Goal: Task Accomplishment & Management: Manage account settings

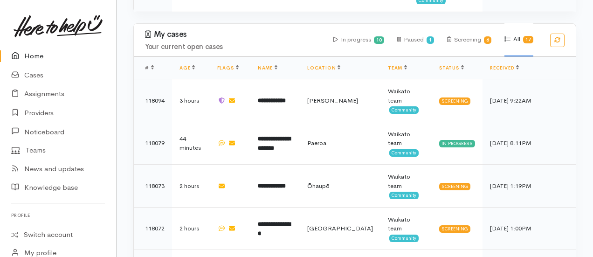
scroll to position [595, 0]
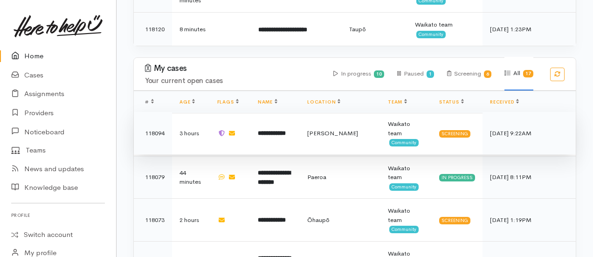
click at [273, 112] on td "**********" at bounding box center [274, 133] width 49 height 43
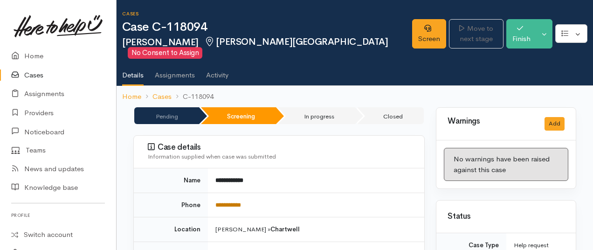
click at [225, 204] on link "**********" at bounding box center [228, 205] width 26 height 6
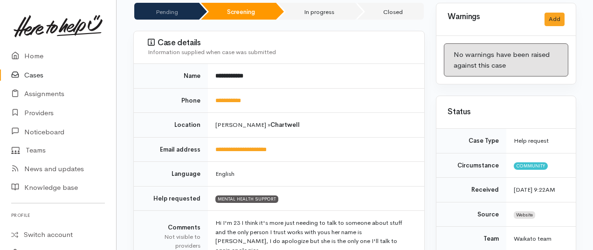
scroll to position [104, 0]
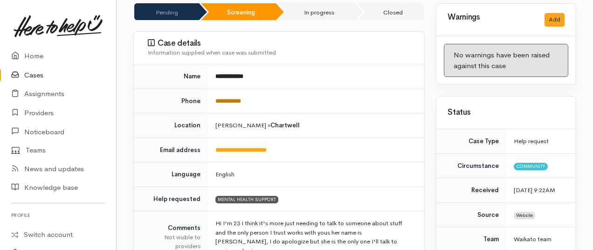
click at [241, 98] on link "**********" at bounding box center [228, 101] width 26 height 6
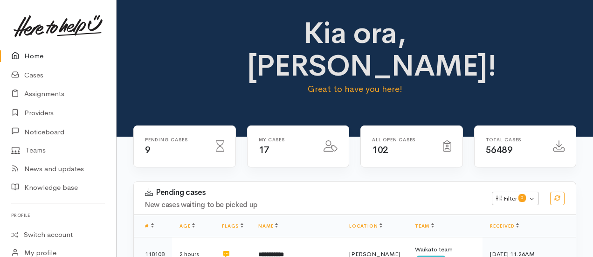
click at [572, 64] on div "Kia ora, [PERSON_NAME]! Great to have you here!" at bounding box center [355, 60] width 454 height 86
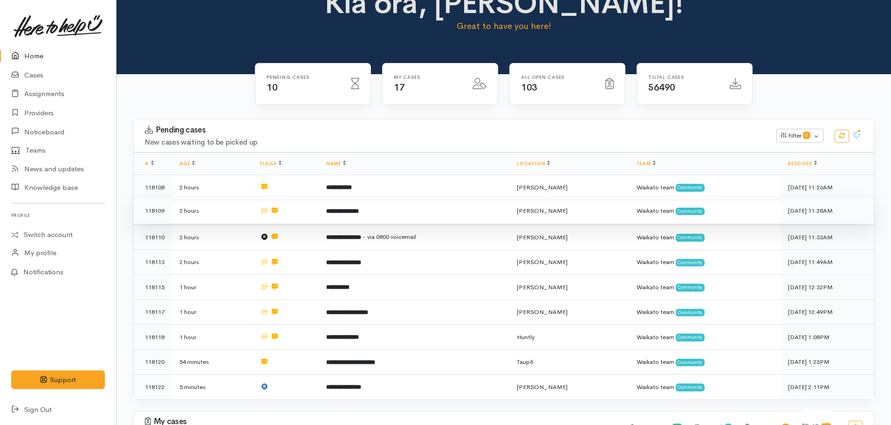
scroll to position [47, 0]
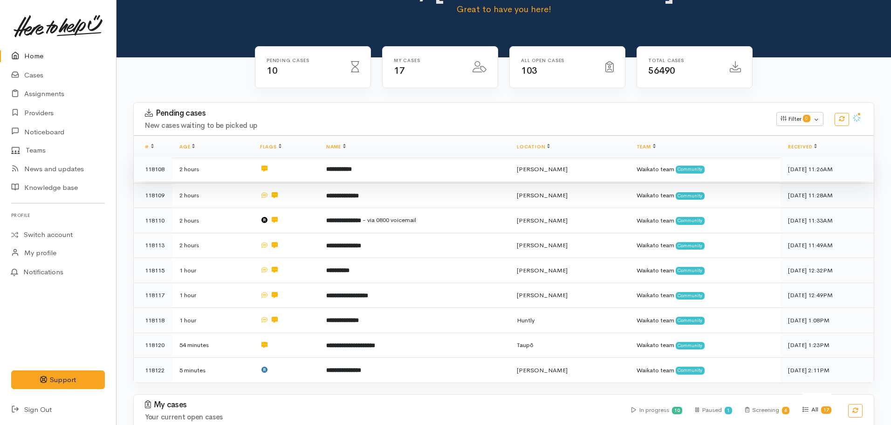
click at [331, 166] on b "**********" at bounding box center [339, 169] width 26 height 6
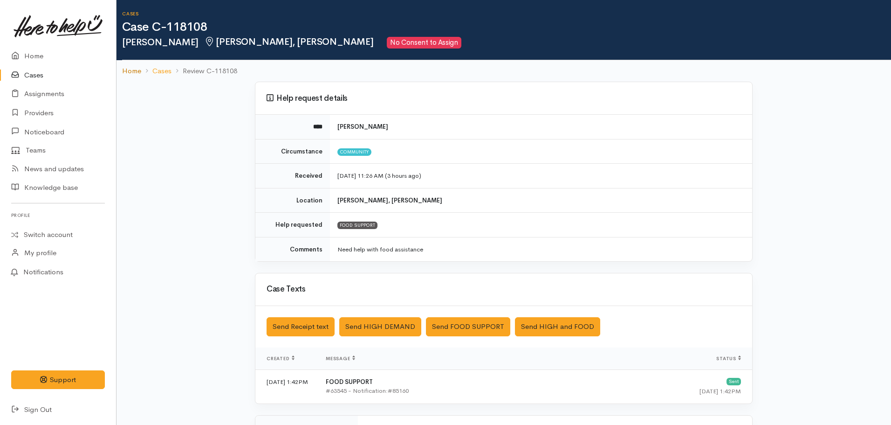
click at [133, 69] on link "Home" at bounding box center [131, 71] width 19 height 11
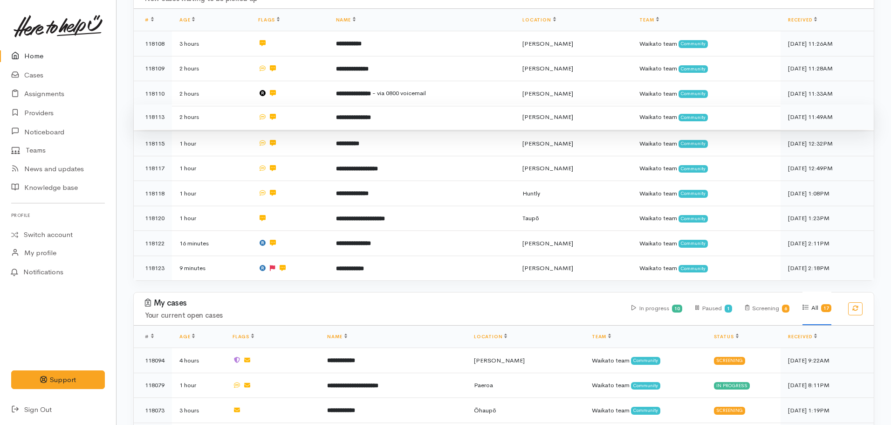
scroll to position [373, 0]
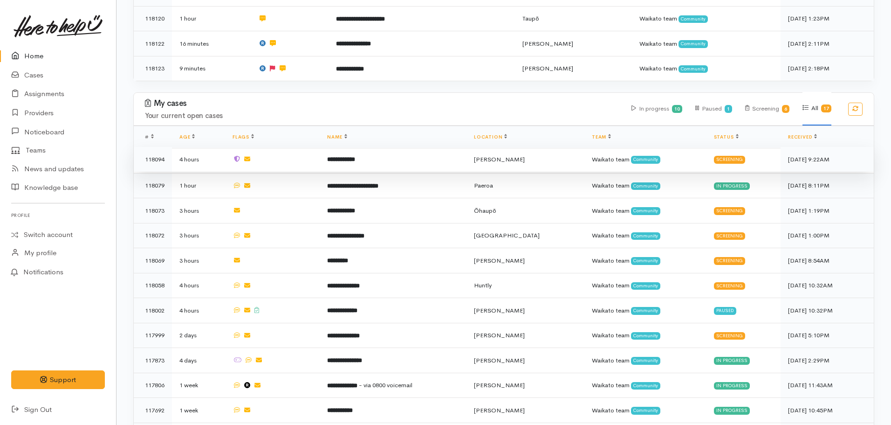
click at [332, 150] on td "**********" at bounding box center [393, 159] width 147 height 25
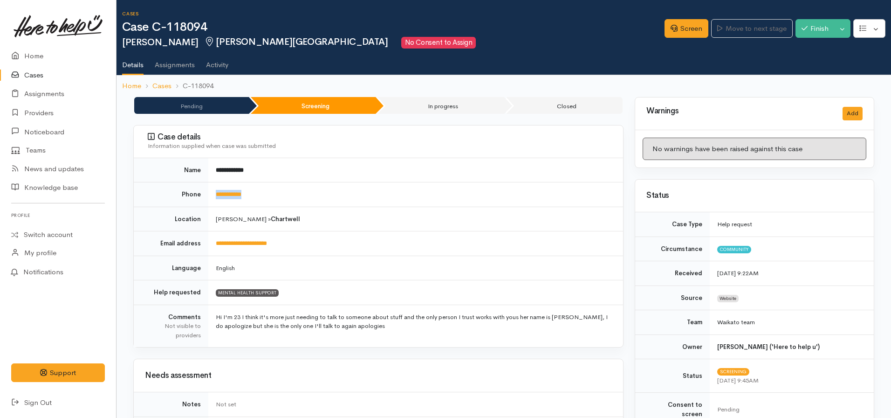
drag, startPoint x: 269, startPoint y: 193, endPoint x: 200, endPoint y: 193, distance: 69.0
click at [200, 193] on tr "**********" at bounding box center [378, 194] width 489 height 25
drag, startPoint x: 298, startPoint y: 244, endPoint x: 223, endPoint y: 245, distance: 75.1
click at [223, 245] on td "**********" at bounding box center [415, 243] width 415 height 25
click at [293, 245] on td "**********" at bounding box center [415, 243] width 415 height 25
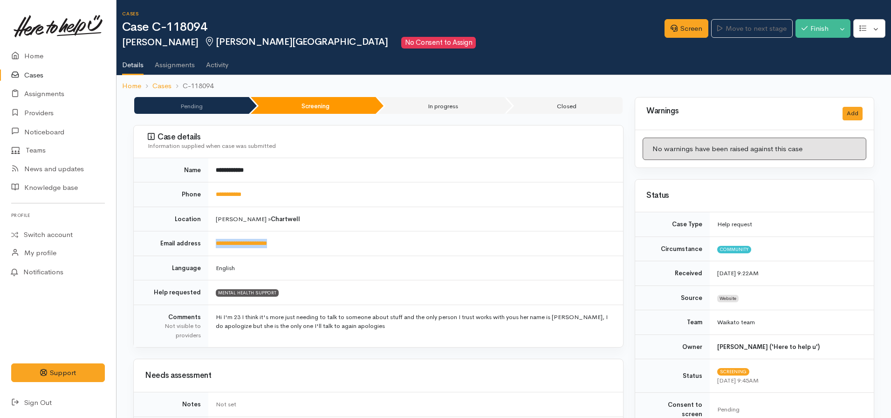
drag, startPoint x: 294, startPoint y: 245, endPoint x: 234, endPoint y: 247, distance: 59.2
click at [211, 247] on td "**********" at bounding box center [415, 243] width 415 height 25
copy link "**********"
click at [379, 277] on td "English" at bounding box center [415, 267] width 415 height 25
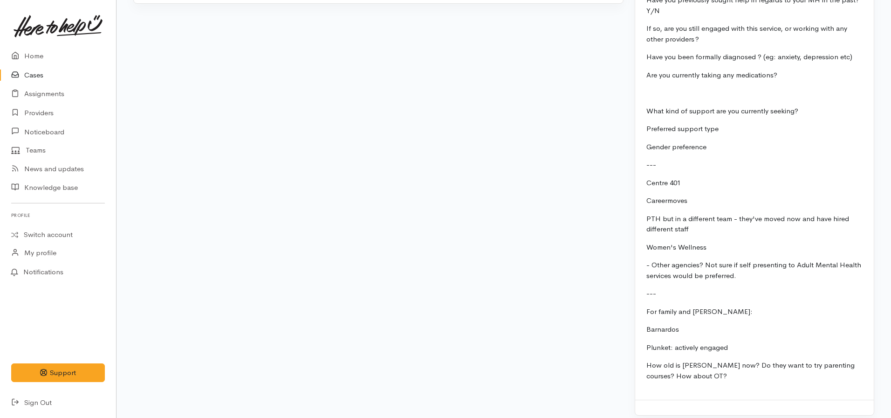
scroll to position [641, 0]
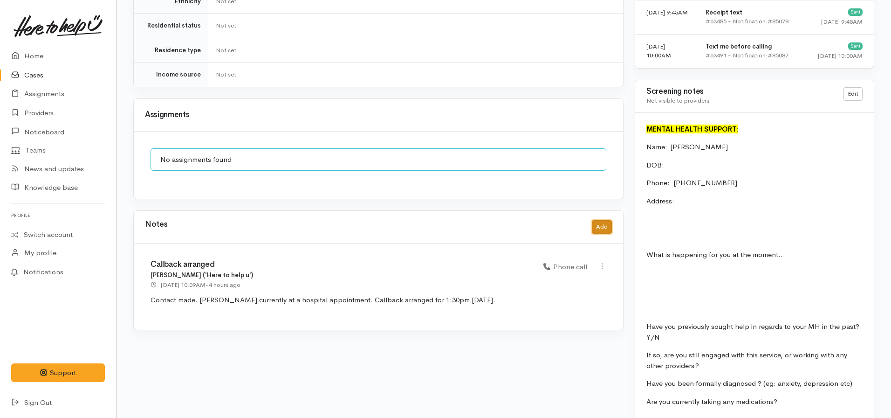
click at [596, 220] on button "Add" at bounding box center [602, 227] width 20 height 14
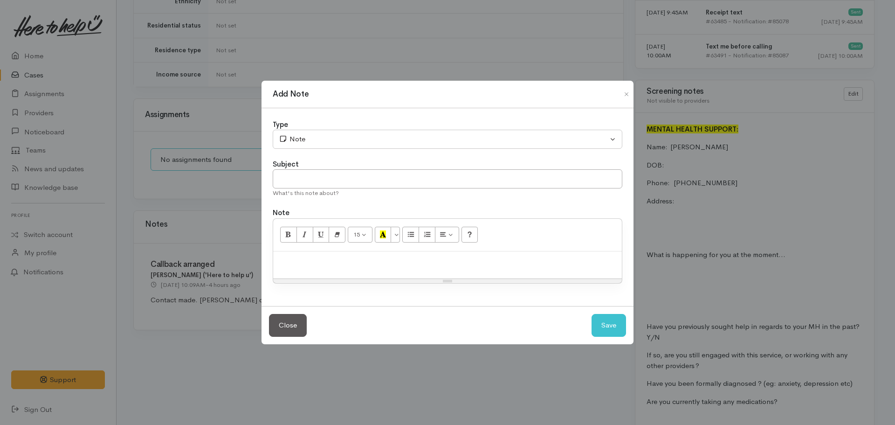
click at [323, 269] on div at bounding box center [447, 265] width 349 height 28
click at [399, 261] on p "See screening note for context. As cliwnt receives adequate counselling/social …" at bounding box center [447, 261] width 339 height 11
click at [596, 262] on p "See screening note for context. As client receives adequate counselling/social …" at bounding box center [447, 261] width 339 height 11
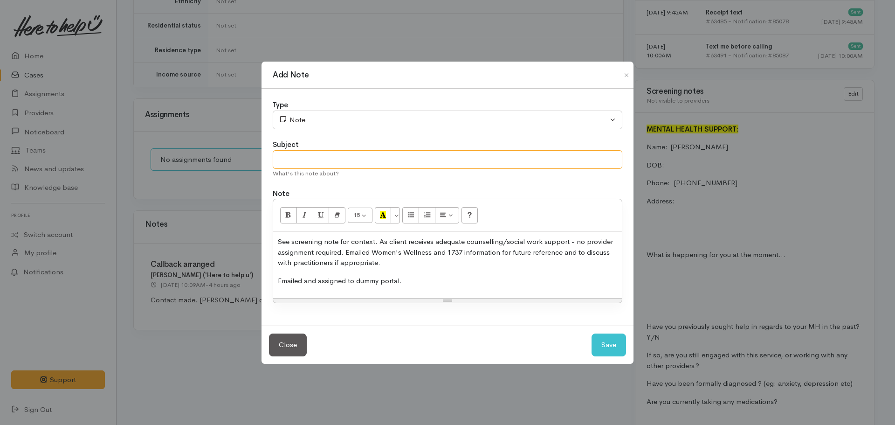
drag, startPoint x: 283, startPoint y: 159, endPoint x: 288, endPoint y: 155, distance: 6.0
click at [284, 159] on input "text" at bounding box center [448, 159] width 350 height 19
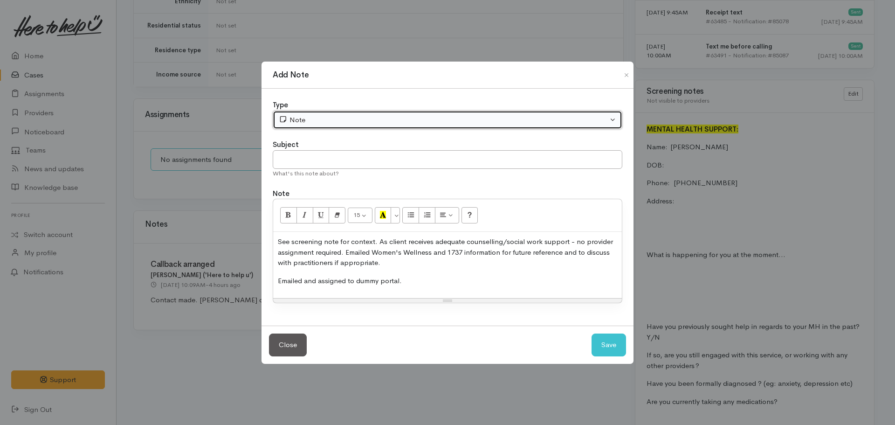
click at [323, 121] on div "Note" at bounding box center [443, 120] width 329 height 11
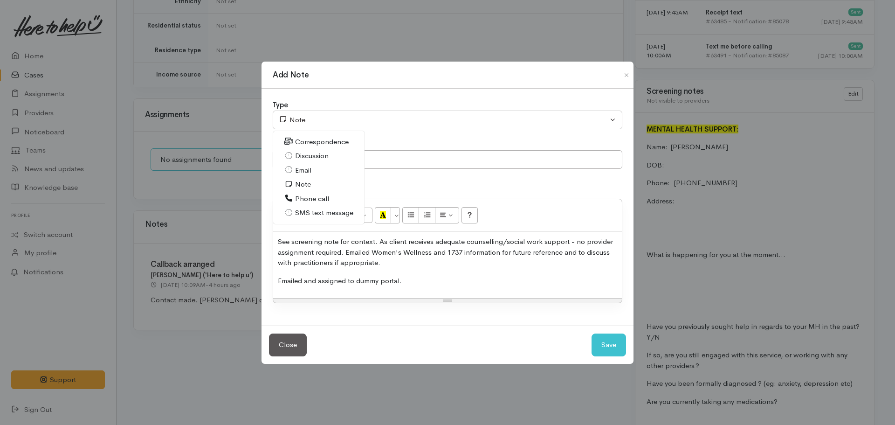
drag, startPoint x: 305, startPoint y: 195, endPoint x: 300, endPoint y: 169, distance: 26.5
click at [305, 194] on span "Phone call" at bounding box center [312, 198] width 34 height 11
select select "3"
click at [301, 162] on input "text" at bounding box center [448, 159] width 350 height 19
type input "D"
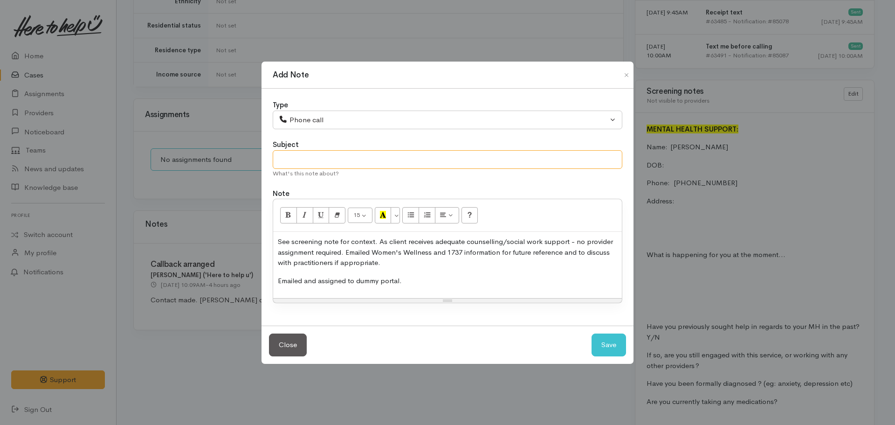
type input "A"
type input "Information given"
click at [592, 333] on button "Save" at bounding box center [609, 344] width 34 height 23
select select "1"
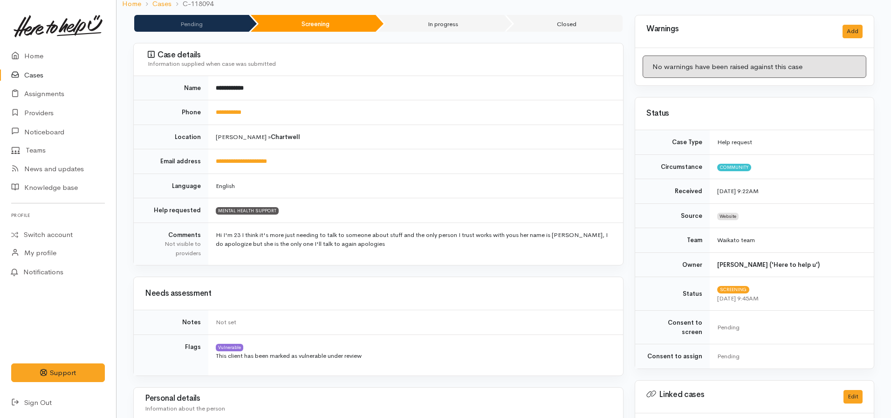
scroll to position [0, 0]
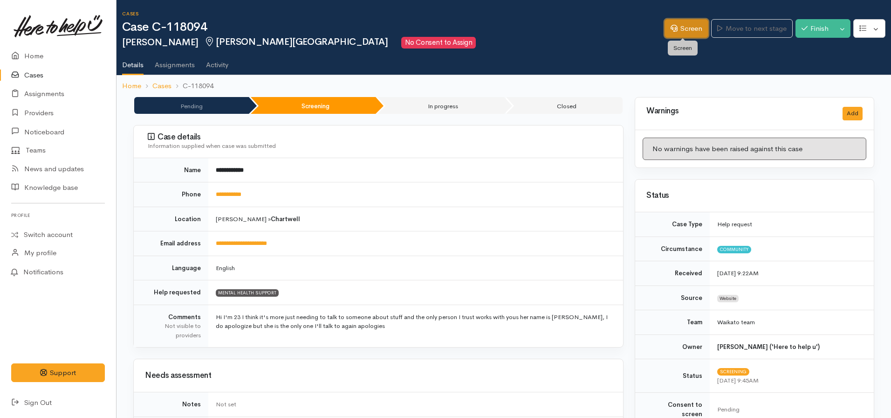
click at [674, 28] on link "Screen" at bounding box center [687, 28] width 44 height 19
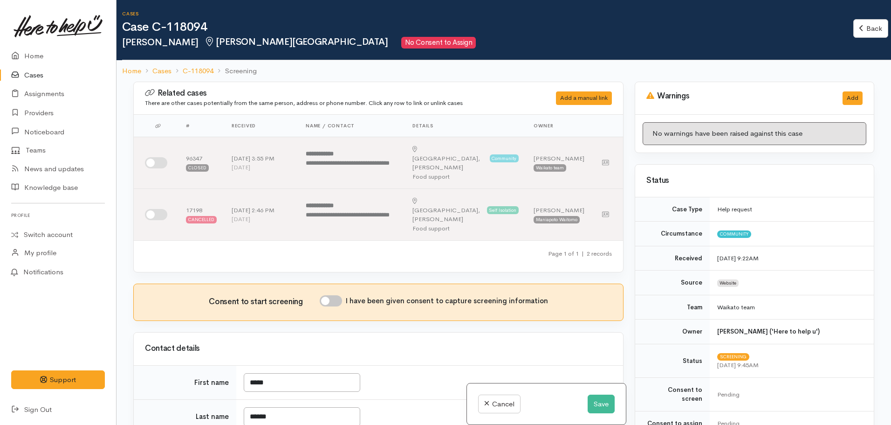
click at [341, 295] on input "I have been given consent to capture screening information" at bounding box center [331, 300] width 22 height 11
checkbox input "true"
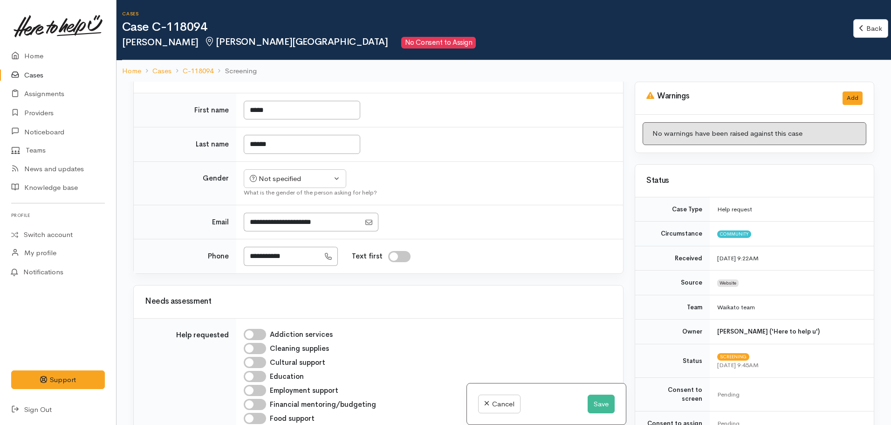
scroll to position [140, 0]
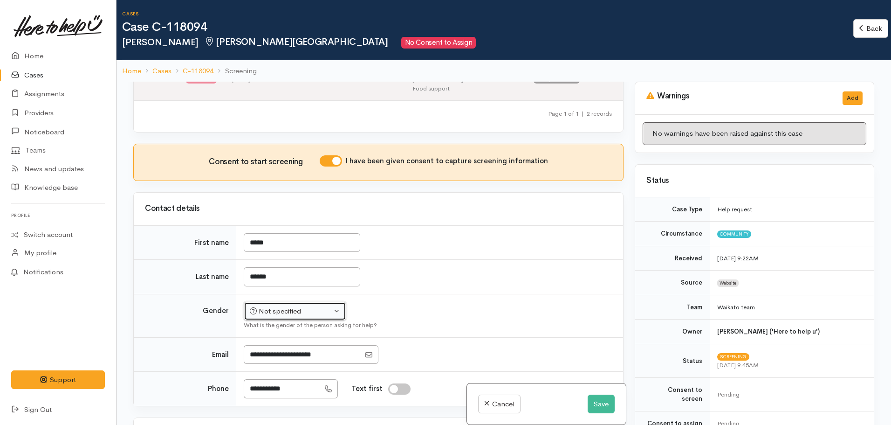
click at [266, 306] on div "Not specified" at bounding box center [291, 311] width 82 height 11
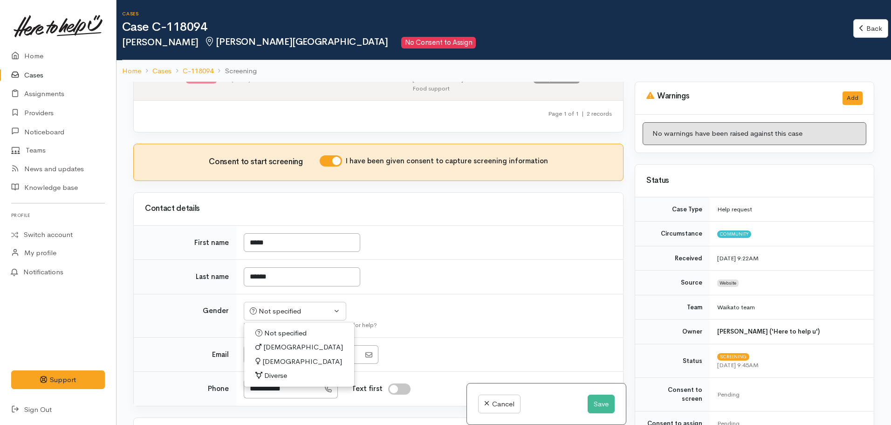
drag, startPoint x: 269, startPoint y: 341, endPoint x: 318, endPoint y: 328, distance: 50.1
click at [271, 356] on span "[DEMOGRAPHIC_DATA]" at bounding box center [302, 361] width 80 height 11
select select "[DEMOGRAPHIC_DATA]"
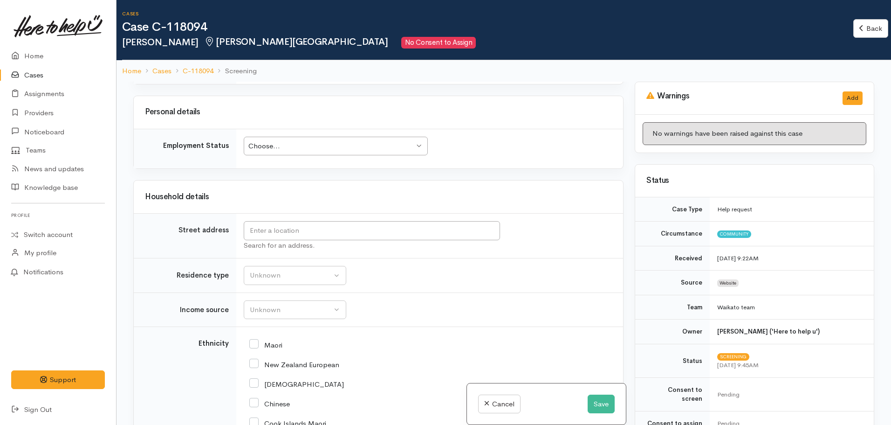
scroll to position [1212, 0]
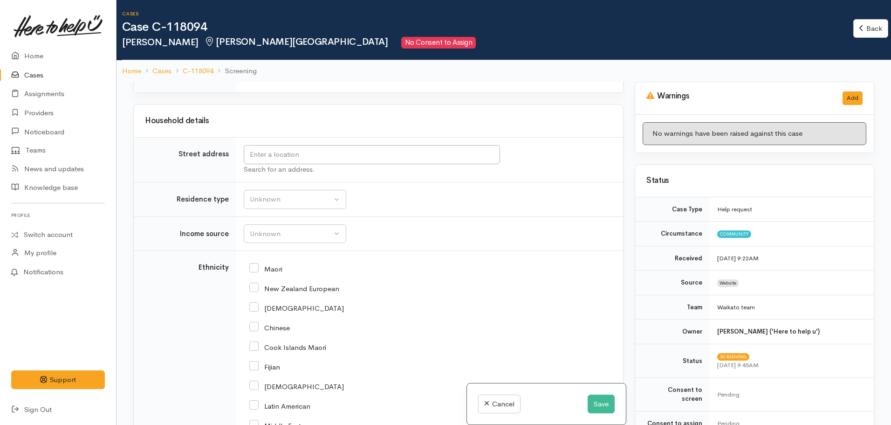
click at [259, 283] on input "New Zealand European" at bounding box center [294, 287] width 90 height 8
checkbox input "true"
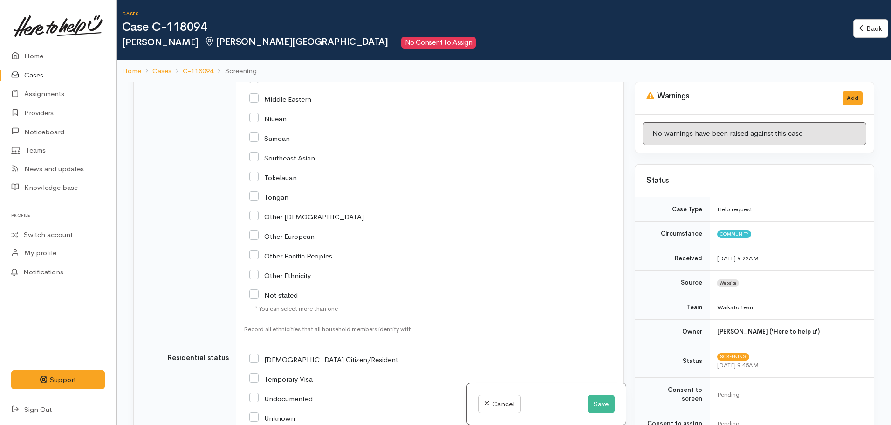
click at [251, 354] on input "[DEMOGRAPHIC_DATA] Citizen/Resident" at bounding box center [323, 358] width 149 height 8
checkbox input "true"
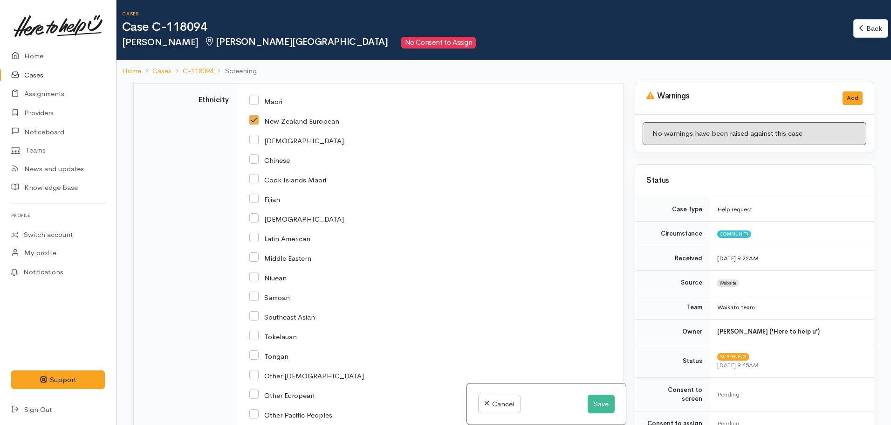
scroll to position [1259, 0]
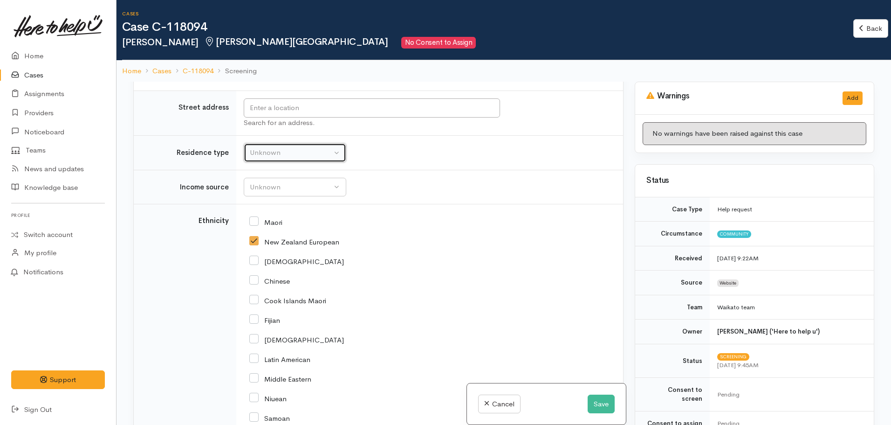
click at [266, 147] on div "Unknown" at bounding box center [291, 152] width 82 height 11
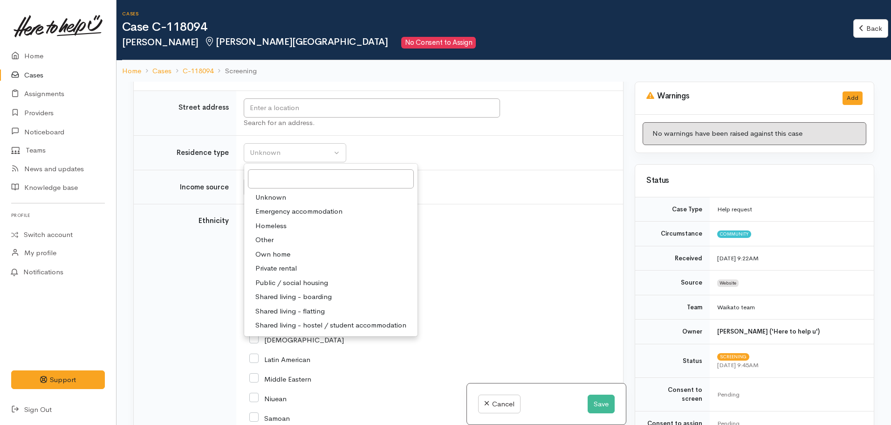
click at [269, 277] on span "Public / social housing" at bounding box center [291, 282] width 73 height 11
select select "3"
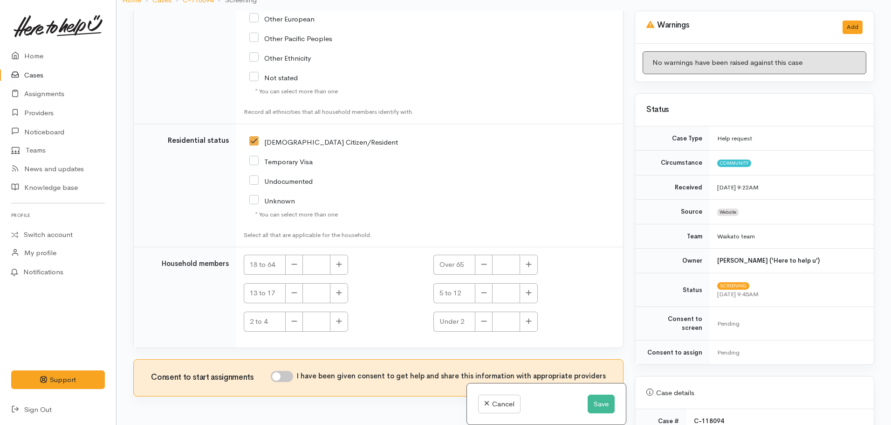
scroll to position [82, 0]
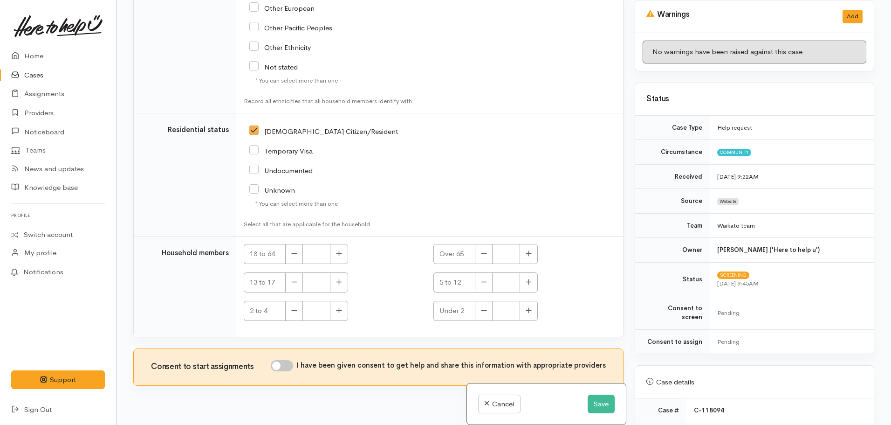
drag, startPoint x: 286, startPoint y: 349, endPoint x: 400, endPoint y: 325, distance: 116.1
click at [288, 360] on input "I have been given consent to get help and share this information with appropria…" at bounding box center [282, 365] width 22 height 11
checkbox input "true"
click at [530, 307] on icon "button" at bounding box center [529, 310] width 6 height 7
type input "1"
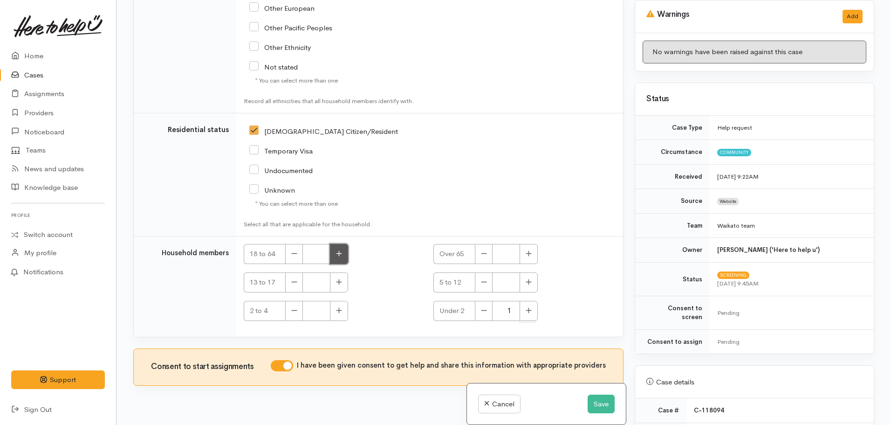
click at [343, 244] on button "button" at bounding box center [339, 254] width 18 height 20
type input "2"
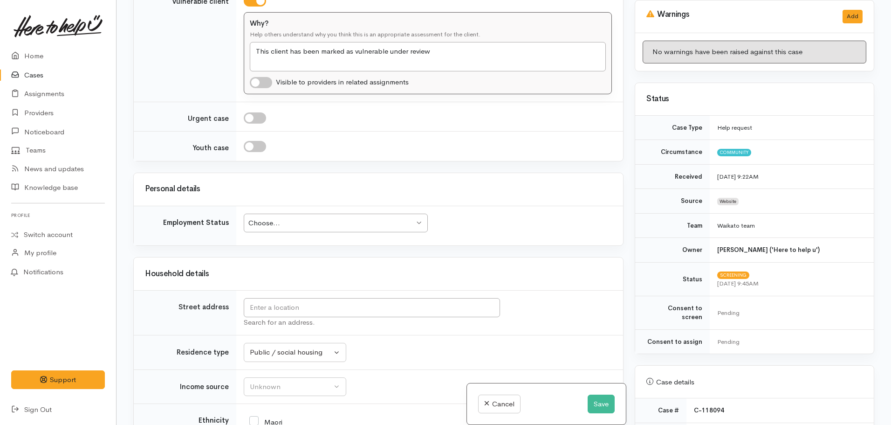
scroll to position [1079, 0]
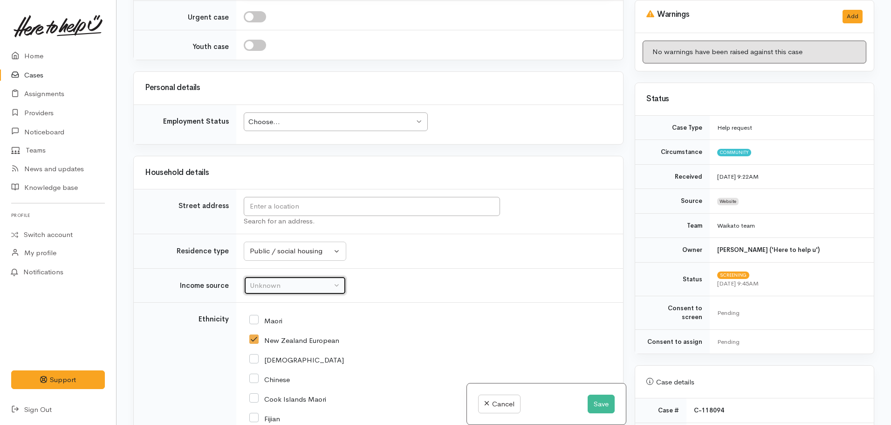
click at [280, 280] on div "Unknown" at bounding box center [291, 285] width 82 height 11
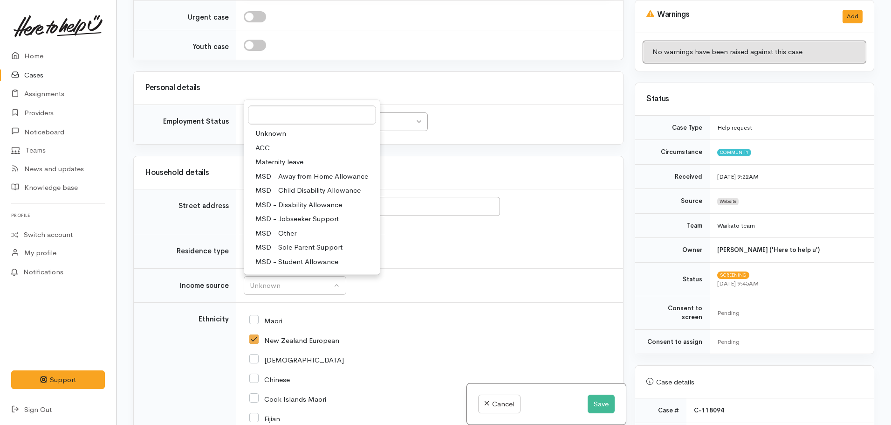
click at [299, 214] on span "MSD - Jobseeker Support" at bounding box center [296, 219] width 83 height 11
select select "4"
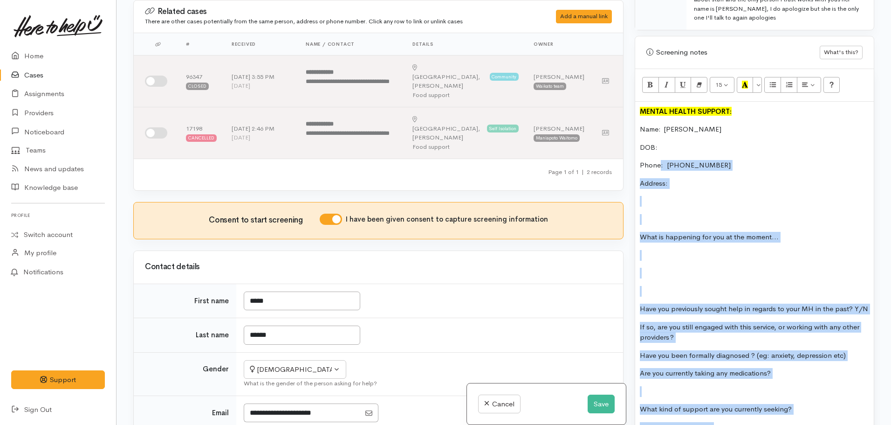
scroll to position [513, 0]
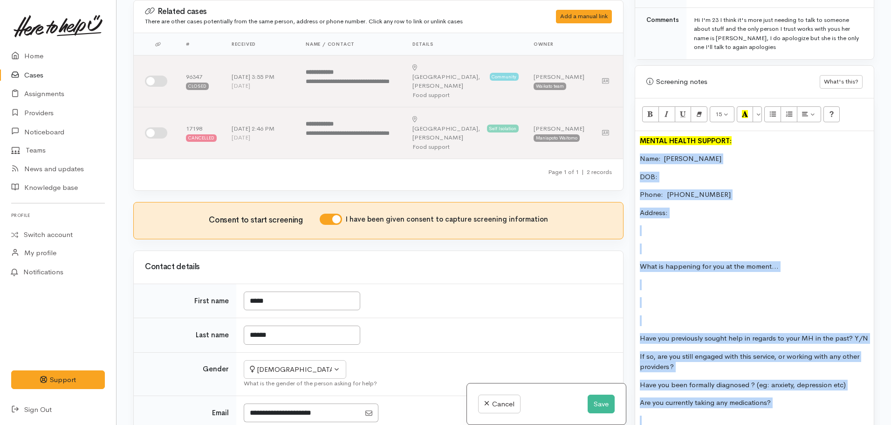
drag, startPoint x: 676, startPoint y: 248, endPoint x: 634, endPoint y: 149, distance: 107.1
click at [634, 149] on div "Warnings Add No warnings have been raised against this case Add Warning Title ●…" at bounding box center [754, 212] width 251 height 425
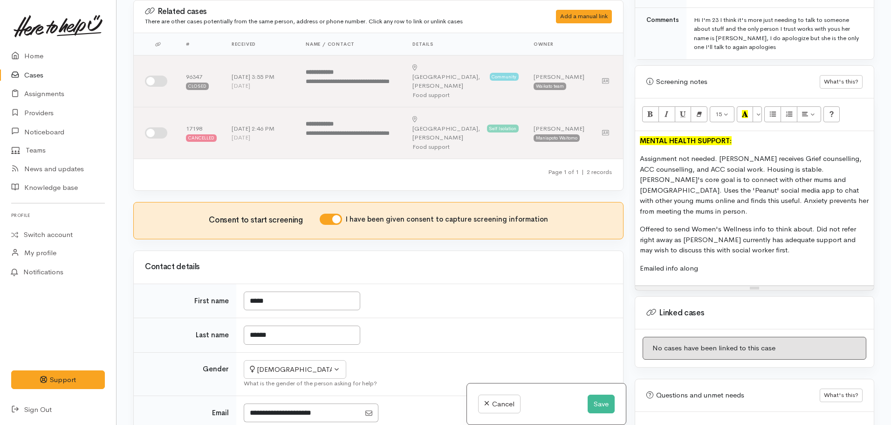
drag, startPoint x: 855, startPoint y: 193, endPoint x: 658, endPoint y: 237, distance: 202.7
click at [658, 237] on div "MENTAL HEALTH SUPPORT: Assignment not needed. Alana receives Grief counselling,…" at bounding box center [754, 208] width 239 height 155
click at [711, 263] on p "Emailed info along" at bounding box center [754, 268] width 229 height 11
drag, startPoint x: 720, startPoint y: 145, endPoint x: 608, endPoint y: 143, distance: 111.9
click at [613, 138] on div "Related cases There are other cases potentially from the same person, address o…" at bounding box center [504, 212] width 752 height 425
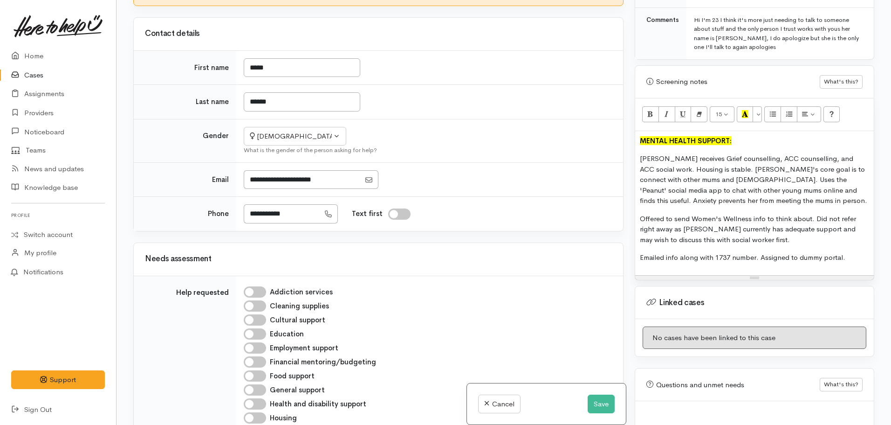
scroll to position [559, 0]
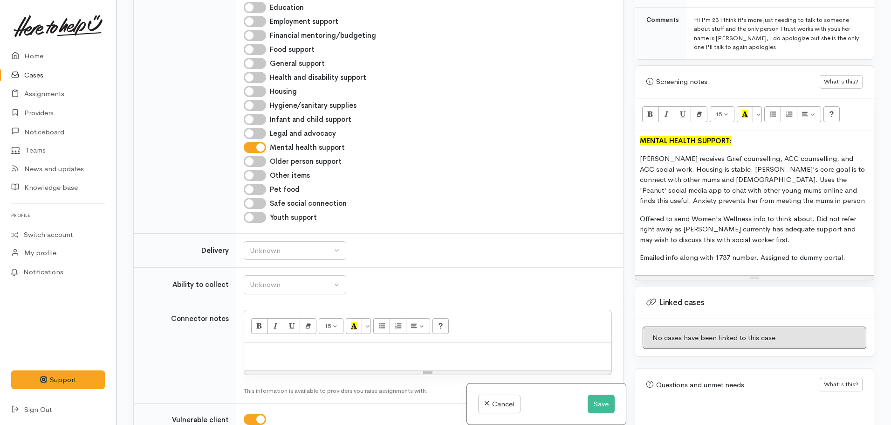
click at [717, 157] on p "Alana receives Grief counselling, ACC counselling, and ACC social work. Housing…" at bounding box center [754, 179] width 229 height 53
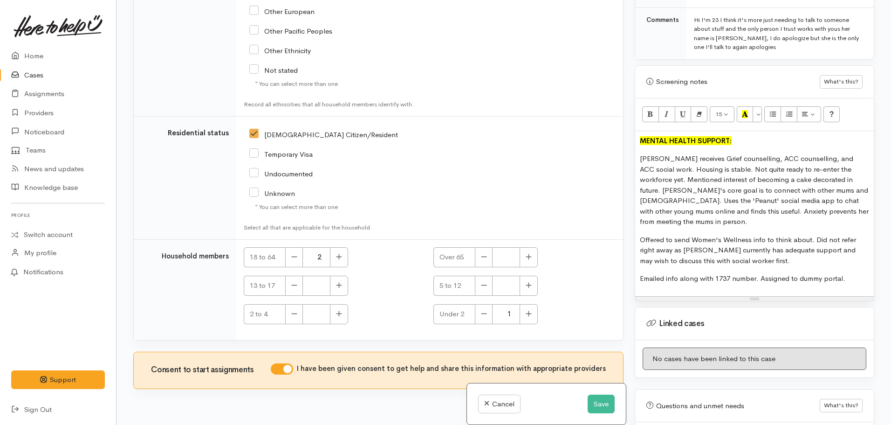
scroll to position [1685, 0]
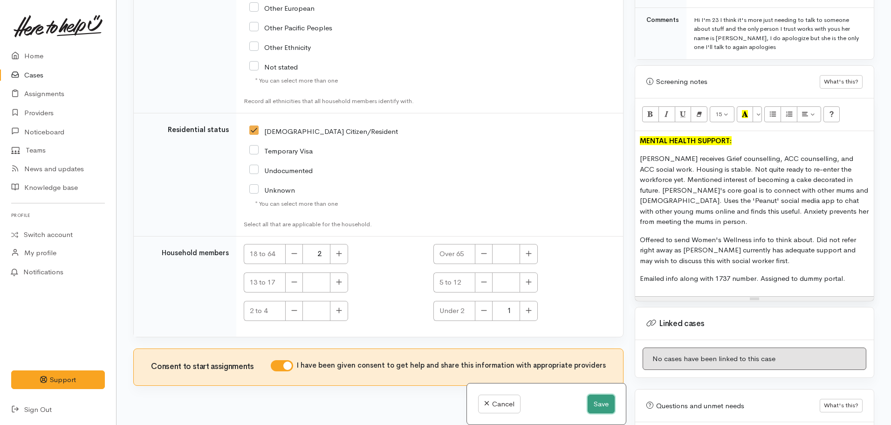
click at [593, 402] on button "Save" at bounding box center [601, 403] width 27 height 19
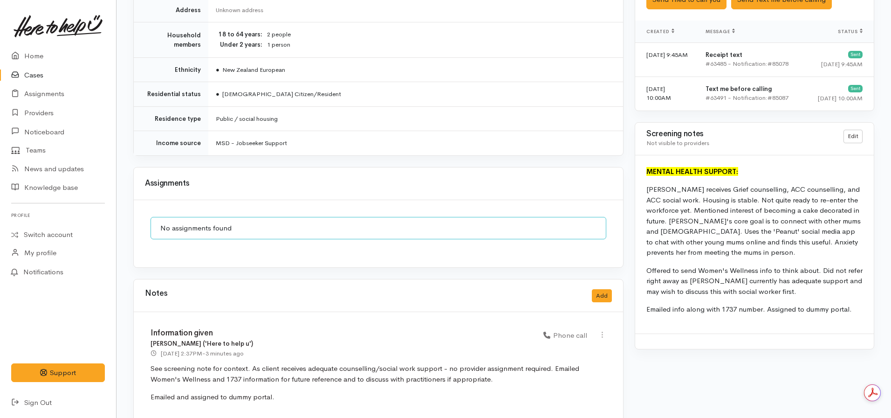
scroll to position [703, 0]
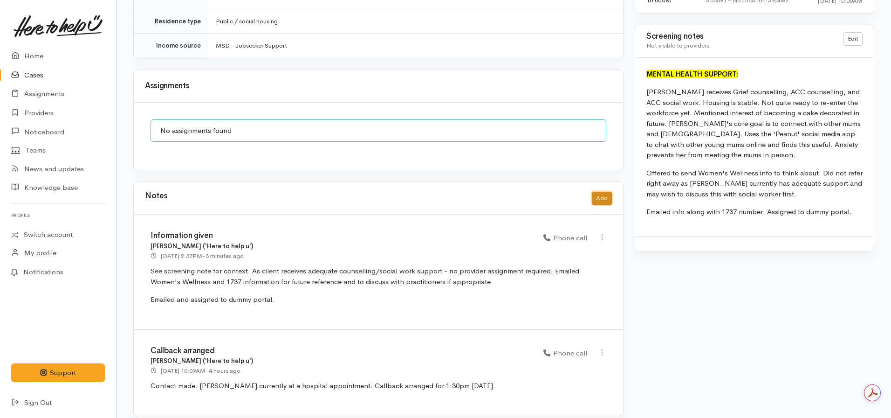
click at [604, 192] on button "Add" at bounding box center [602, 199] width 20 height 14
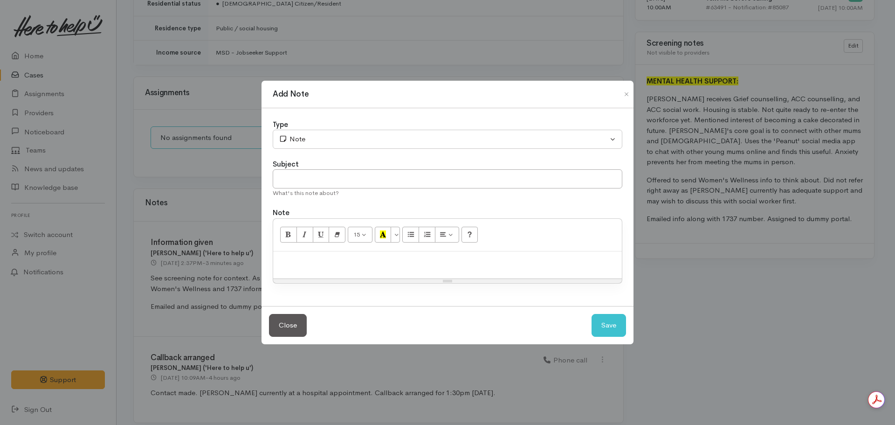
scroll to position [0, 0]
click at [313, 261] on p at bounding box center [447, 261] width 339 height 11
paste div
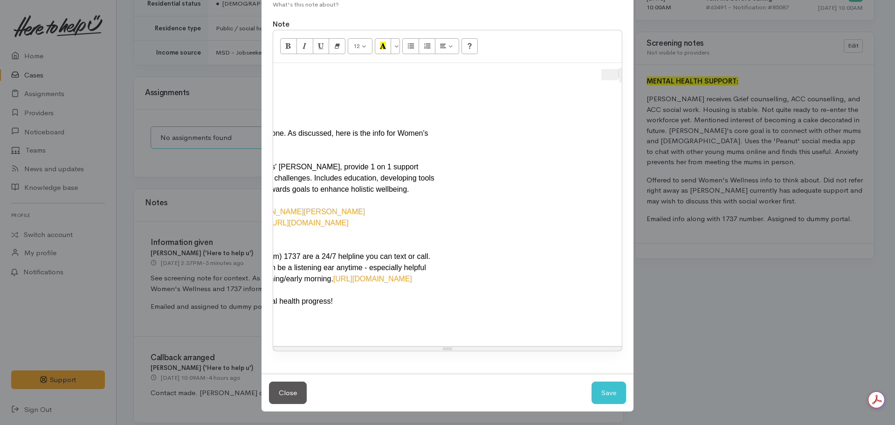
scroll to position [0, 186]
click at [618, 69] on button "Apps" at bounding box center [613, 75] width 15 height 15
click at [613, 69] on span "Apps" at bounding box center [612, 75] width 11 height 15
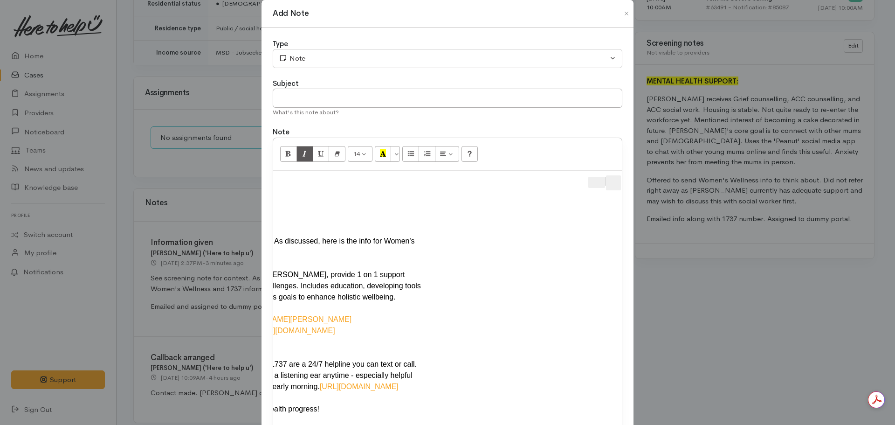
click at [616, 181] on span "Apps" at bounding box center [613, 182] width 11 height 15
click at [616, 182] on span "Apps" at bounding box center [613, 183] width 11 height 15
click at [620, 181] on div "14 8 9 10 11 12 14 18 24 36 Background Color Transparent Select #ffff00 Text Co…" at bounding box center [448, 298] width 350 height 321
click at [610, 184] on span "Apps" at bounding box center [613, 183] width 11 height 15
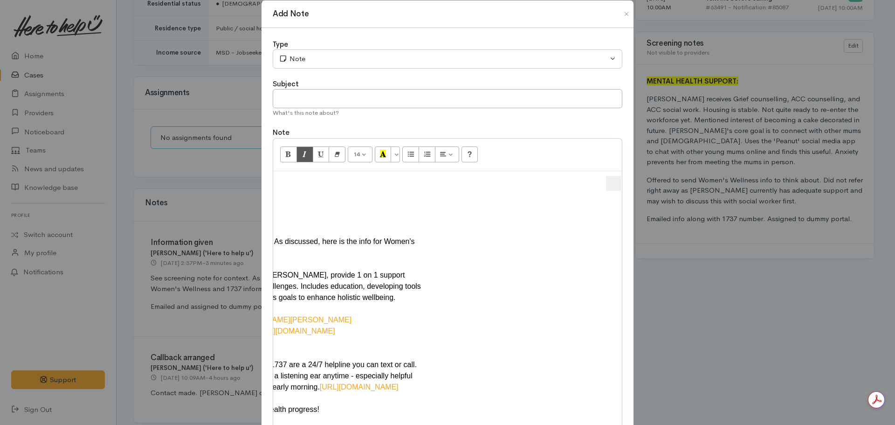
click at [615, 187] on span "Apps" at bounding box center [613, 183] width 11 height 15
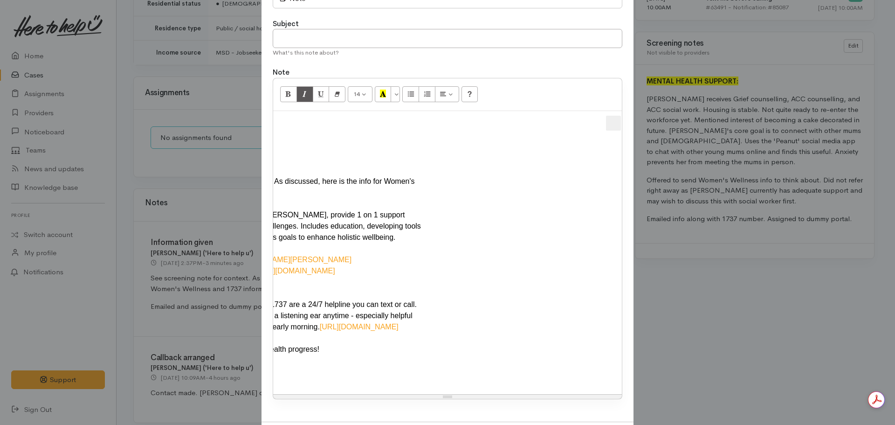
scroll to position [128, 0]
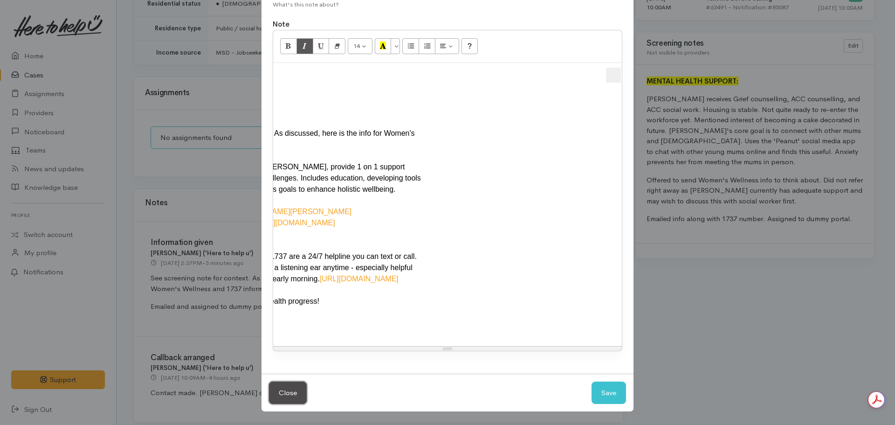
click at [279, 392] on button "Close" at bounding box center [288, 392] width 38 height 23
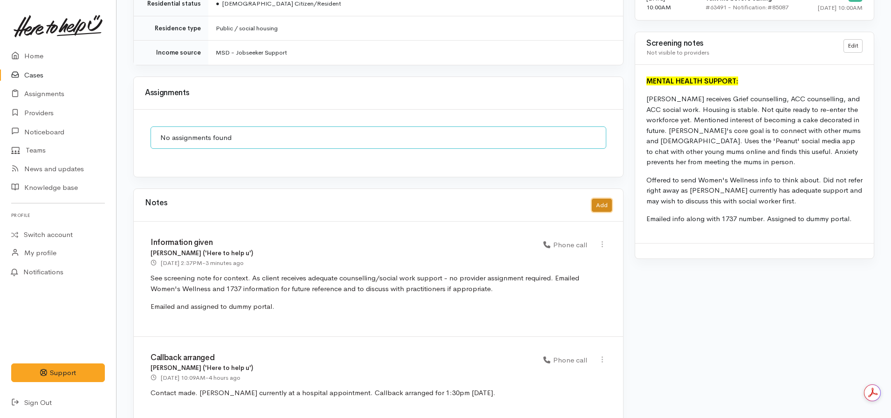
click at [599, 200] on button "Add" at bounding box center [602, 206] width 20 height 14
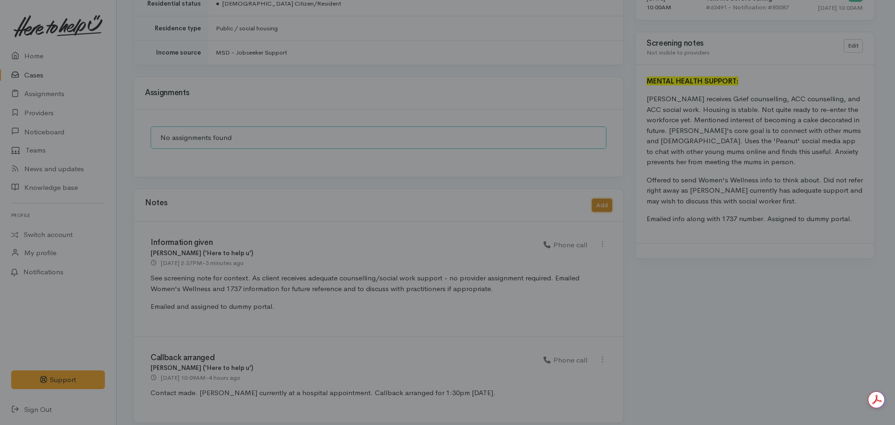
scroll to position [0, 0]
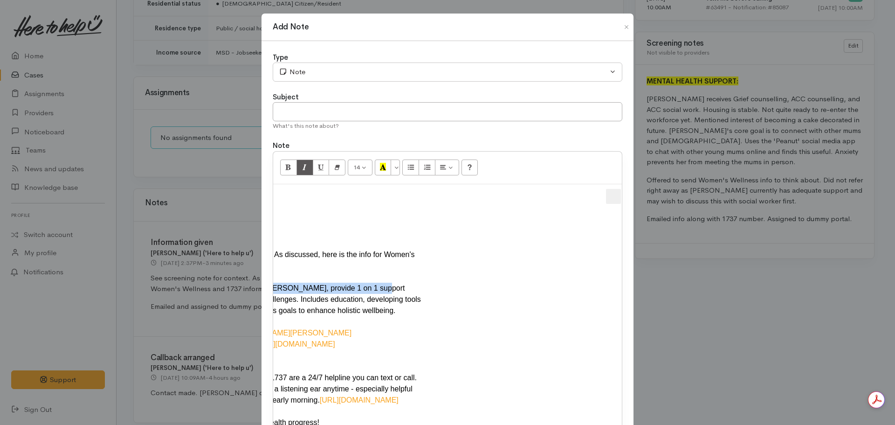
drag, startPoint x: 409, startPoint y: 271, endPoint x: 409, endPoint y: 264, distance: 7.5
click at [409, 271] on div "Message body" at bounding box center [271, 276] width 308 height 11
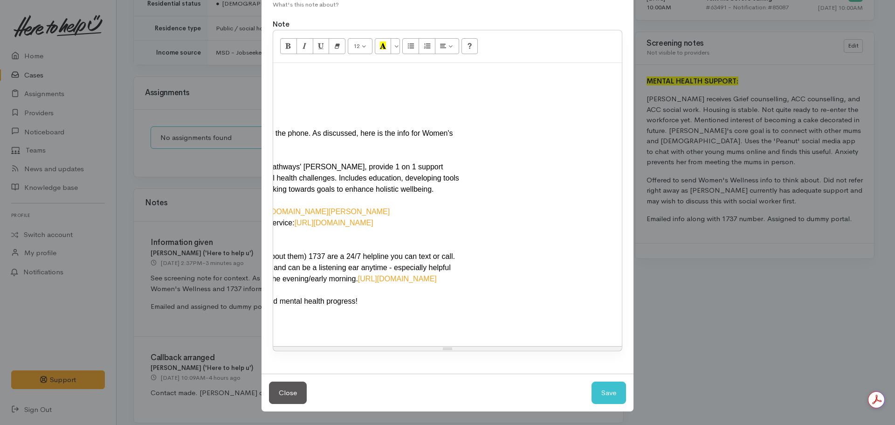
scroll to position [0, 186]
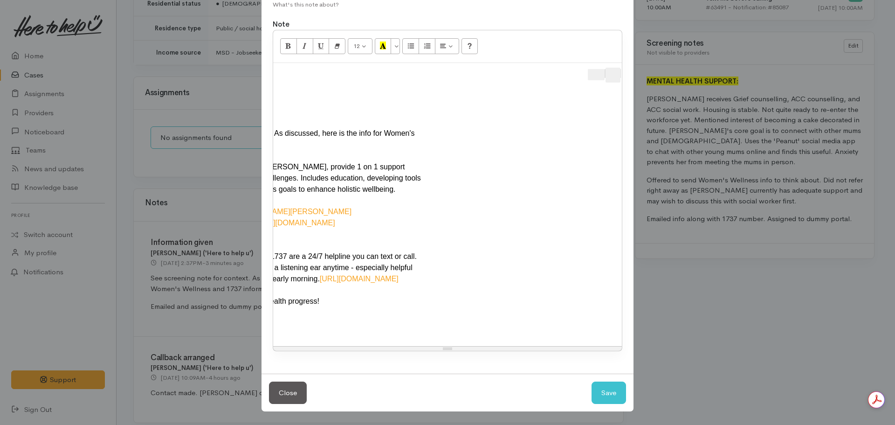
click at [615, 69] on span "Apps" at bounding box center [612, 75] width 11 height 15
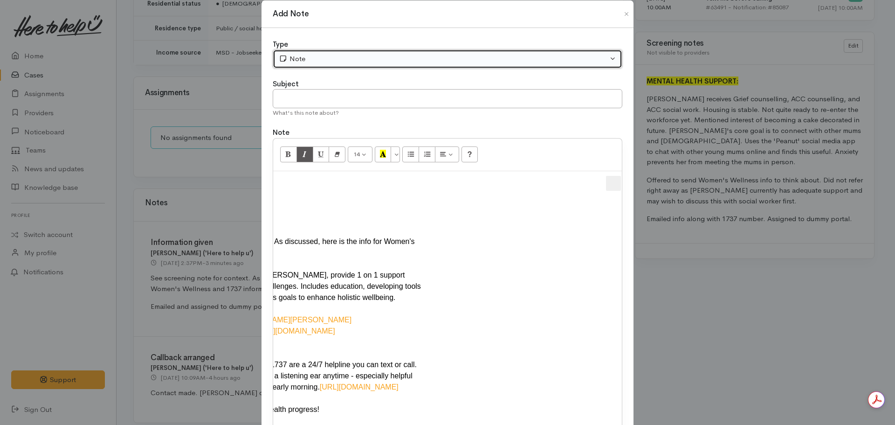
drag, startPoint x: 332, startPoint y: 61, endPoint x: 332, endPoint y: 73, distance: 11.7
click at [332, 62] on div "Note" at bounding box center [443, 59] width 329 height 11
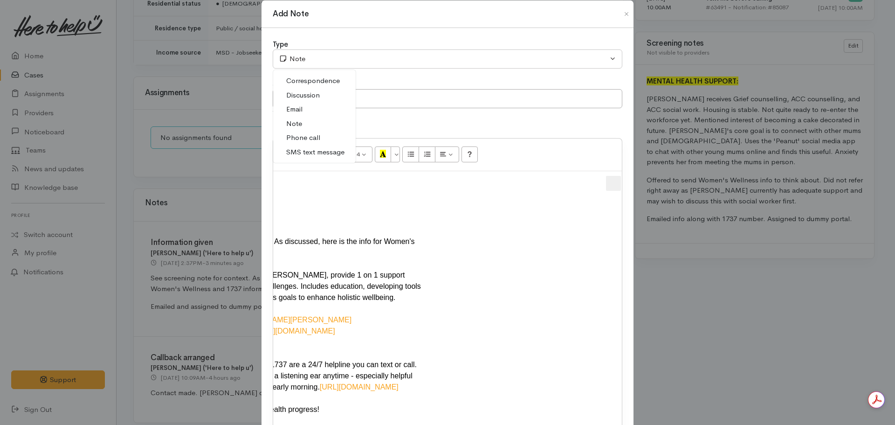
click at [301, 111] on link "Email" at bounding box center [314, 109] width 83 height 14
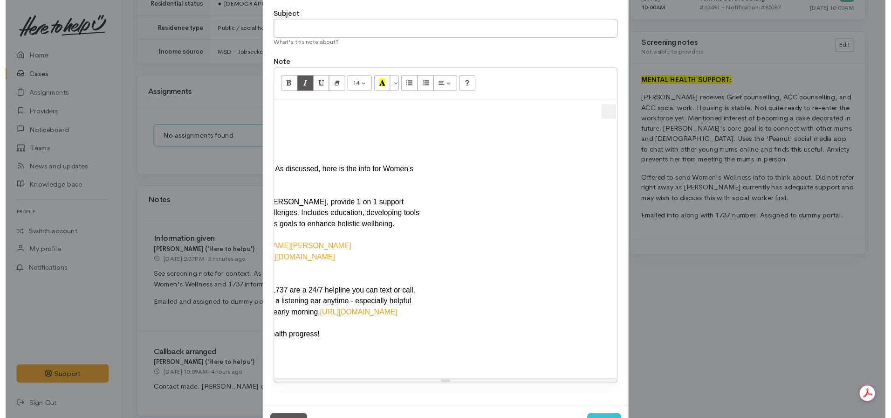
scroll to position [128, 0]
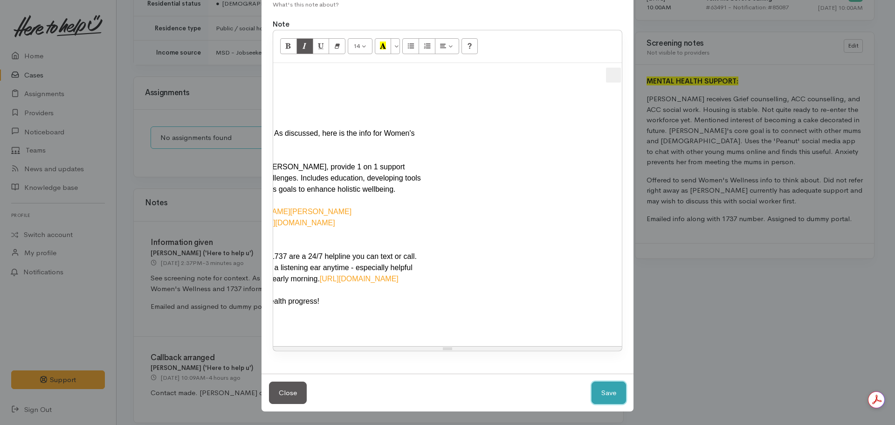
click at [601, 395] on button "Save" at bounding box center [609, 392] width 34 height 23
select select "1"
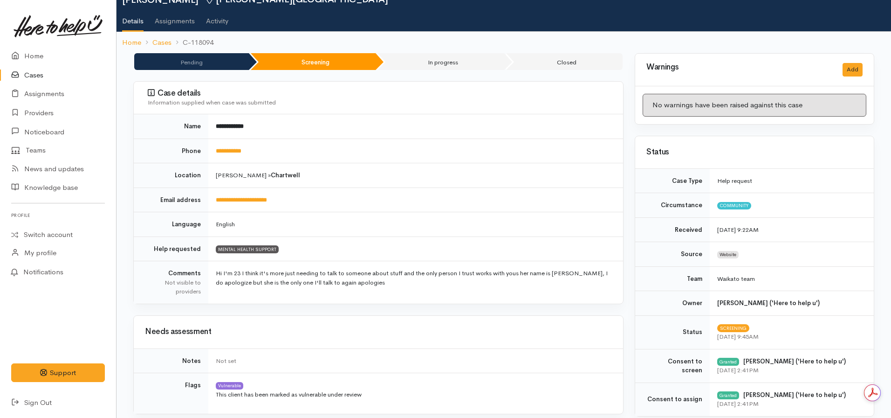
scroll to position [0, 0]
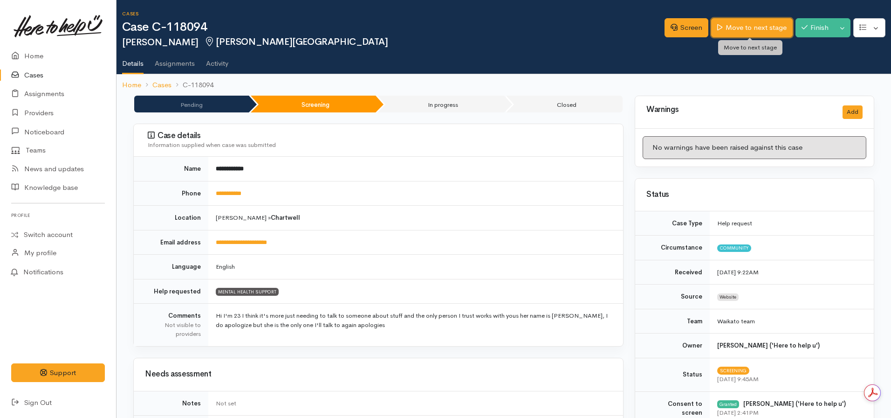
click at [731, 24] on link "Move to next stage" at bounding box center [751, 27] width 81 height 19
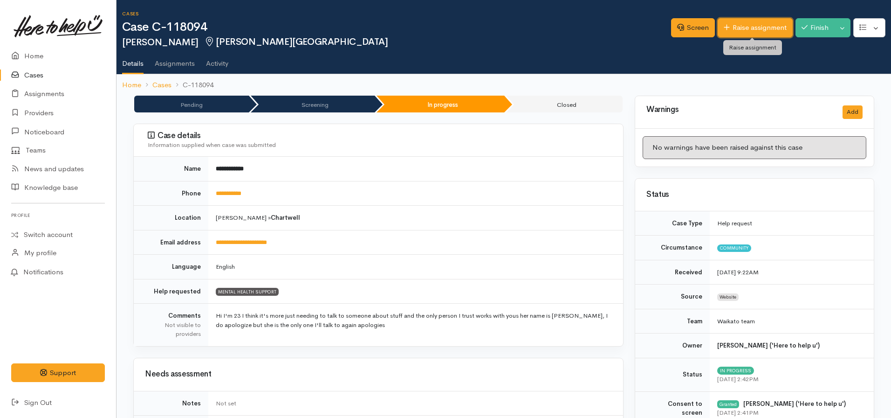
click at [738, 30] on link "Raise assignment" at bounding box center [755, 27] width 75 height 19
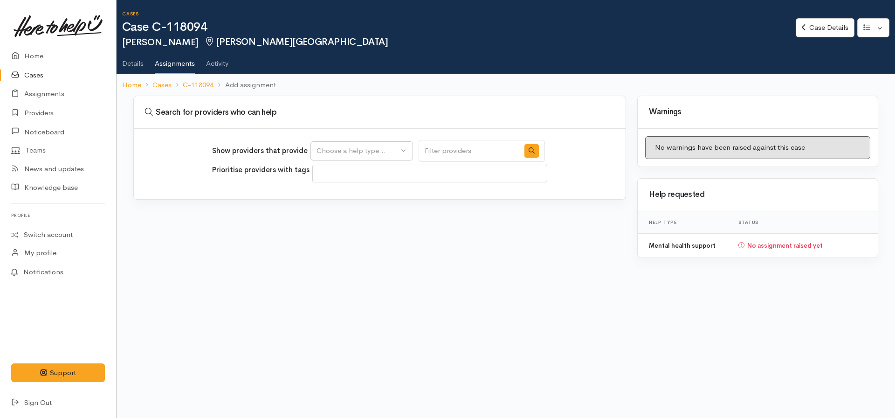
select select
click at [365, 153] on div "Choose a help type..." at bounding box center [358, 150] width 82 height 11
click at [364, 197] on span "Mental health support" at bounding box center [357, 195] width 71 height 11
select select "5"
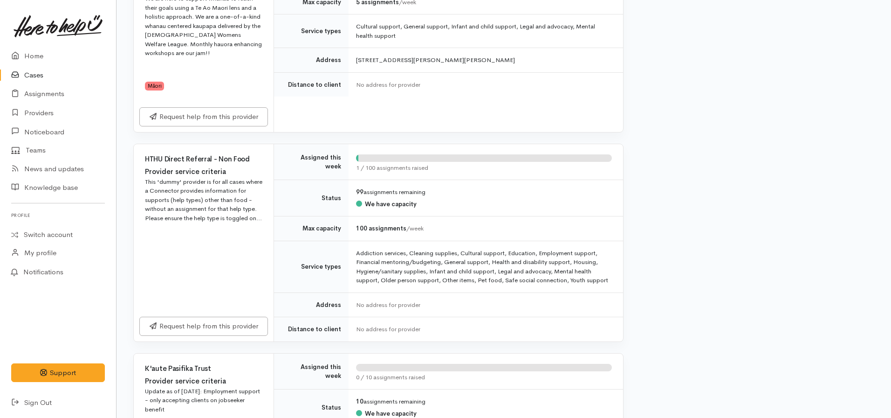
scroll to position [1165, 0]
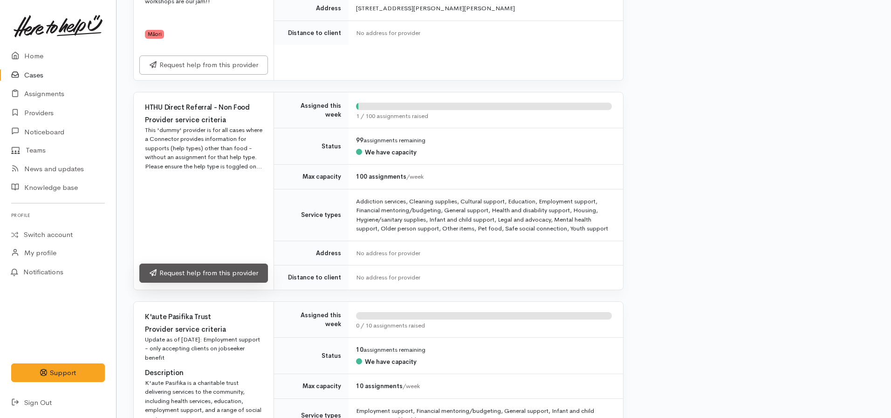
click at [217, 263] on link "Request help from this provider" at bounding box center [203, 272] width 129 height 19
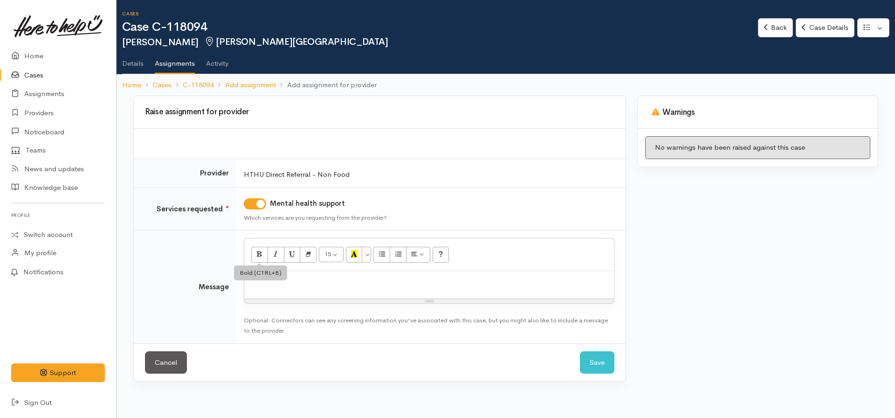
click at [255, 274] on div at bounding box center [429, 285] width 370 height 28
click button "Save" at bounding box center [597, 362] width 34 height 23
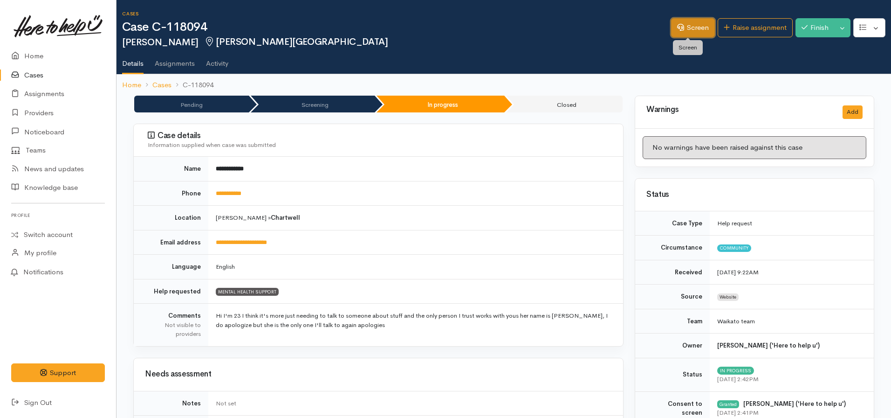
click at [706, 24] on link "Screen" at bounding box center [693, 27] width 44 height 19
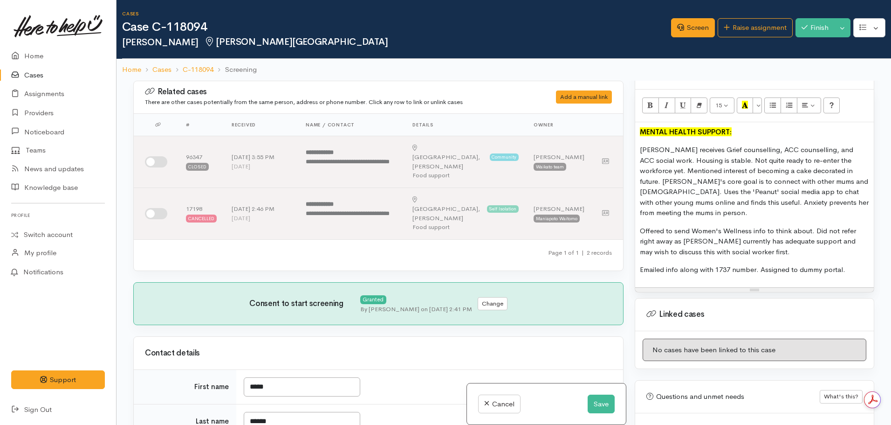
scroll to position [628, 0]
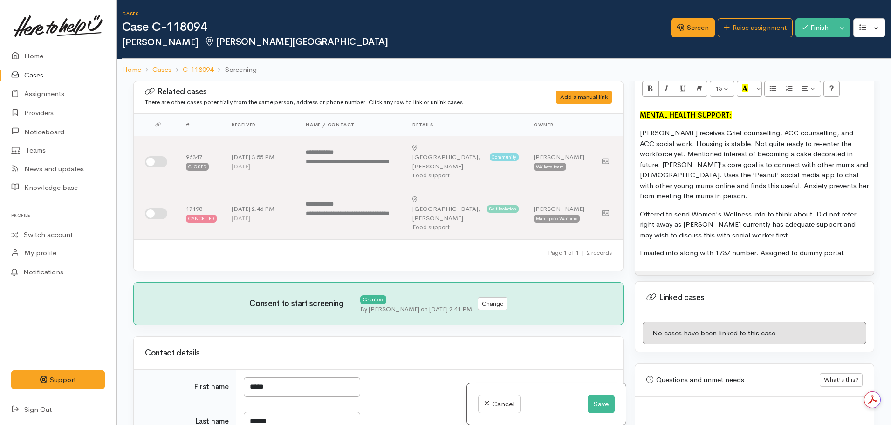
click at [844, 185] on p "[PERSON_NAME] receives Grief counselling, ACC counselling, and ACC social work.…" at bounding box center [754, 165] width 229 height 74
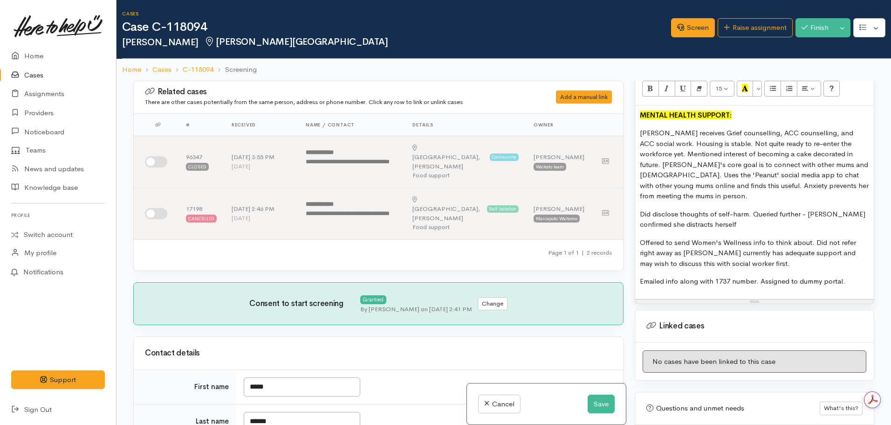
click at [750, 209] on p "Did disclose thoughts of self-harm. Queried further - [PERSON_NAME] confirmed s…" at bounding box center [754, 219] width 229 height 21
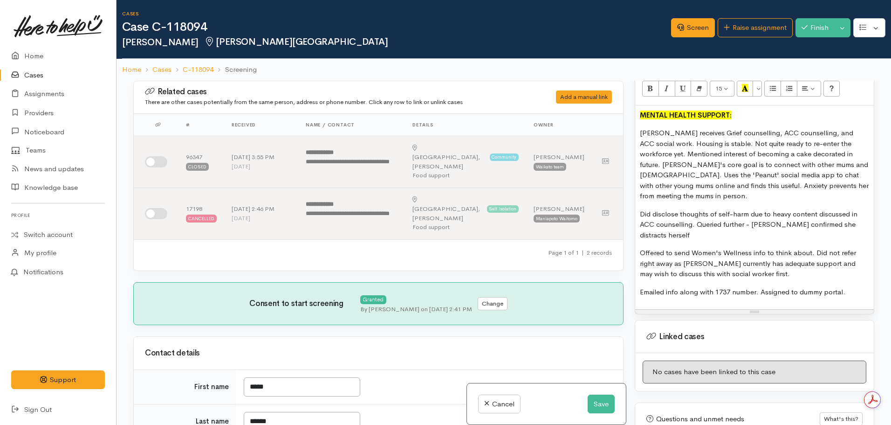
click at [722, 214] on p "Did disclose thoughts of self-harm due to heavy content discussed in ACC counse…" at bounding box center [754, 225] width 229 height 32
click at [703, 221] on p "Did disclose thoughts of self-harm due to heavy content discussed in ACC counse…" at bounding box center [754, 225] width 229 height 32
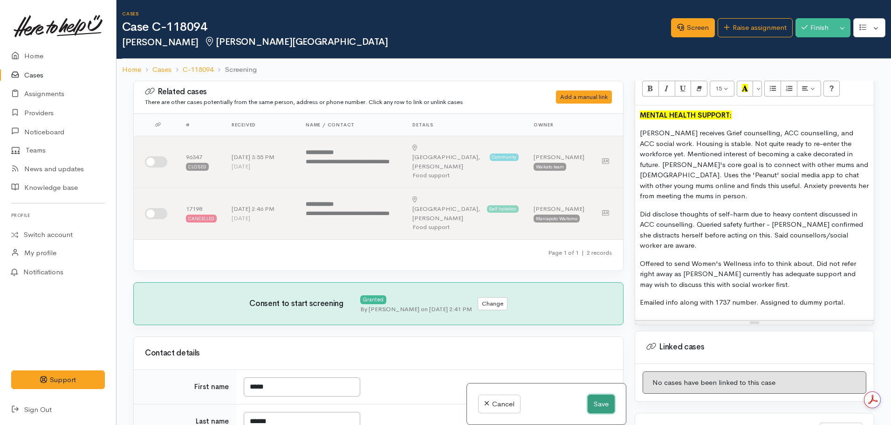
click at [593, 403] on button "Save" at bounding box center [601, 403] width 27 height 19
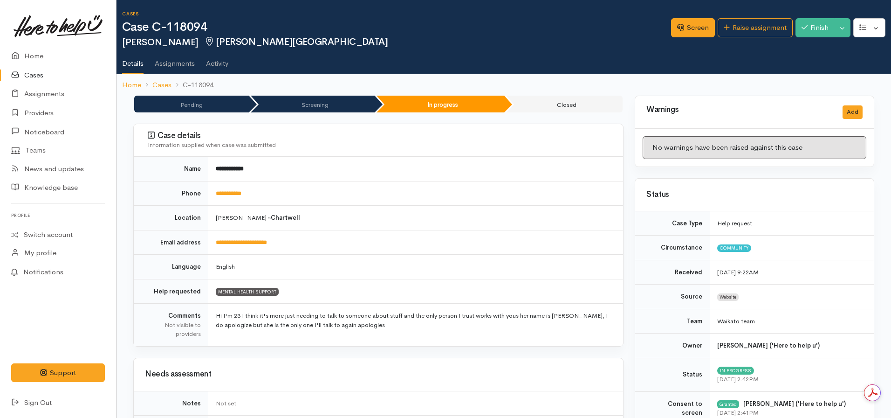
click at [133, 79] on ol "Home Cases C-118094" at bounding box center [504, 85] width 764 height 22
click at [133, 80] on link "Home" at bounding box center [131, 85] width 19 height 11
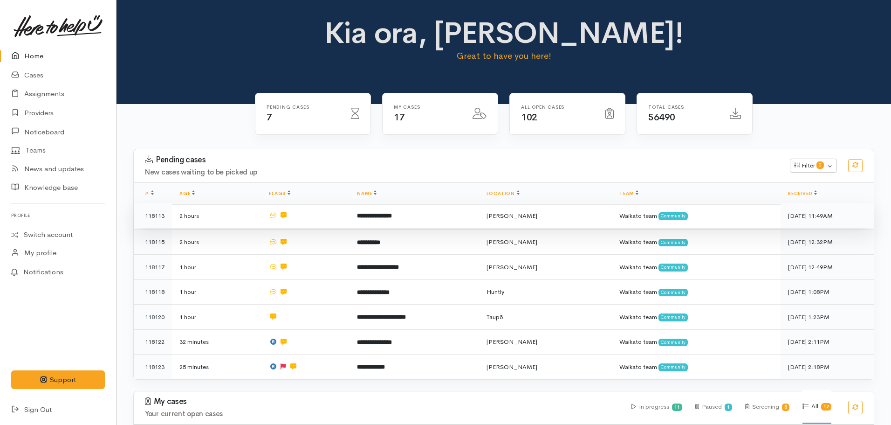
click at [386, 218] on b "**********" at bounding box center [374, 216] width 35 height 6
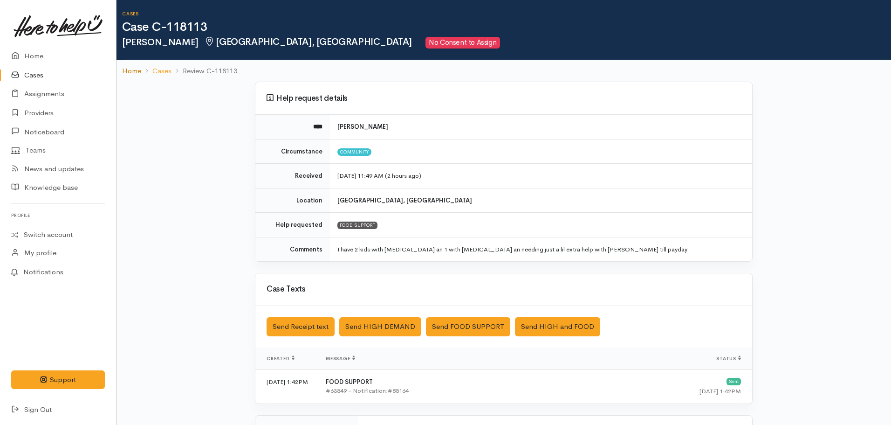
click at [125, 69] on link "Home" at bounding box center [131, 71] width 19 height 11
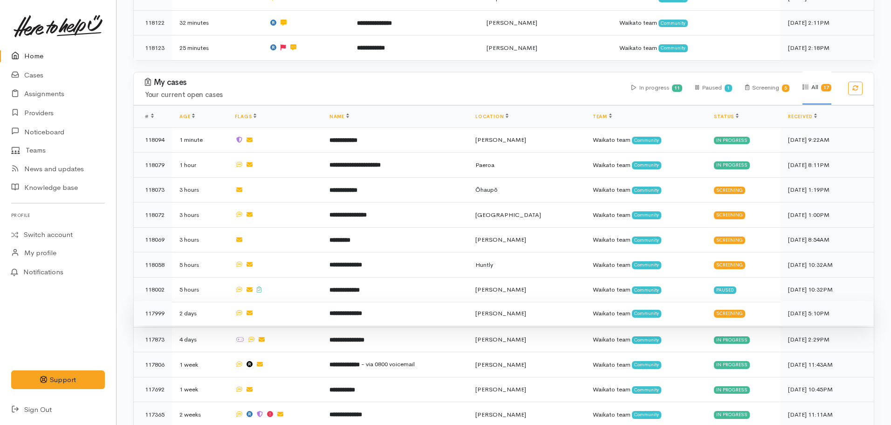
scroll to position [373, 0]
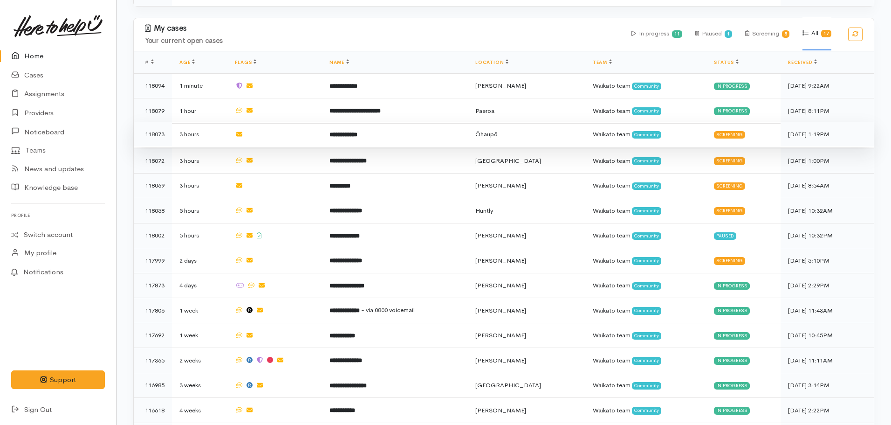
click at [349, 131] on b "**********" at bounding box center [344, 134] width 28 height 6
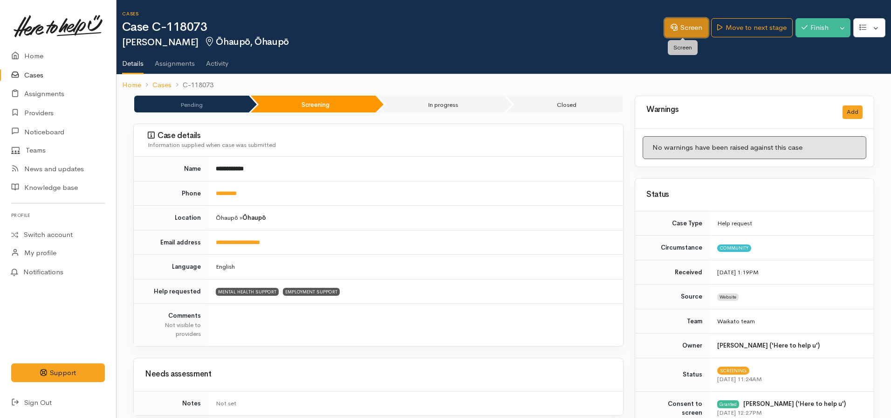
click at [676, 29] on link "Screen" at bounding box center [687, 27] width 44 height 19
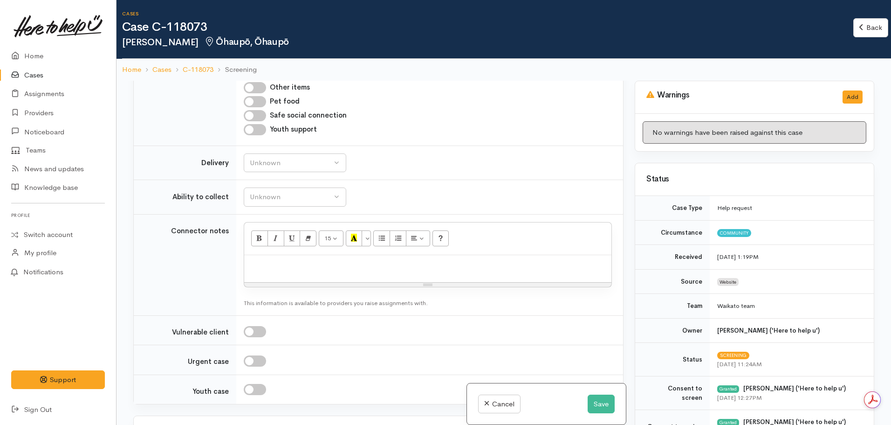
scroll to position [839, 0]
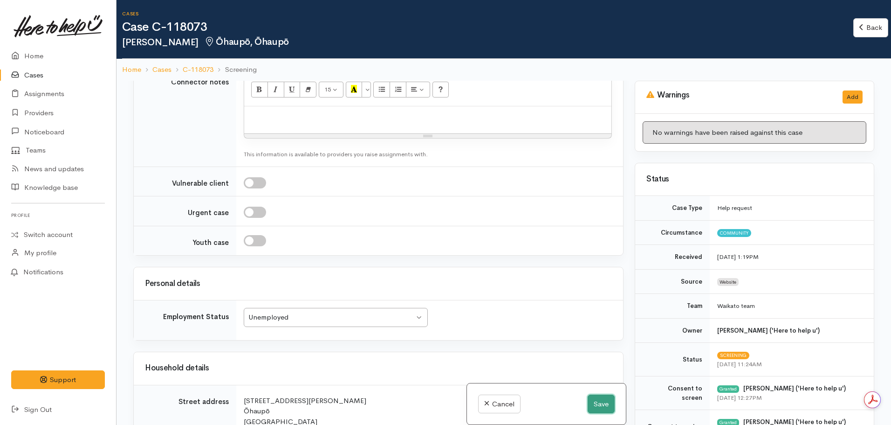
click at [596, 400] on button "Save" at bounding box center [601, 403] width 27 height 19
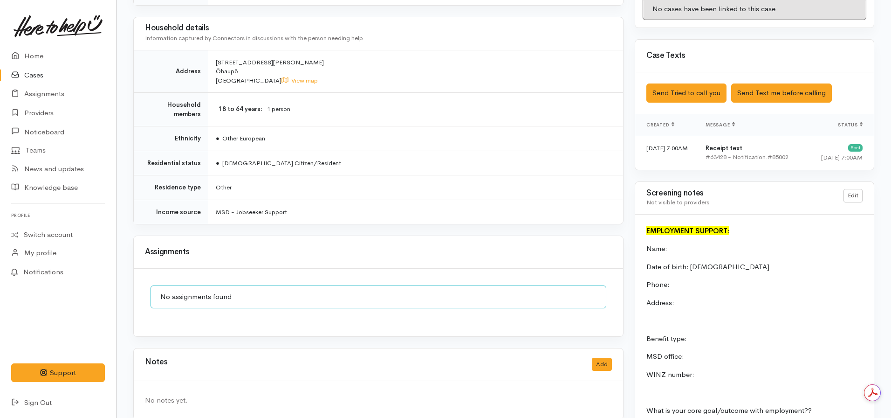
click at [864, 196] on div "Edit" at bounding box center [853, 198] width 30 height 18
click at [856, 194] on link "Edit" at bounding box center [853, 196] width 19 height 14
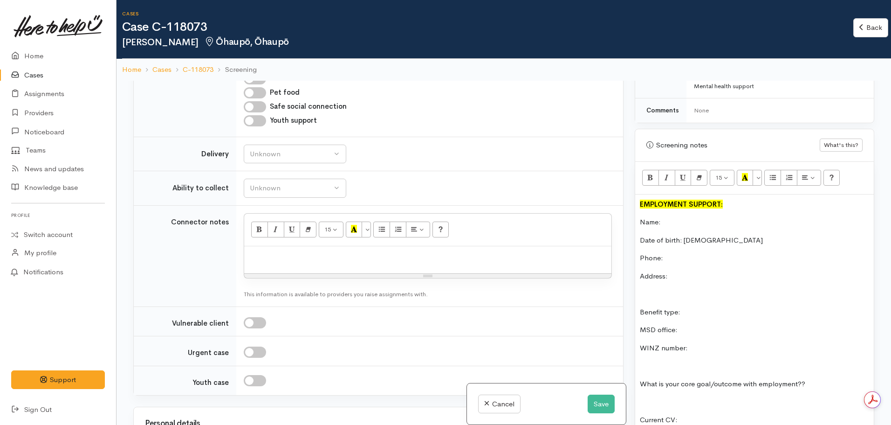
scroll to position [512, 0]
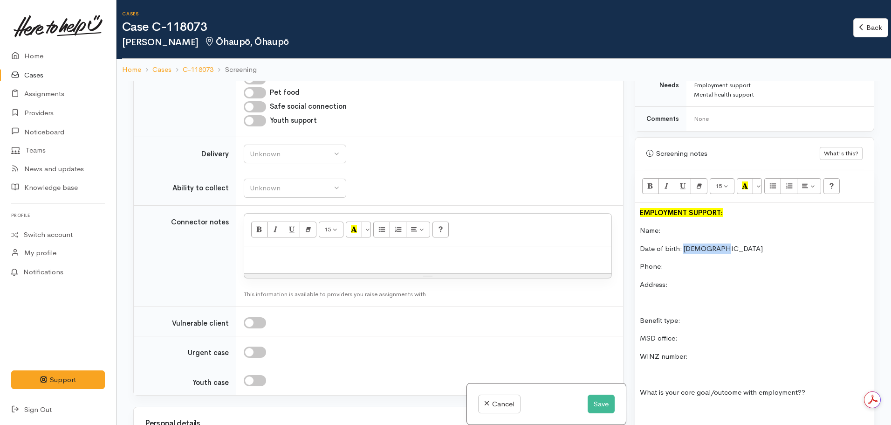
drag, startPoint x: 727, startPoint y: 247, endPoint x: 683, endPoint y: 245, distance: 43.4
click at [683, 245] on p "Date of birth: 22.01.1966" at bounding box center [754, 248] width 229 height 11
copy p "22.01.1966"
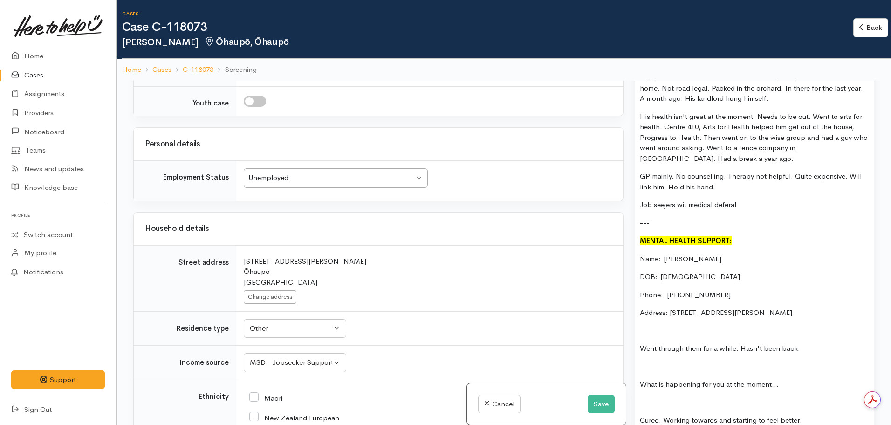
scroll to position [979, 0]
drag, startPoint x: 763, startPoint y: 312, endPoint x: 676, endPoint y: 311, distance: 86.2
click at [670, 312] on p "Address: [STREET_ADDRESS][PERSON_NAME]" at bounding box center [754, 312] width 229 height 11
copy p "96 Berquist Rd, RD1 Ohaupo"
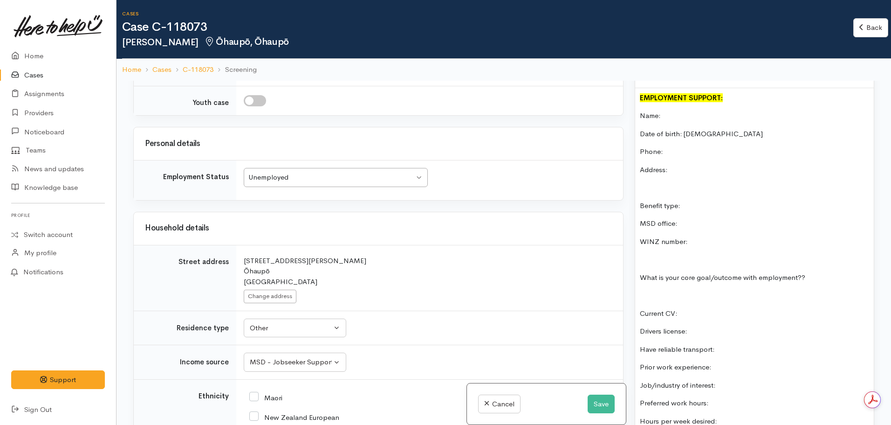
scroll to position [606, 0]
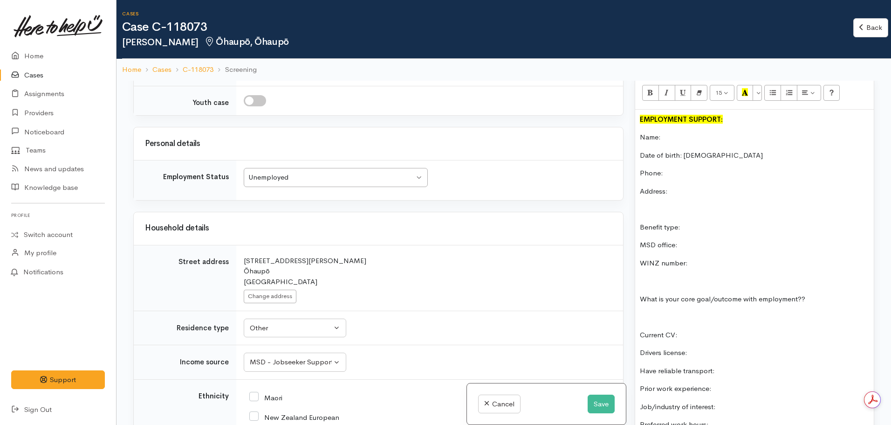
click at [678, 188] on p "Address:" at bounding box center [754, 191] width 229 height 11
paste div
click at [698, 225] on p "Benefit type:" at bounding box center [754, 227] width 229 height 11
click at [685, 250] on p "MSD office:" at bounding box center [754, 245] width 229 height 11
click at [707, 262] on p "WINZ number:" at bounding box center [754, 263] width 229 height 11
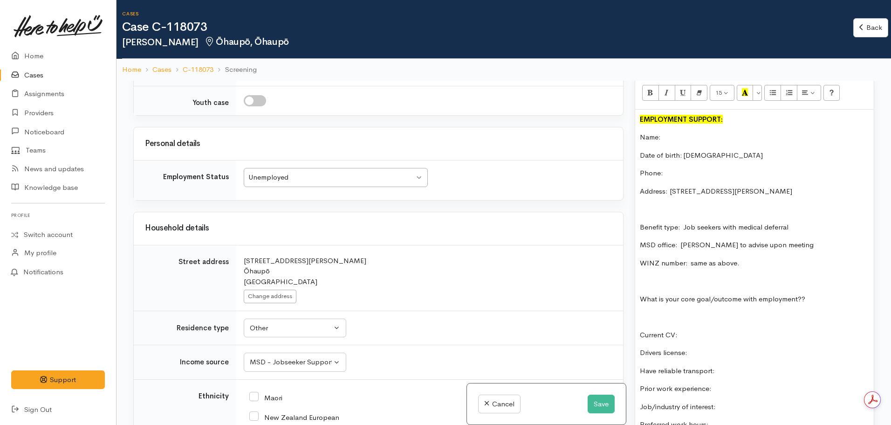
click at [688, 135] on p "Name:" at bounding box center [754, 137] width 229 height 11
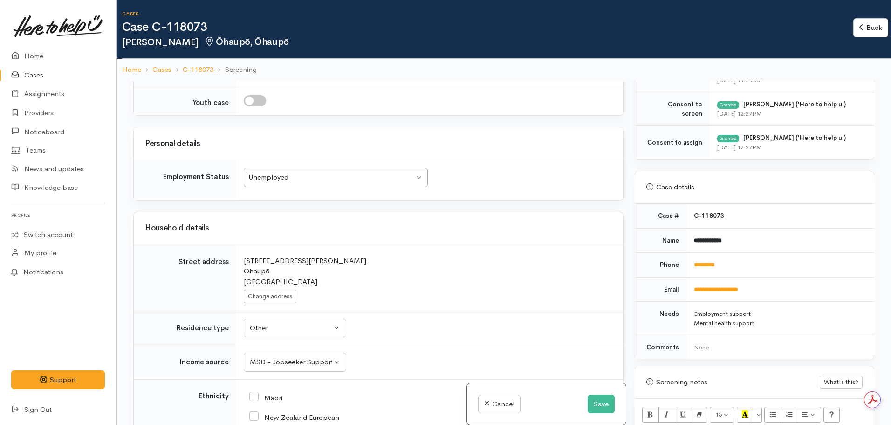
scroll to position [279, 0]
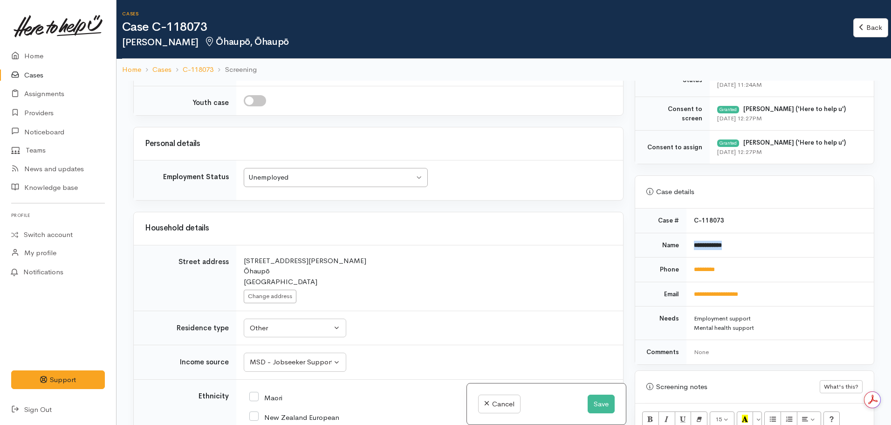
drag, startPoint x: 713, startPoint y: 241, endPoint x: 683, endPoint y: 245, distance: 29.6
click at [683, 245] on tr "**********" at bounding box center [754, 245] width 239 height 25
copy tr "**********"
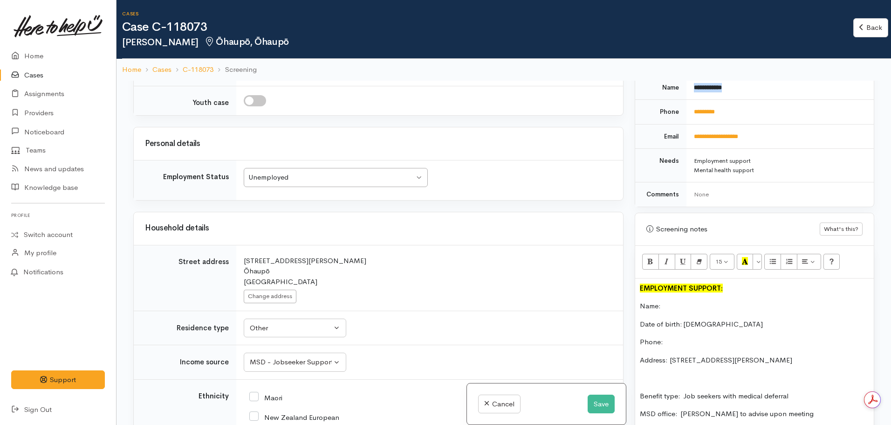
scroll to position [606, 0]
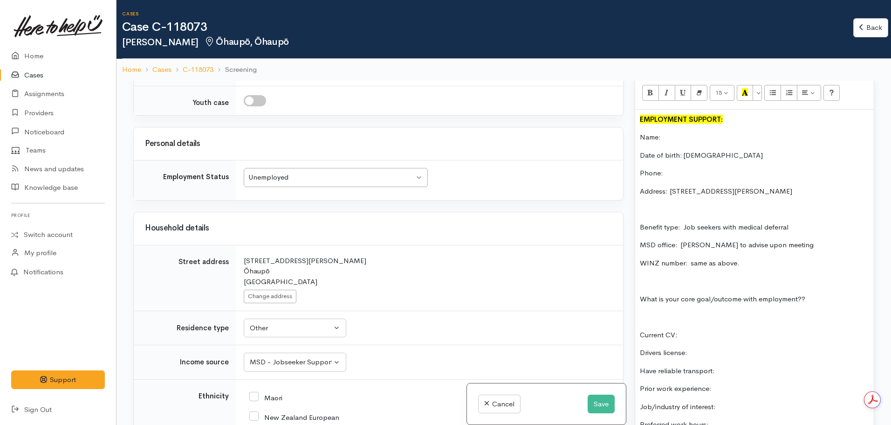
click at [679, 136] on p "Name:" at bounding box center [754, 137] width 229 height 11
click at [677, 171] on p "Phone:" at bounding box center [754, 173] width 229 height 11
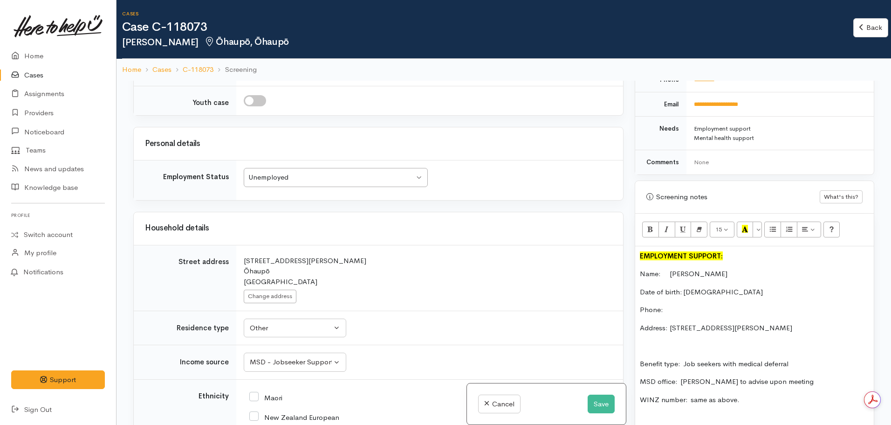
scroll to position [326, 0]
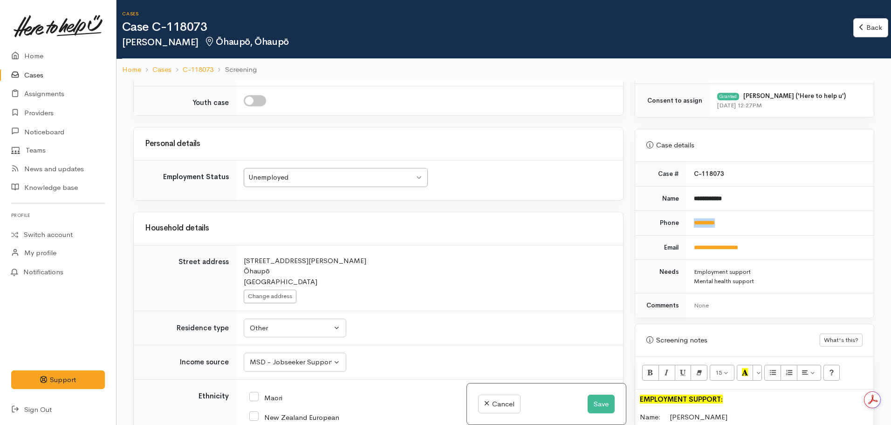
drag, startPoint x: 740, startPoint y: 213, endPoint x: 686, endPoint y: 221, distance: 55.1
click at [687, 221] on td "*********" at bounding box center [780, 223] width 187 height 25
copy link "*********"
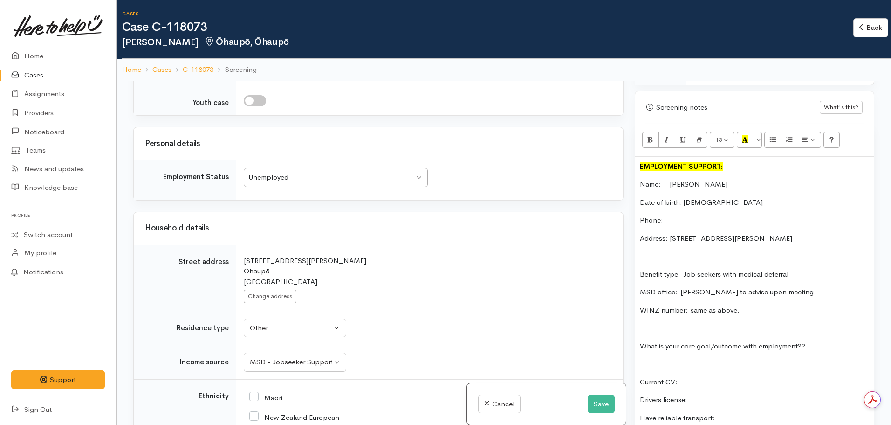
scroll to position [559, 0]
click at [675, 220] on p "Phone:" at bounding box center [754, 219] width 229 height 11
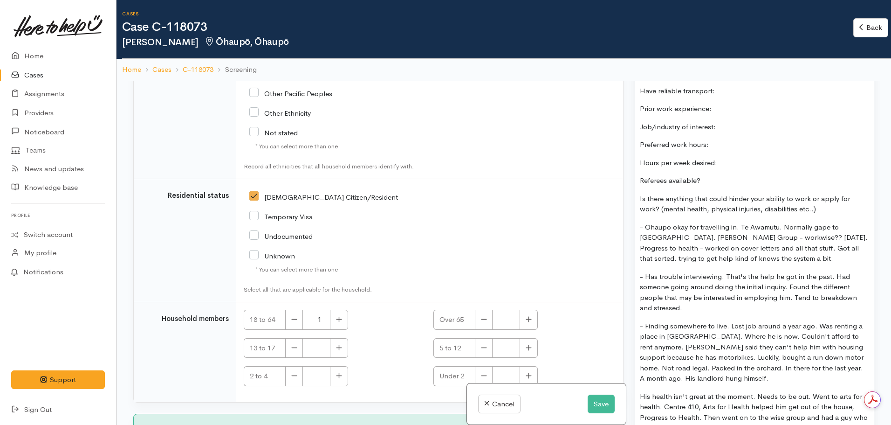
scroll to position [606, 0]
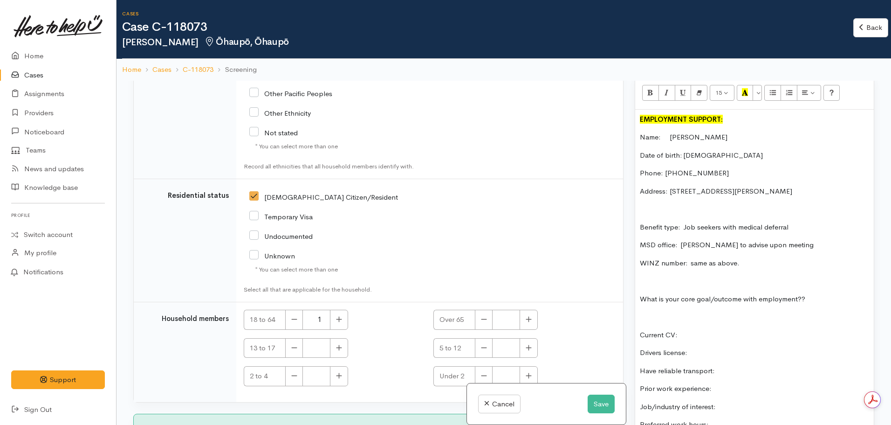
click at [754, 265] on p "WINZ number:  same as above." at bounding box center [754, 263] width 229 height 11
click at [791, 196] on p "Address: [STREET_ADDRESS][PERSON_NAME]" at bounding box center [754, 191] width 229 height 11
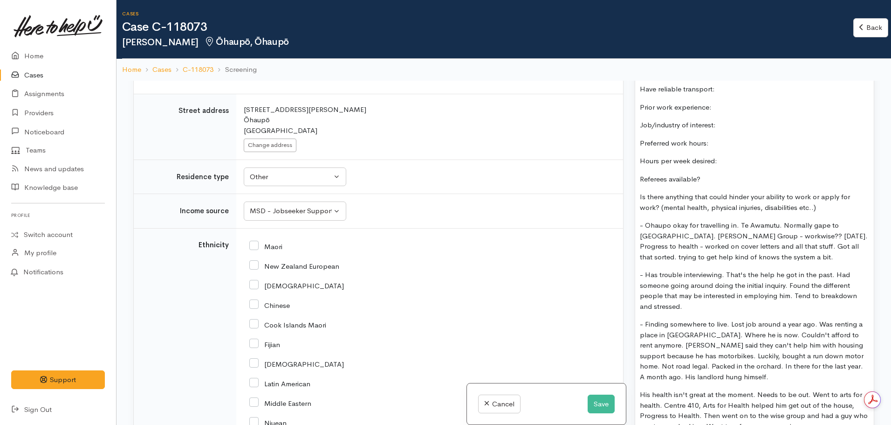
scroll to position [932, 0]
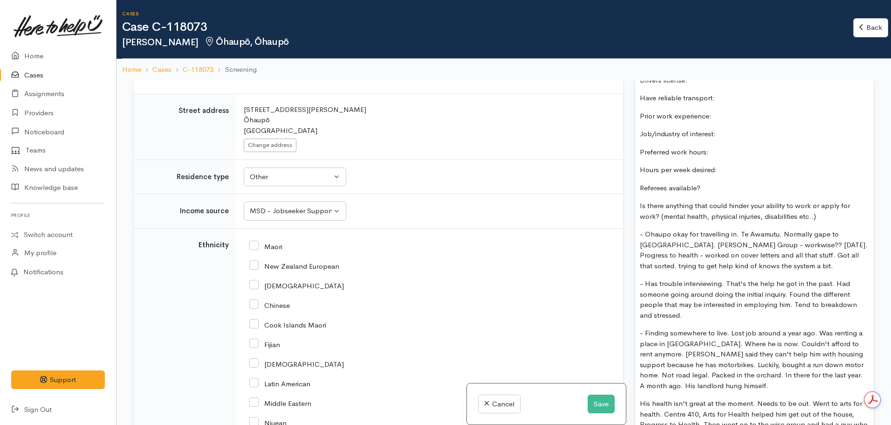
click at [713, 192] on p "Referees available?" at bounding box center [754, 188] width 229 height 11
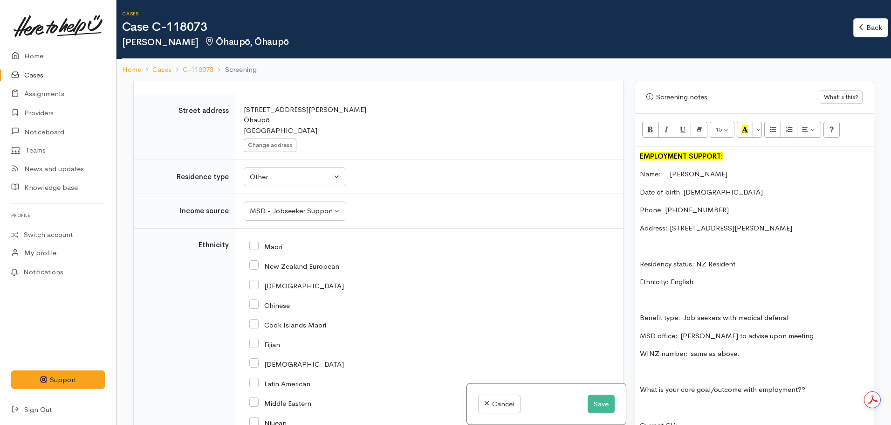
scroll to position [559, 0]
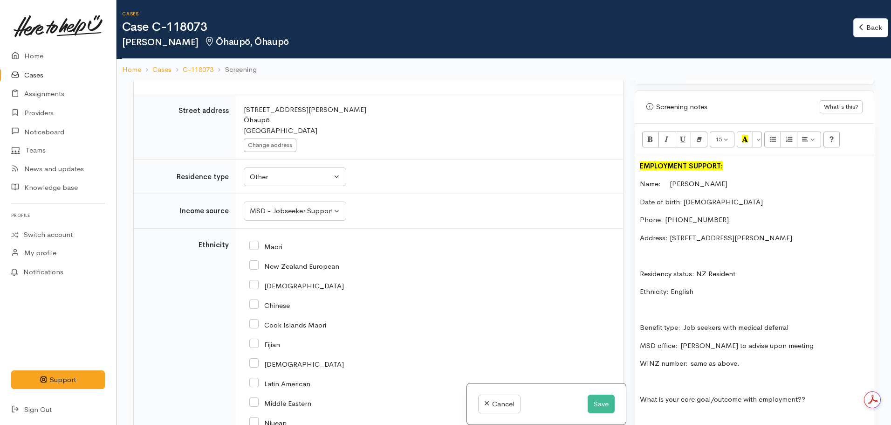
click at [641, 327] on p "Benefit type:  Job seekers with medical deferral" at bounding box center [754, 327] width 229 height 11
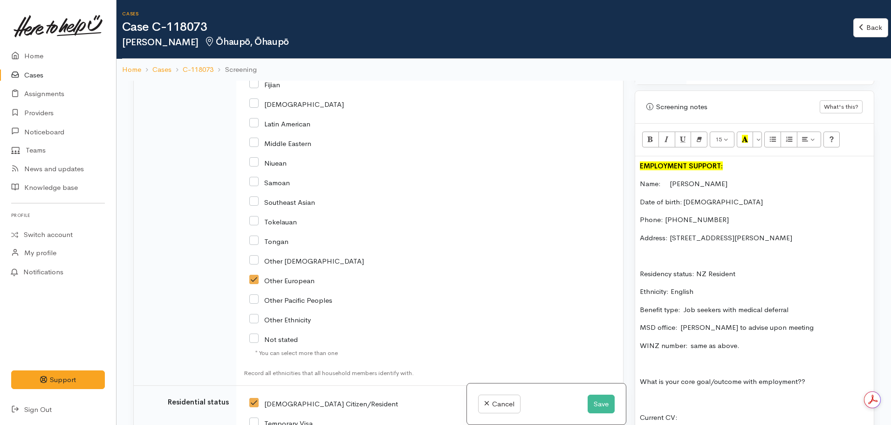
scroll to position [1223, 0]
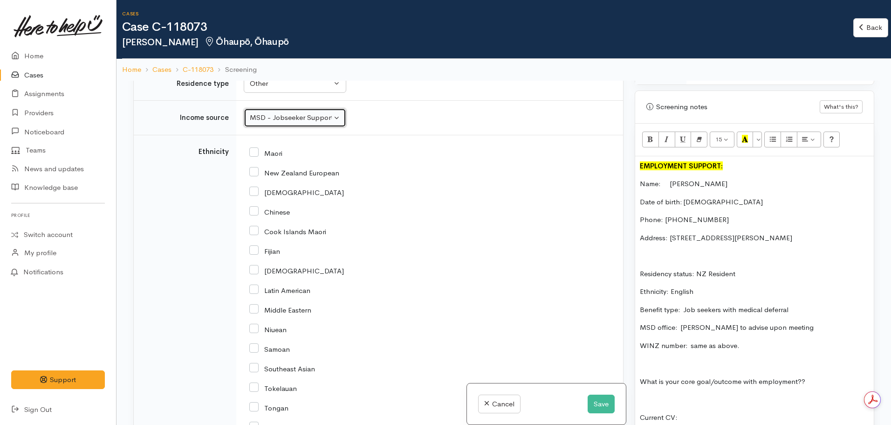
click at [310, 112] on div "MSD - Jobseeker Support" at bounding box center [291, 117] width 82 height 11
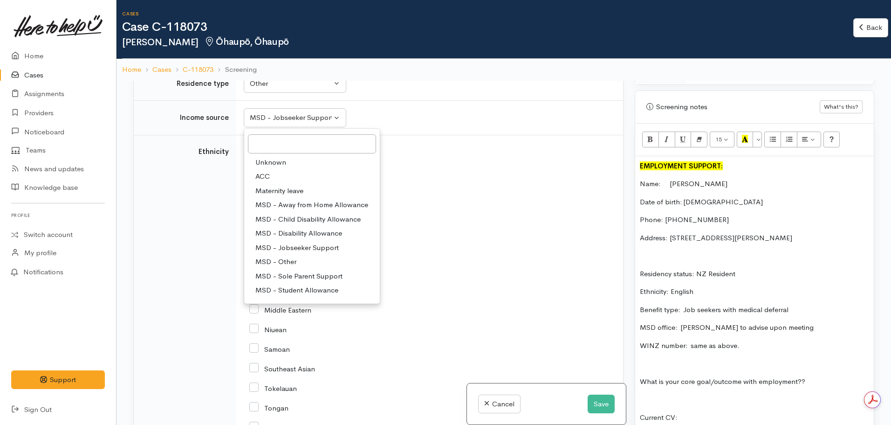
click at [288, 256] on span "MSD - Other" at bounding box center [275, 261] width 41 height 11
select select "6"
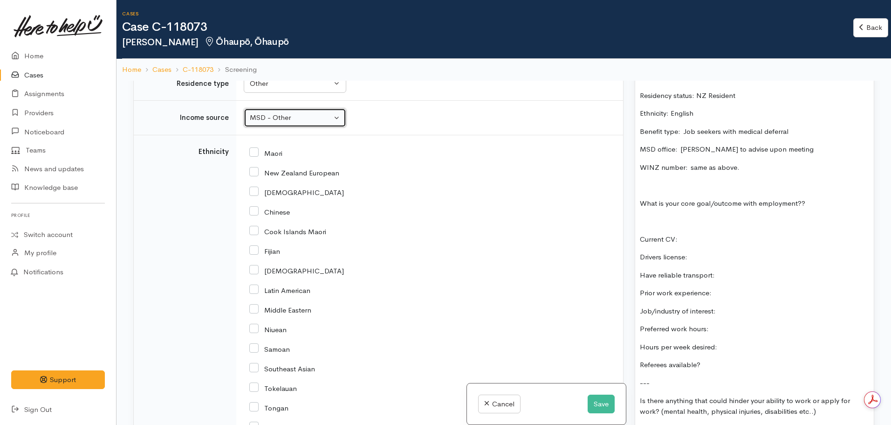
scroll to position [745, 0]
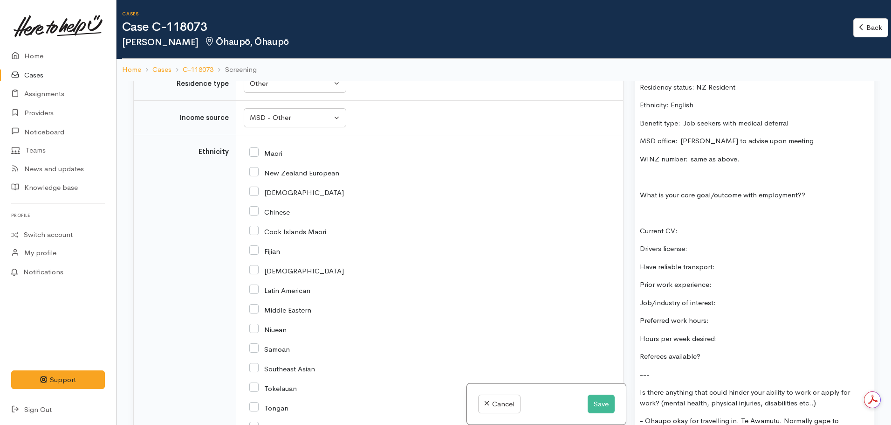
click at [684, 232] on p "Current CV:" at bounding box center [754, 231] width 229 height 11
click at [698, 244] on p "Drivers license:" at bounding box center [754, 248] width 229 height 11
click at [721, 268] on p "Have reliable transport:" at bounding box center [754, 267] width 229 height 11
click at [718, 284] on p "Prior work experience:" at bounding box center [754, 284] width 229 height 11
click at [736, 303] on p "Job/industry of interest:" at bounding box center [754, 302] width 229 height 11
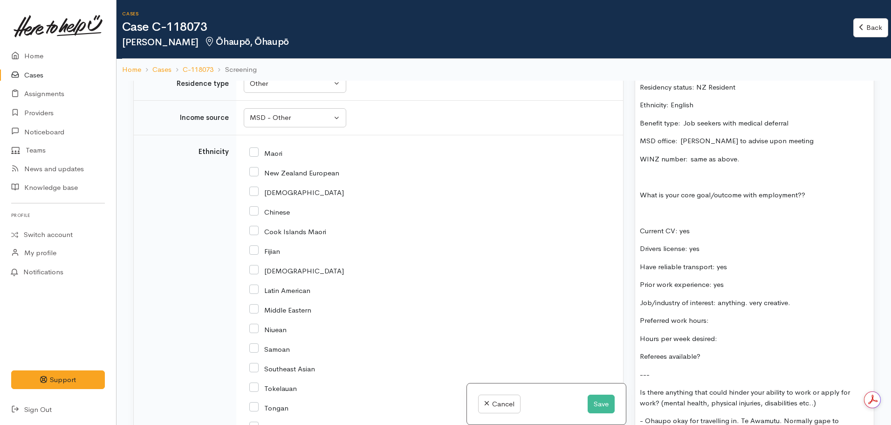
click at [720, 322] on p "Preferred work hours:" at bounding box center [754, 320] width 229 height 11
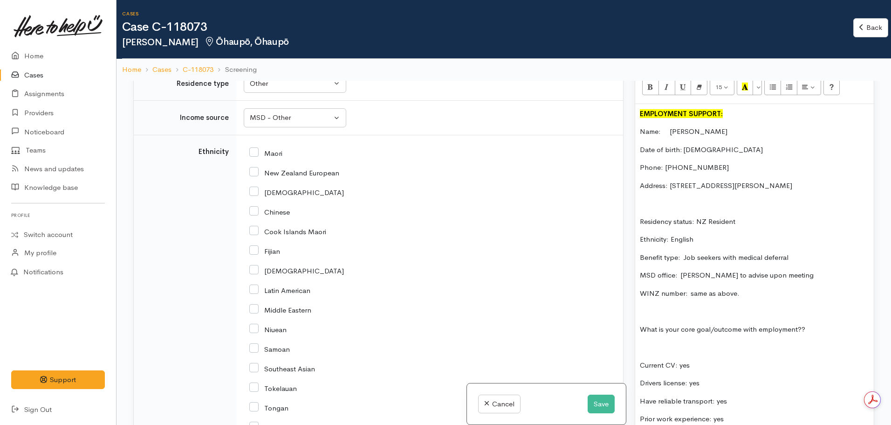
scroll to position [606, 0]
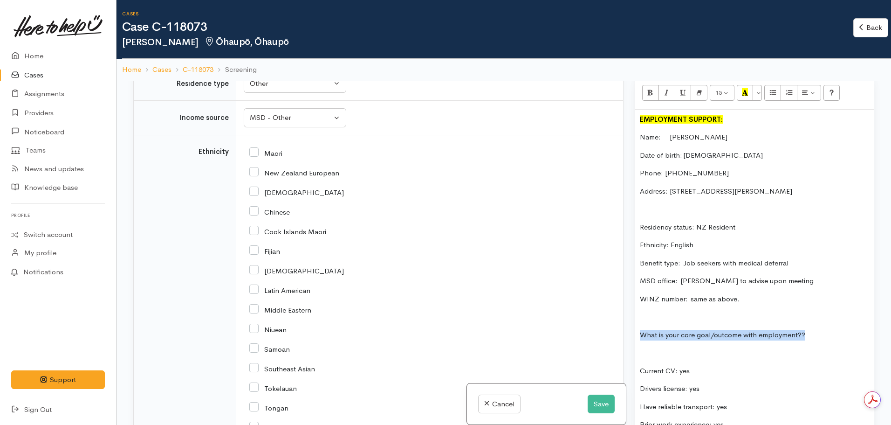
drag, startPoint x: 814, startPoint y: 328, endPoint x: 634, endPoint y: 323, distance: 180.5
click at [634, 323] on div "Warnings Add No warnings have been raised against this case Add Warning Title ●…" at bounding box center [754, 293] width 251 height 425
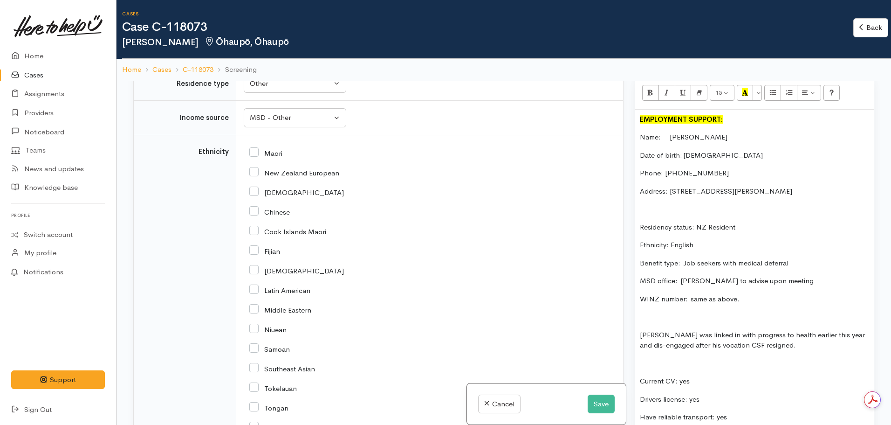
click at [791, 350] on p "John was linked in with progress to health earlier this year and dis-engaged af…" at bounding box center [754, 340] width 229 height 21
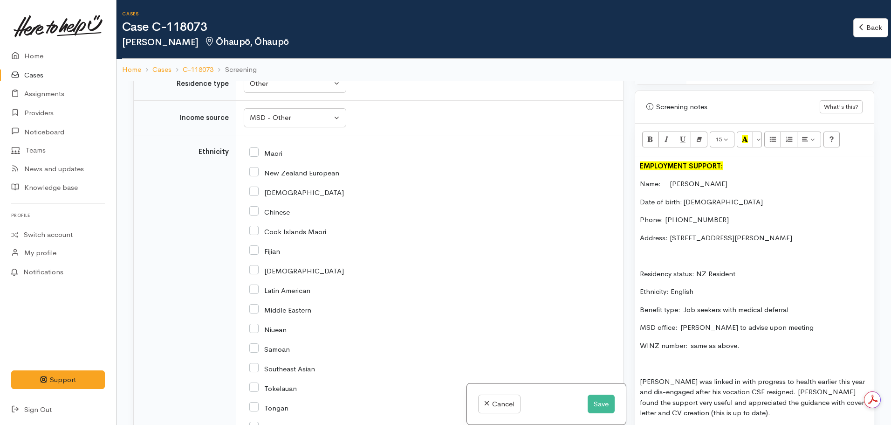
scroll to position [512, 0]
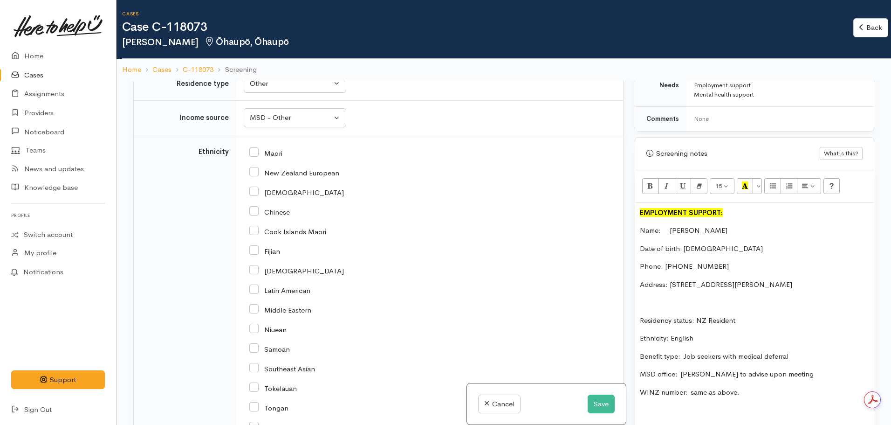
click at [670, 230] on span "John Tilling" at bounding box center [694, 230] width 67 height 9
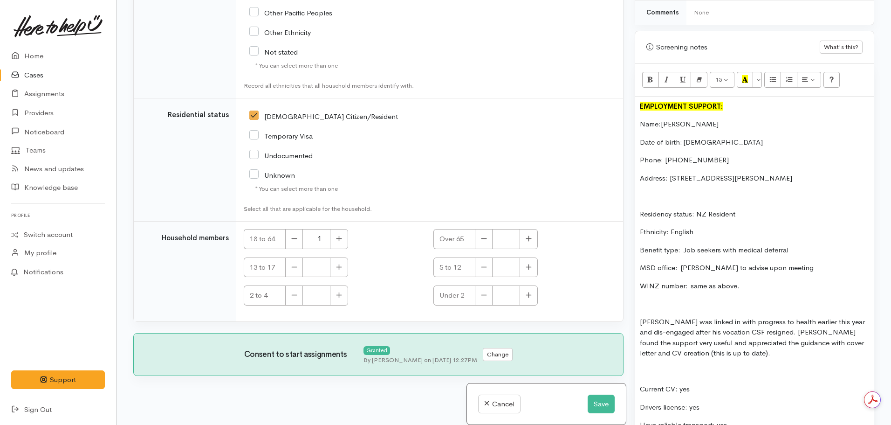
scroll to position [559, 0]
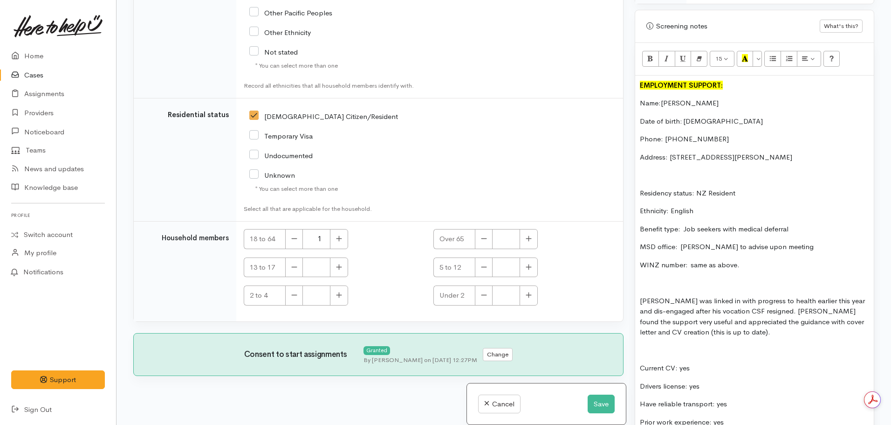
click at [717, 331] on p "John was linked in with progress to health earlier this year and dis-engaged af…" at bounding box center [754, 317] width 229 height 42
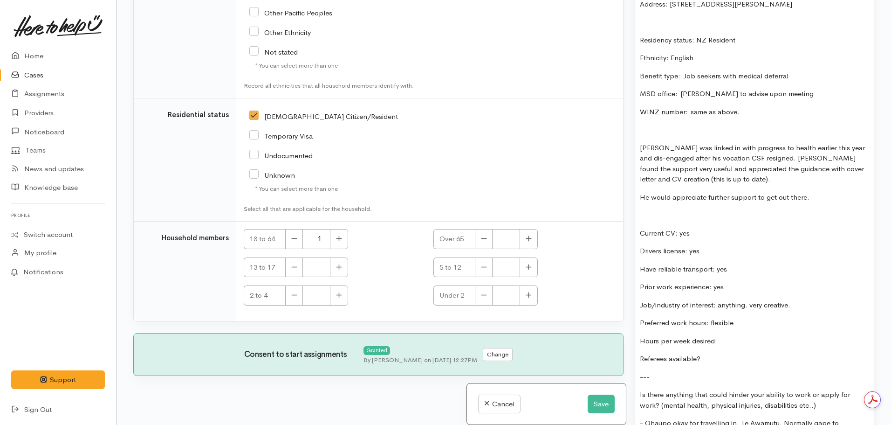
scroll to position [745, 0]
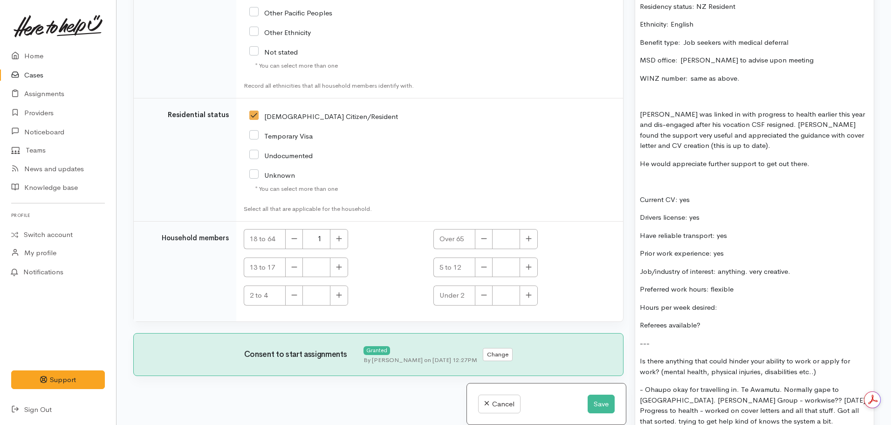
drag, startPoint x: 829, startPoint y: 162, endPoint x: 627, endPoint y: 165, distance: 201.9
click at [627, 165] on div "Related cases There are other cases potentially from the same person, address o…" at bounding box center [504, 212] width 752 height 425
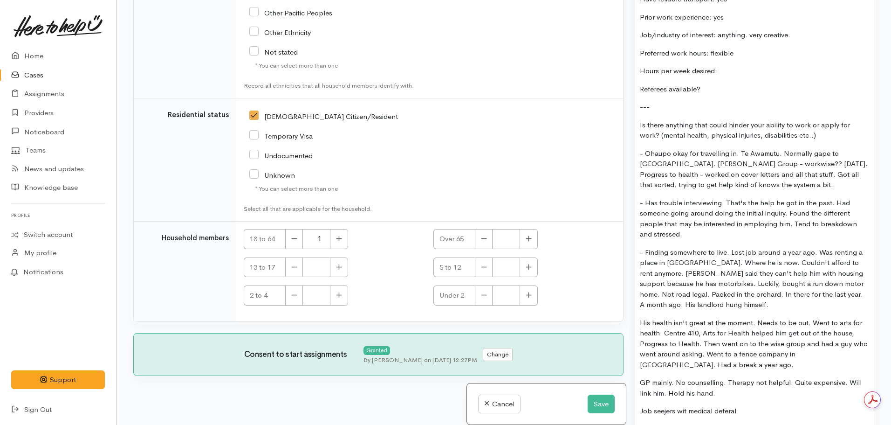
scroll to position [1025, 0]
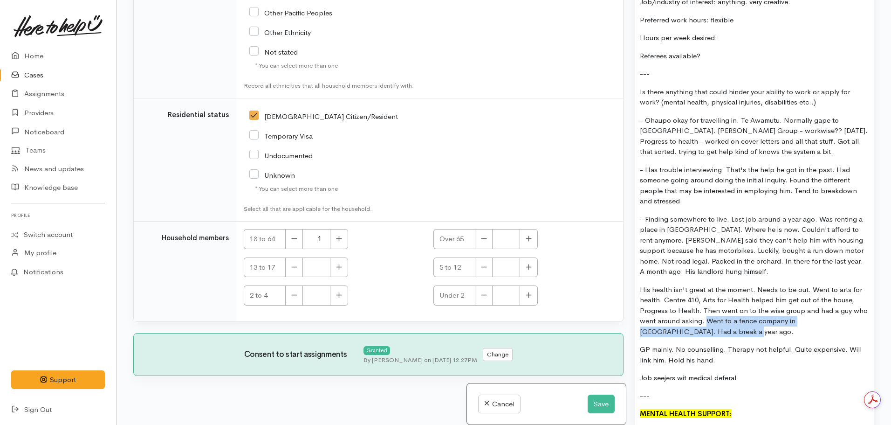
drag, startPoint x: 706, startPoint y: 310, endPoint x: 723, endPoint y: 324, distance: 21.8
click at [723, 324] on p "His health isn't great at the moment. Needs to be out. Went to arts for health.…" at bounding box center [754, 310] width 229 height 53
copy p "Went to a fence company in Matangi. Had a break a year ago."
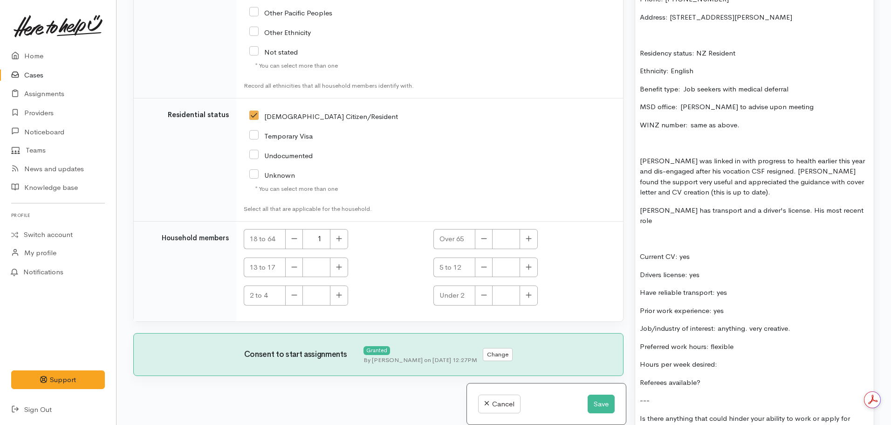
click at [836, 207] on p "John has transport and a driver's license. His most recent role" at bounding box center [754, 215] width 229 height 21
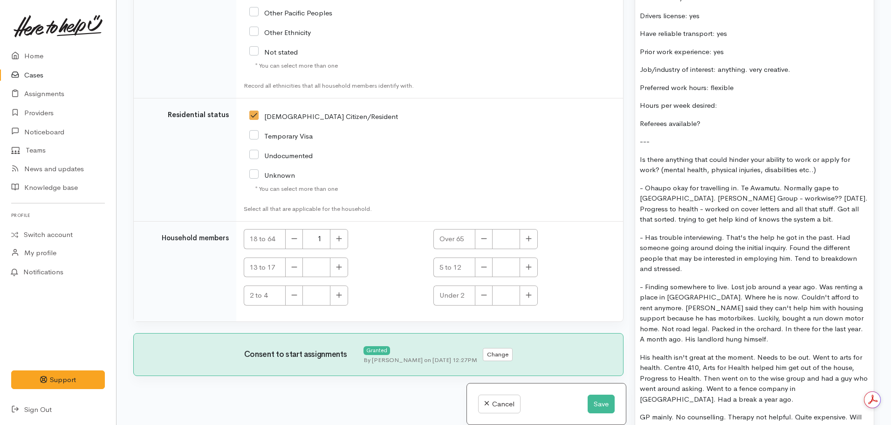
scroll to position [745, 0]
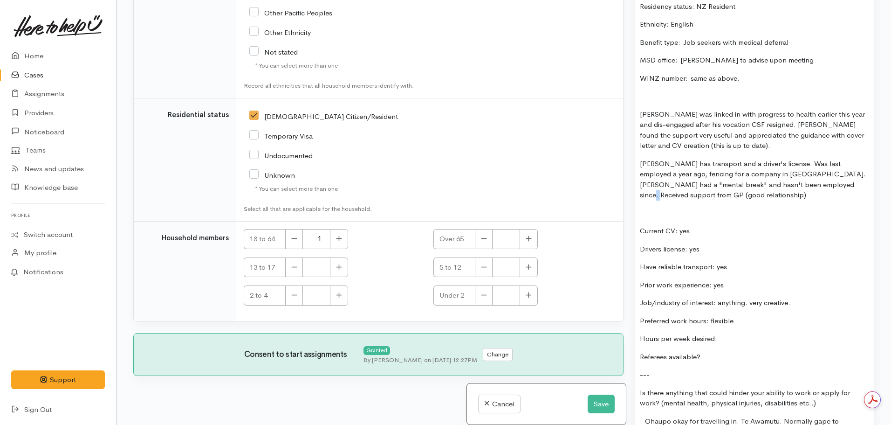
drag, startPoint x: 818, startPoint y: 186, endPoint x: 829, endPoint y: 189, distance: 11.2
click at [829, 189] on p "John has transport and a driver's license. Was last employed a year ago, fencin…" at bounding box center [754, 179] width 229 height 42
drag, startPoint x: 818, startPoint y: 183, endPoint x: 840, endPoint y: 199, distance: 27.4
click at [840, 199] on p "John has transport and a driver's license. Was last employed a year ago, fencin…" at bounding box center [754, 179] width 229 height 42
click at [662, 198] on p "John has transport and a driver's license. Was last employed a year ago, fencin…" at bounding box center [754, 179] width 229 height 42
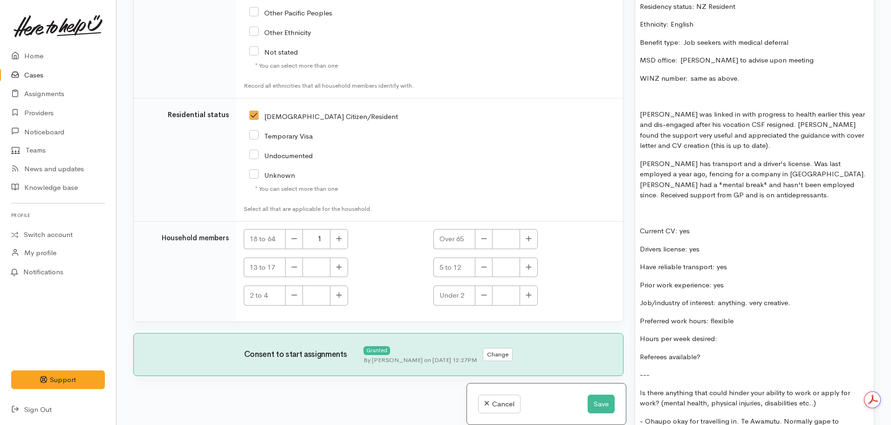
click at [654, 193] on p "John has transport and a driver's license. Was last employed a year ago, fencin…" at bounding box center [754, 179] width 229 height 42
click at [687, 195] on p "John has transport and a driver's license. Was last employed a year ago, fencin…" at bounding box center [754, 179] width 229 height 42
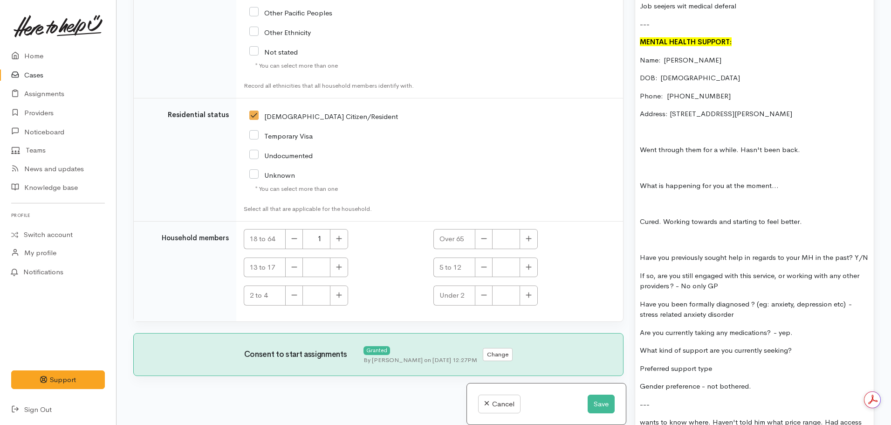
scroll to position [1678, 0]
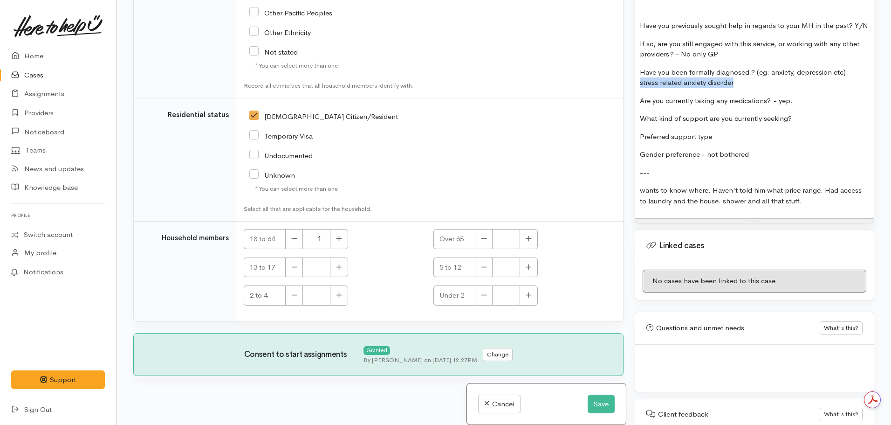
drag, startPoint x: 743, startPoint y: 91, endPoint x: 638, endPoint y: 96, distance: 105.0
copy p "stress related anxiety disorder"
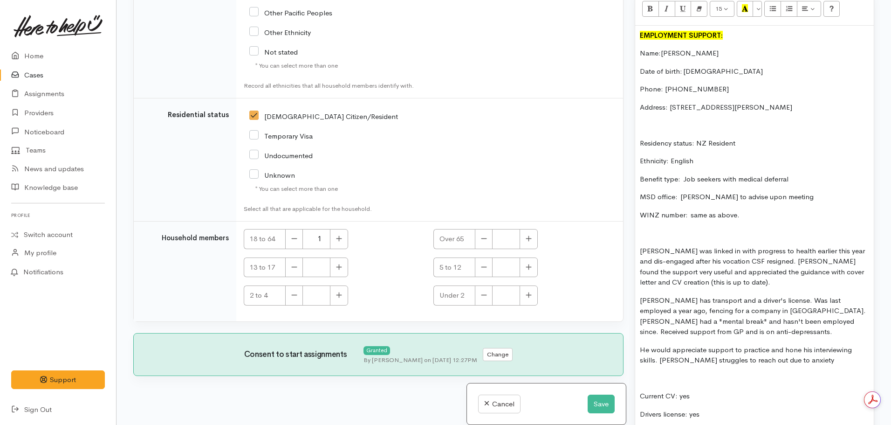
scroll to position [606, 0]
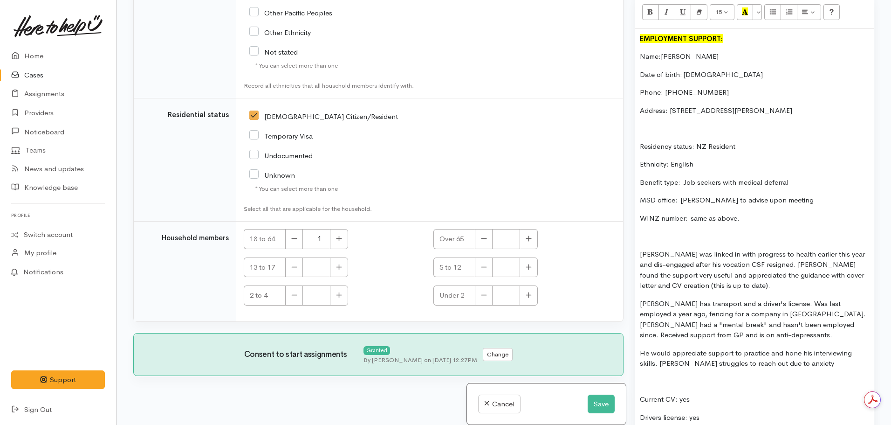
click at [706, 334] on p "John has transport and a driver's license. Was last employed a year ago, fencin…" at bounding box center [754, 319] width 229 height 42
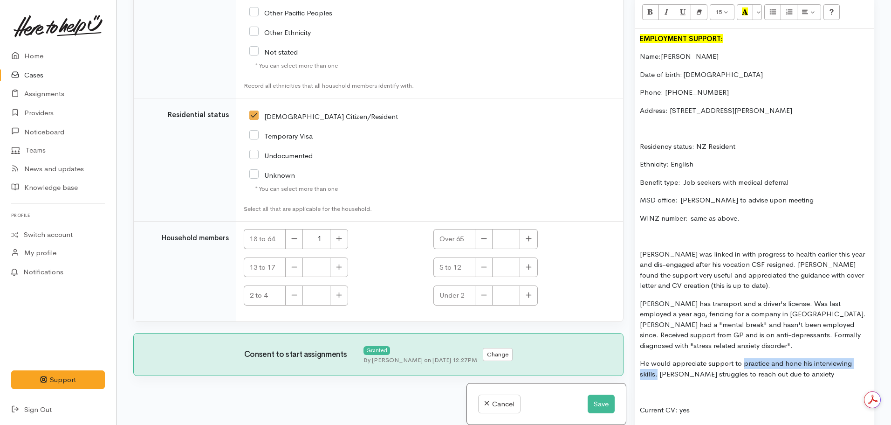
drag, startPoint x: 742, startPoint y: 352, endPoint x: 657, endPoint y: 363, distance: 85.5
click at [657, 363] on p "He would appreciate support to practice and hone his interviewing skills. John …" at bounding box center [754, 368] width 229 height 21
click at [812, 363] on p "He would appreciate support to practice and hone his interviewing skills. John …" at bounding box center [754, 368] width 229 height 21
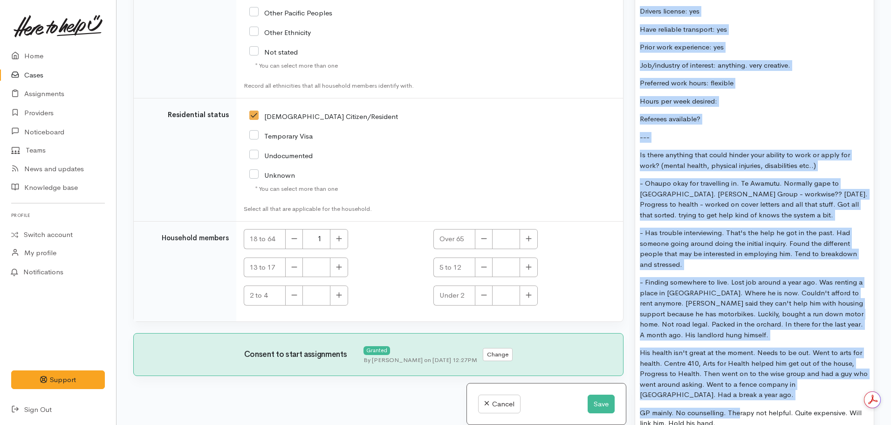
scroll to position [1165, 0]
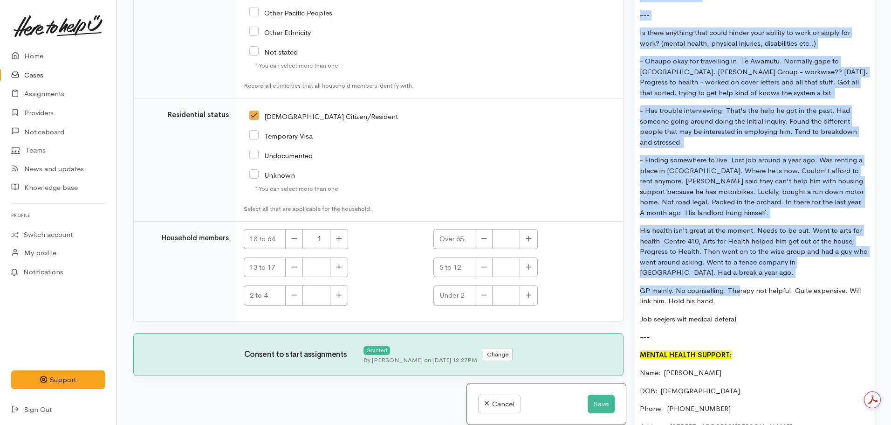
drag, startPoint x: 640, startPoint y: 279, endPoint x: 827, endPoint y: 38, distance: 305.6
click at [827, 38] on div "EMPLOYMENT SUPPORT: Name:  John Tilling Date of birth: 22.01.1966 Phone:  02191…" at bounding box center [754, 115] width 239 height 1293
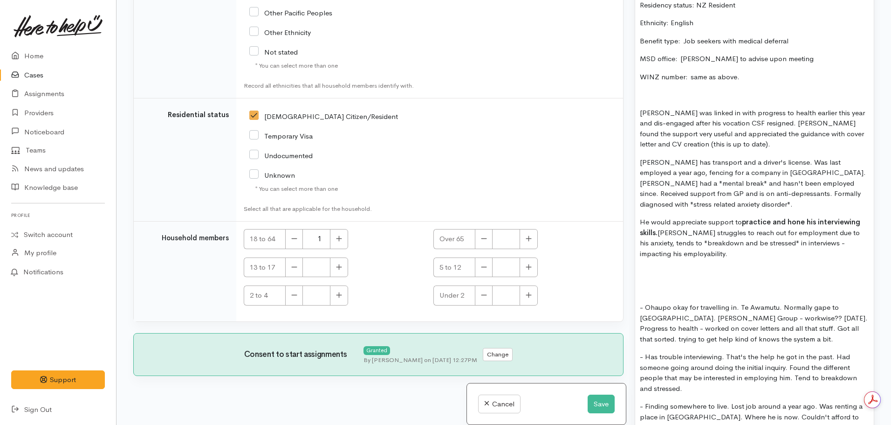
scroll to position [724, 0]
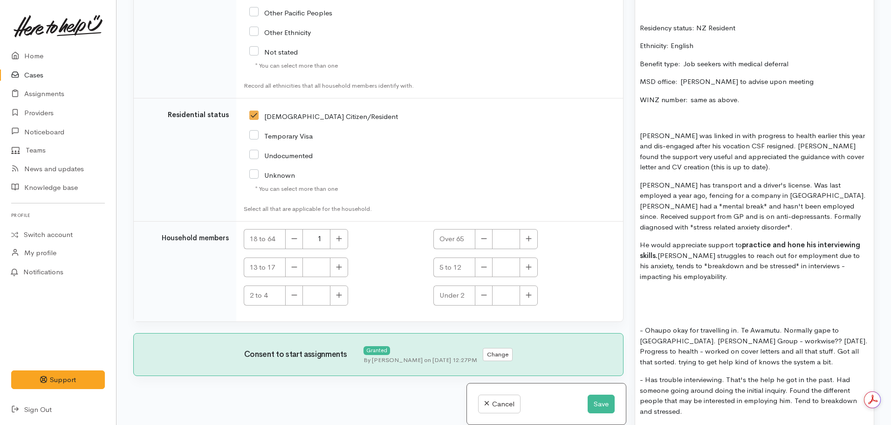
click at [693, 267] on p "He would appreciate support to practice and hone his interviewing skills. John …" at bounding box center [754, 261] width 229 height 42
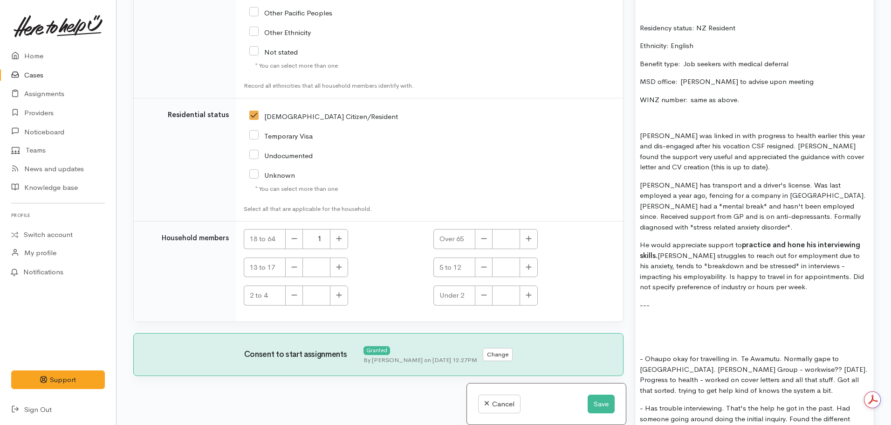
click at [720, 272] on p "He would appreciate support to practice and hone his interviewing skills. John …" at bounding box center [754, 266] width 229 height 53
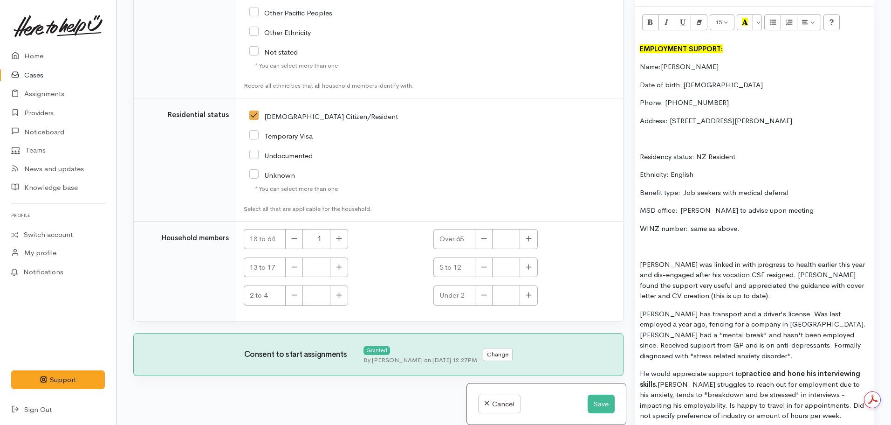
scroll to position [584, 0]
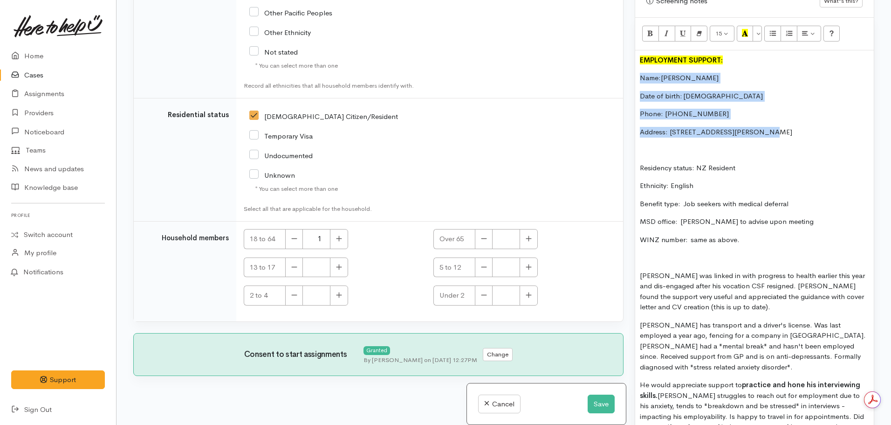
drag, startPoint x: 765, startPoint y: 134, endPoint x: 634, endPoint y: 74, distance: 144.8
click at [634, 74] on div "Warnings Add No warnings have been raised against this case Add Warning Title ●…" at bounding box center [754, 212] width 251 height 425
copy div "Name:  John Tilling Date of birth: 22.01.1966 Phone:  021917655 Address: 96 Ber…"
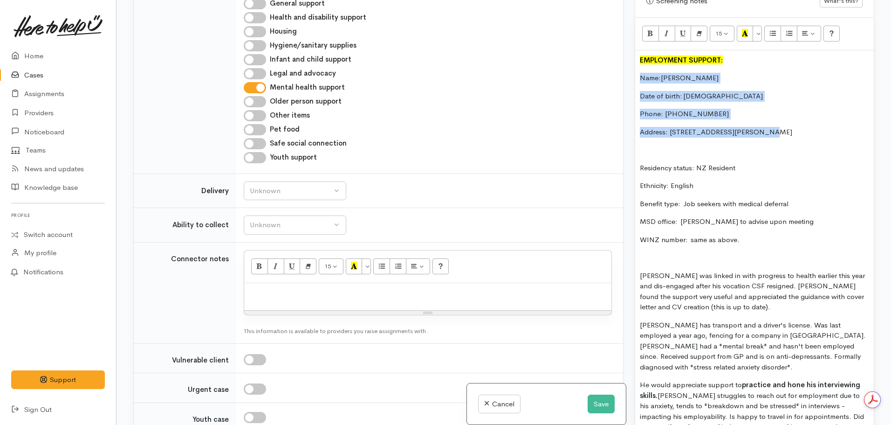
scroll to position [571, 0]
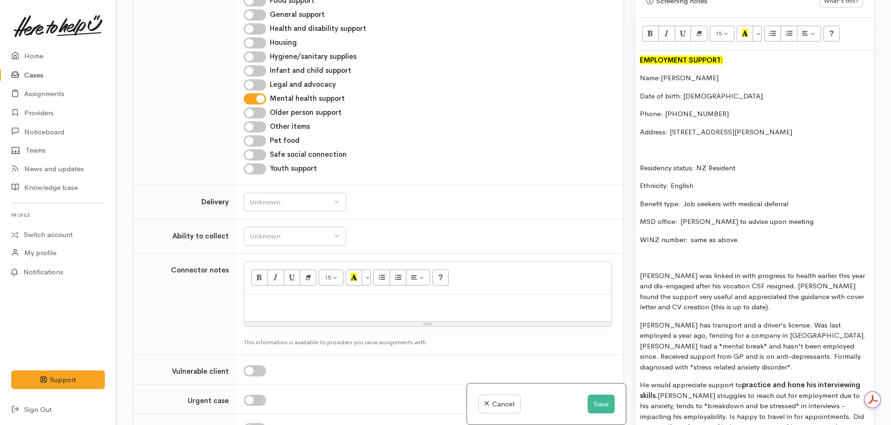
click at [260, 299] on p at bounding box center [428, 304] width 358 height 11
paste div
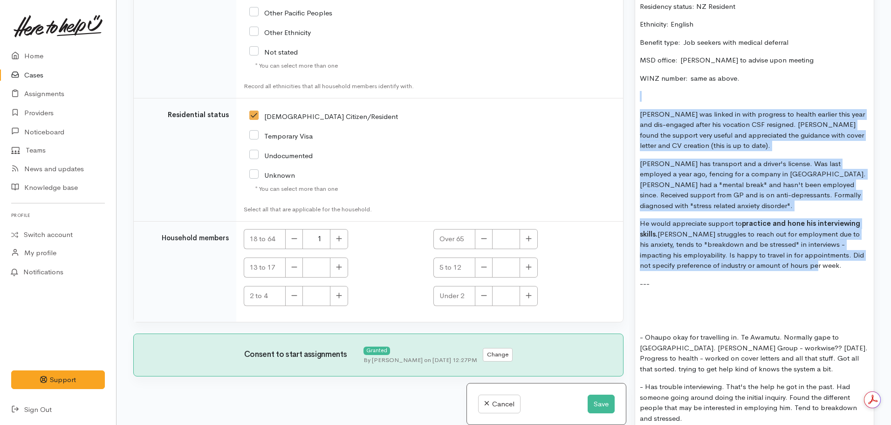
scroll to position [724, 0]
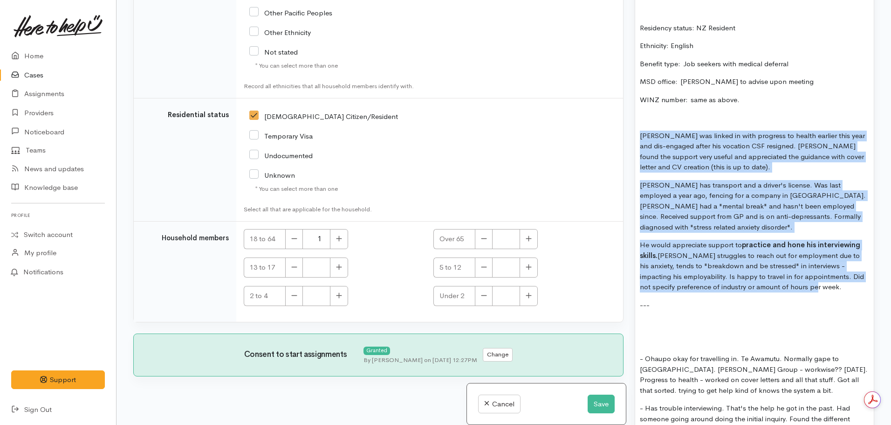
drag, startPoint x: 804, startPoint y: 232, endPoint x: 632, endPoint y: 136, distance: 197.0
click at [632, 136] on div "Warnings Add No warnings have been raised against this case Add Warning Title ●…" at bounding box center [754, 212] width 251 height 425
copy div "John was linked in with progress to health earlier this year and dis-engaged af…"
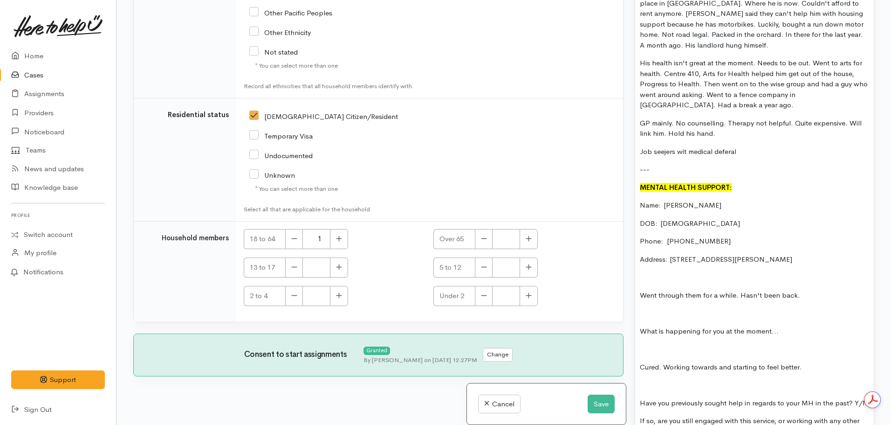
scroll to position [1190, 0]
drag, startPoint x: 810, startPoint y: 280, endPoint x: 618, endPoint y: 285, distance: 191.7
click at [618, 285] on div "Related cases There are other cases potentially from the same person, address o…" at bounding box center [504, 212] width 752 height 425
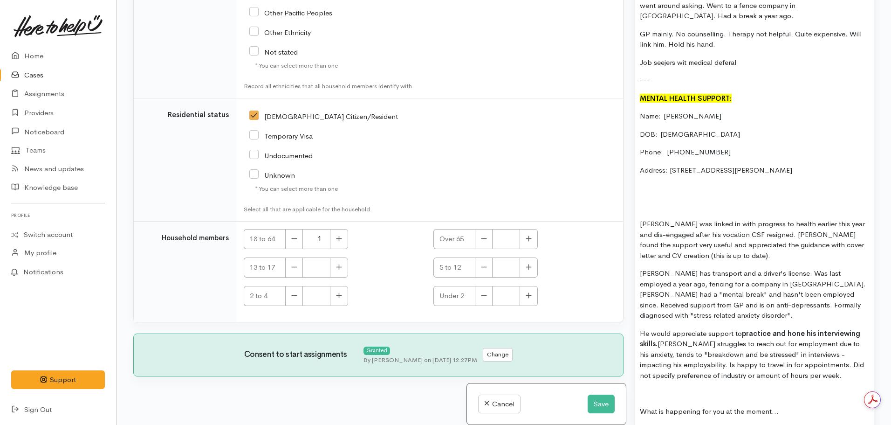
scroll to position [1305, 0]
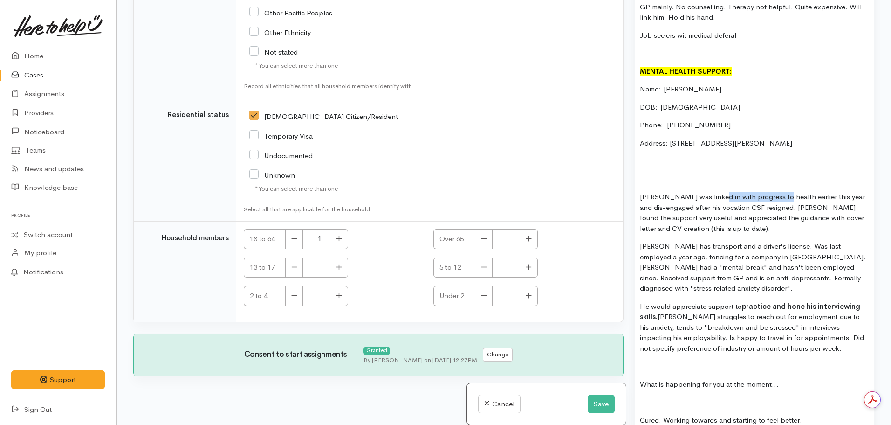
drag, startPoint x: 776, startPoint y: 185, endPoint x: 714, endPoint y: 185, distance: 62.5
click at [714, 192] on p "John was linked in with progress to health earlier this year and dis-engaged af…" at bounding box center [754, 213] width 229 height 42
drag, startPoint x: 752, startPoint y: 186, endPoint x: 741, endPoint y: 194, distance: 13.7
click at [741, 194] on p "John was linked in with Centre 401 arlier this year and dis-engaged after his v…" at bounding box center [754, 213] width 229 height 42
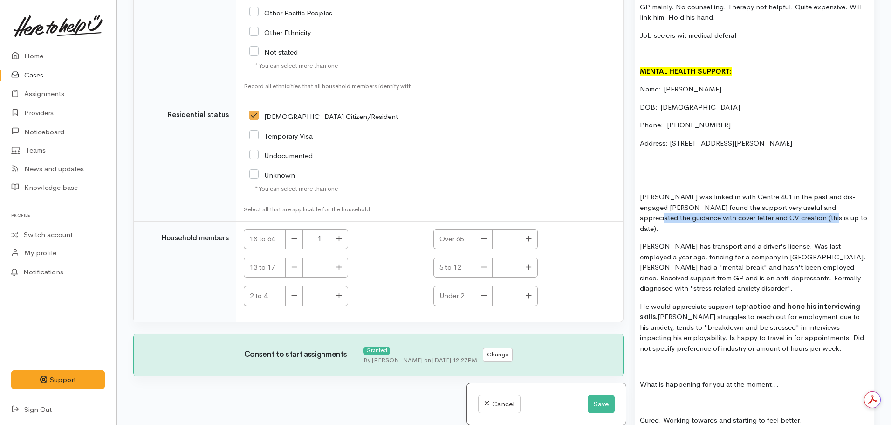
drag, startPoint x: 830, startPoint y: 195, endPoint x: 842, endPoint y: 208, distance: 17.5
click at [842, 208] on p "John was linked in with Centre 401 in the past and dis-engaged John found the s…" at bounding box center [754, 213] width 229 height 42
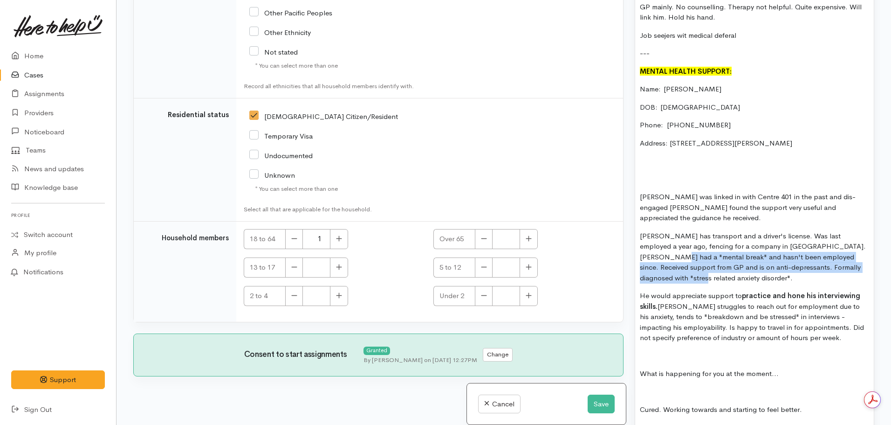
drag, startPoint x: 863, startPoint y: 256, endPoint x: 634, endPoint y: 250, distance: 229.9
click at [634, 250] on div "Warnings Add No warnings have been raised against this case Add Warning Title ●…" at bounding box center [754, 212] width 251 height 425
click at [718, 248] on p "John has transport and a driver's license. Was last employed a year ago, fencin…" at bounding box center [754, 257] width 229 height 53
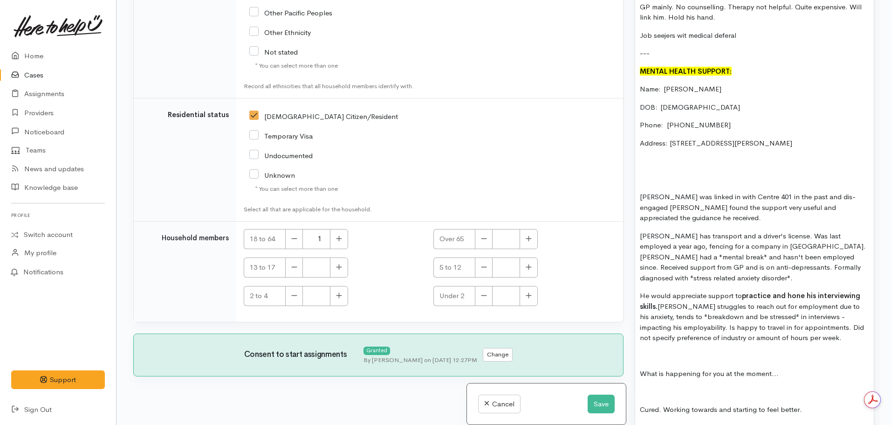
click at [741, 290] on p "He would appreciate support to practice and hone his interviewing skills. John …" at bounding box center [754, 316] width 229 height 53
click at [742, 290] on p "He would appreciate support to practice and hone his interviewing skills. John …" at bounding box center [754, 316] width 229 height 53
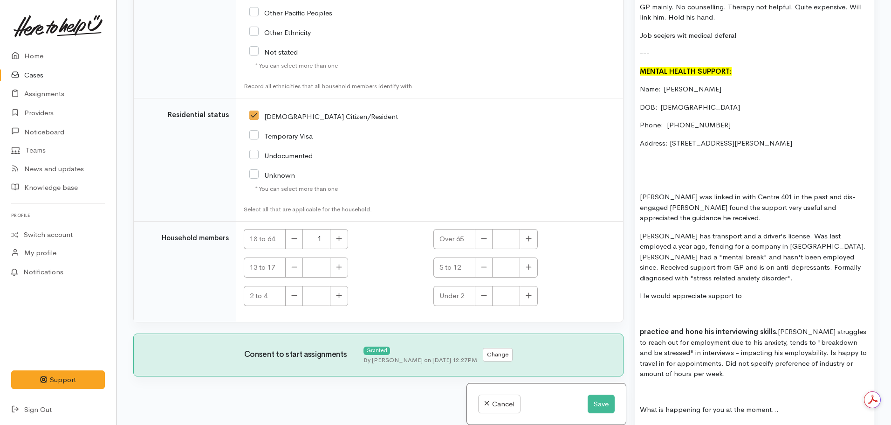
click at [745, 290] on p "He would appreciate support to" at bounding box center [754, 295] width 229 height 11
click at [666, 160] on div "EMPLOYMENT SUPPORT: Name:  John Tilling Date of birth: 22.01.1966 Phone:  02191…" at bounding box center [754, 2] width 239 height 1344
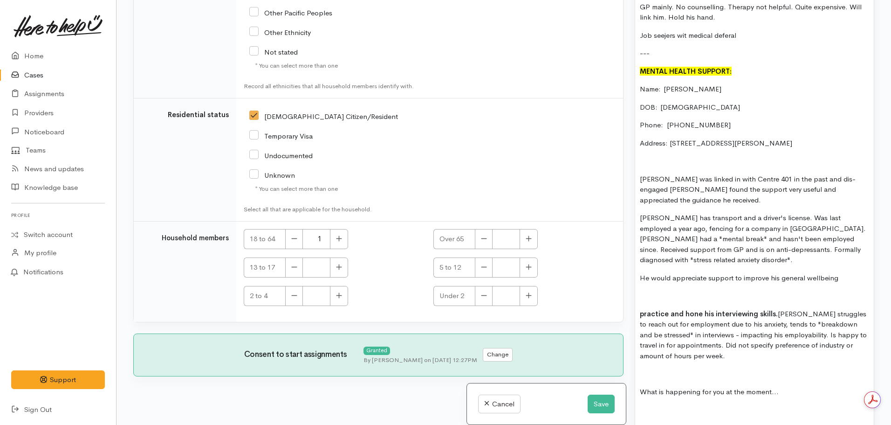
click at [841, 174] on p "John was linked in with Centre 401 in the past and dis-engaged John found the s…" at bounding box center [754, 190] width 229 height 32
drag, startPoint x: 747, startPoint y: 179, endPoint x: 767, endPoint y: 190, distance: 23.4
click at [767, 190] on p "John was linked in with Centre 401 in the past and dis-engaged. John found the …" at bounding box center [754, 190] width 229 height 32
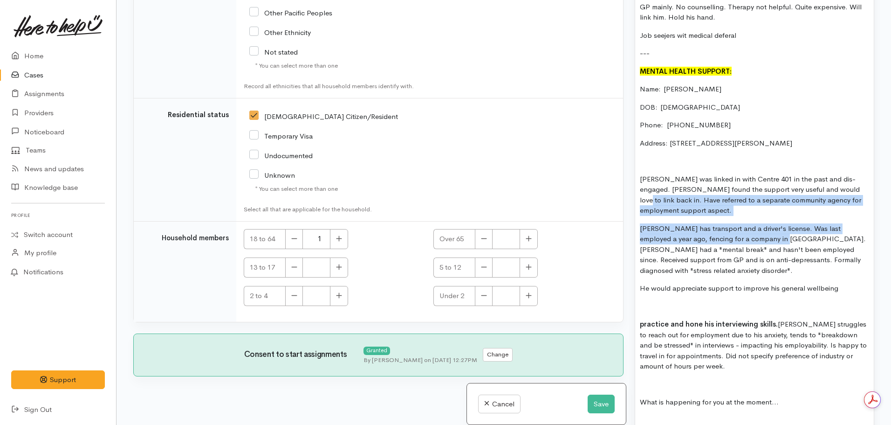
drag, startPoint x: 749, startPoint y: 227, endPoint x: 833, endPoint y: 179, distance: 95.8
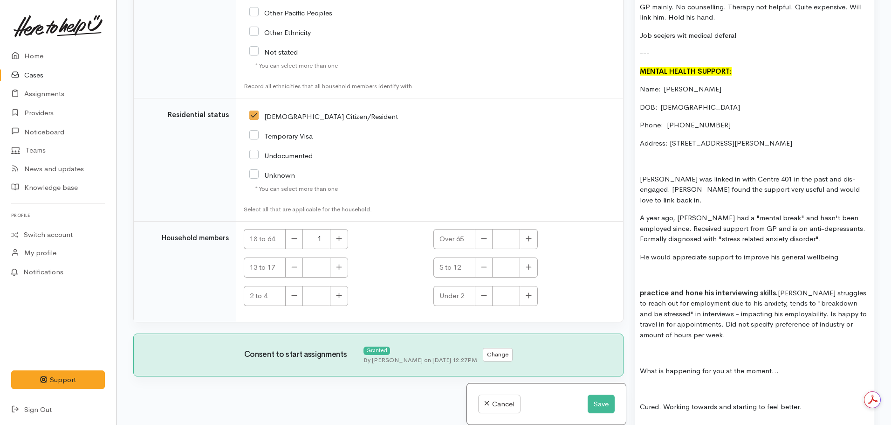
click at [807, 219] on p "A year ago, John had a "mental break" and hasn't been employed since. Received …" at bounding box center [754, 229] width 229 height 32
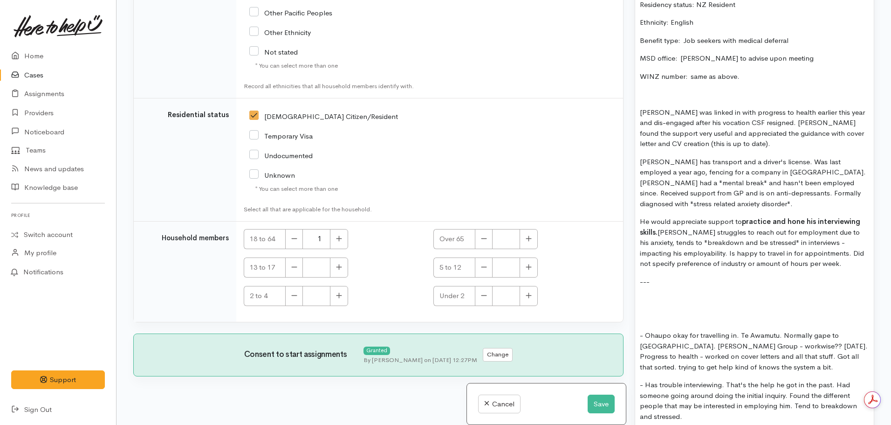
scroll to position [745, 0]
click at [814, 257] on p "He would appreciate support to practice and hone his interviewing skills. John …" at bounding box center [754, 244] width 229 height 53
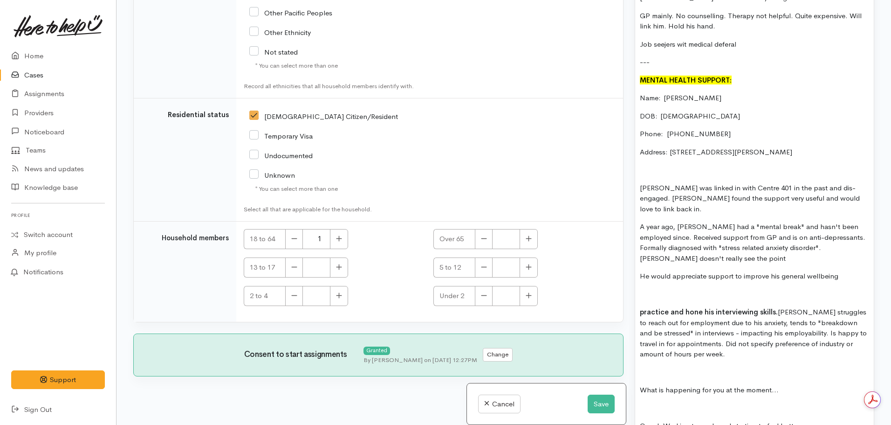
scroll to position [1351, 0]
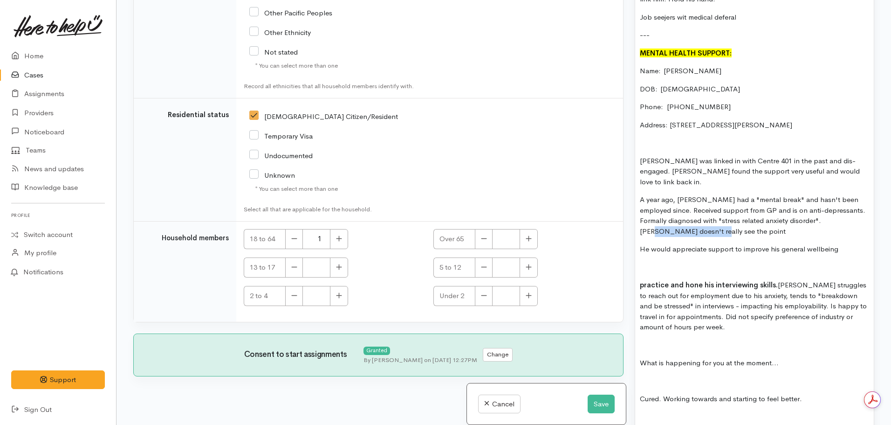
drag, startPoint x: 838, startPoint y: 200, endPoint x: 853, endPoint y: 207, distance: 16.5
click at [853, 207] on p "A year ago, John had a "mental break" and hasn't been employed since. Received …" at bounding box center [754, 215] width 229 height 42
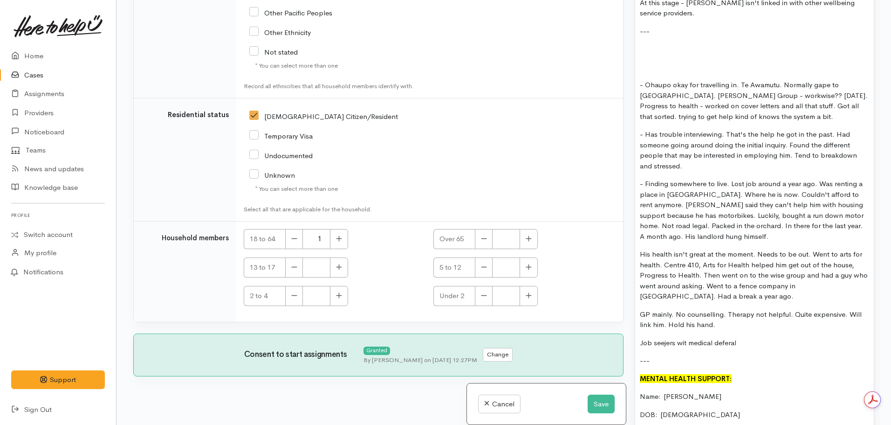
scroll to position [1025, 0]
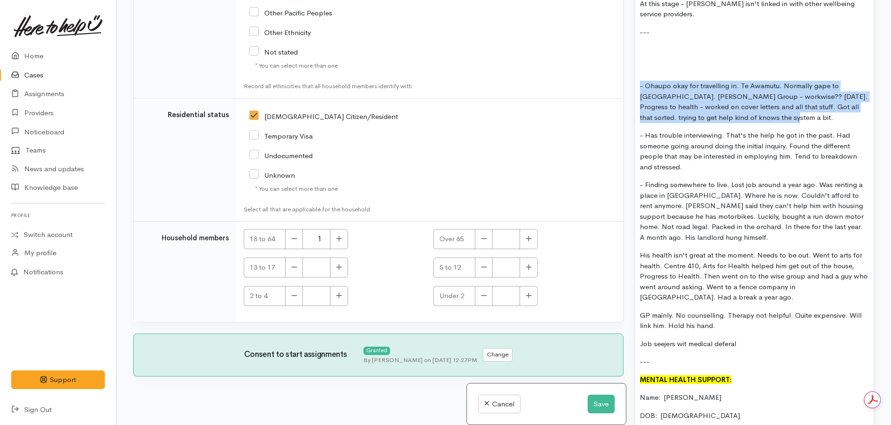
drag, startPoint x: 780, startPoint y: 106, endPoint x: 640, endPoint y: 71, distance: 144.3
click at [640, 81] on p "- Ohaupo okay for travelling in. Te Awamutu. Normally gape to Hamilton. Wise Gr…" at bounding box center [754, 102] width 229 height 42
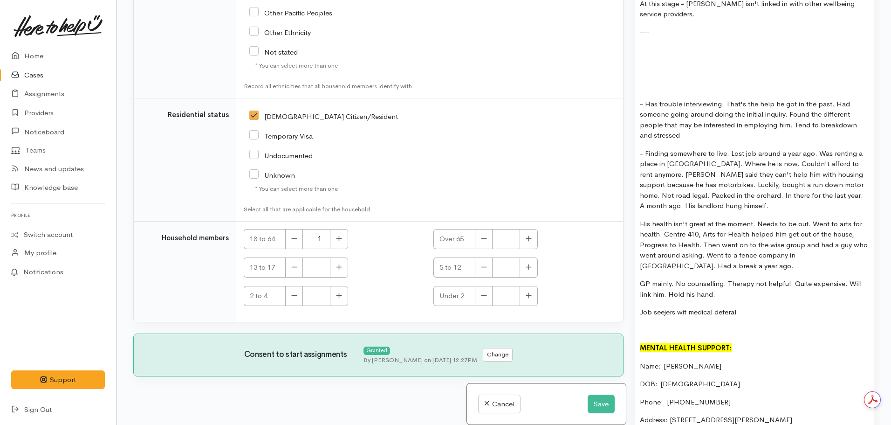
drag, startPoint x: 696, startPoint y: 123, endPoint x: 657, endPoint y: 78, distance: 59.5
click at [657, 78] on div "EMPLOYMENT SUPPORT: Name:  John Tilling Date of birth: 22.01.1966 Phone:  02191…" at bounding box center [754, 265] width 239 height 1313
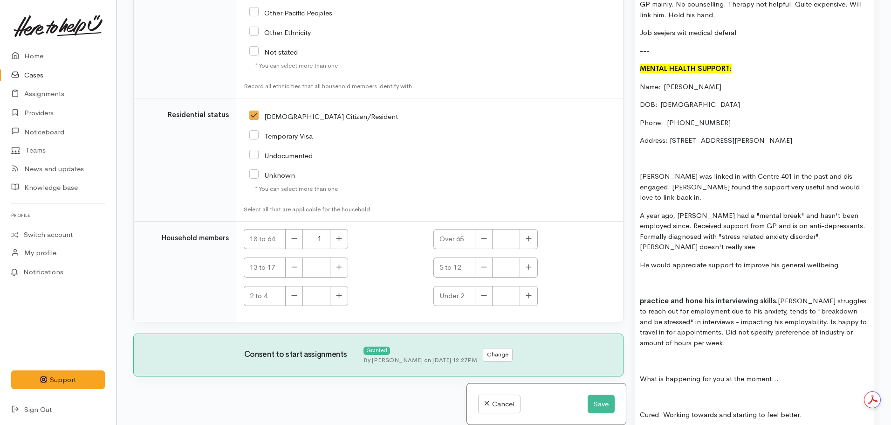
scroll to position [1305, 0]
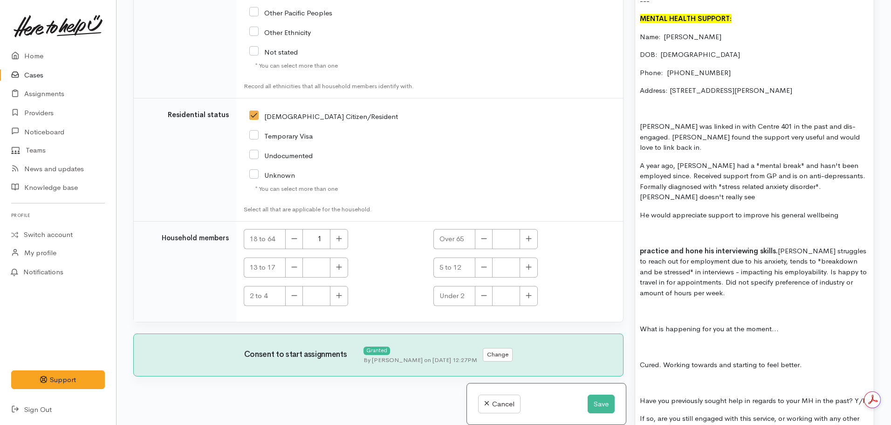
click at [812, 167] on p "A year ago, John had a "mental break" and hasn't been employed since. Received …" at bounding box center [754, 181] width 229 height 42
drag, startPoint x: 702, startPoint y: 175, endPoint x: 665, endPoint y: 176, distance: 36.8
click at [665, 176] on p "A year ago, John had a "mental break" and hasn't been employed since. Received …" at bounding box center [754, 181] width 229 height 42
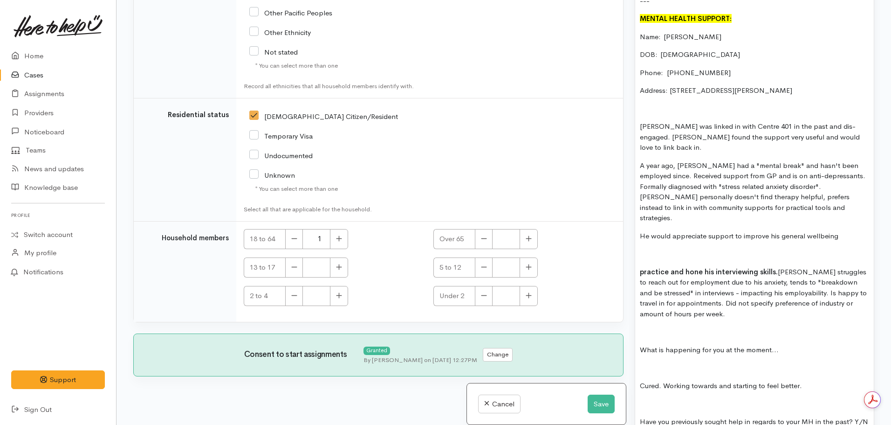
click at [848, 231] on p "He would appreciate support to improve his general wellbeing" at bounding box center [754, 236] width 229 height 11
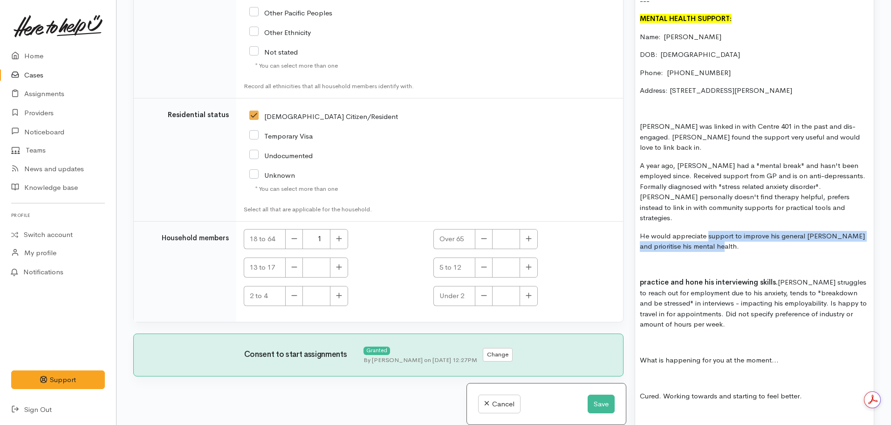
drag, startPoint x: 709, startPoint y: 204, endPoint x: 723, endPoint y: 216, distance: 18.5
click at [723, 231] on p "He would appreciate support to improve his general wellbeing and prioritise his…" at bounding box center [754, 241] width 229 height 21
click at [748, 231] on p "He would appreciate support to improve his general wellbeing and prioritise his…" at bounding box center [754, 241] width 229 height 21
click at [763, 231] on p "He would appreciate support to improve his general wellbeing and prioritize his…" at bounding box center [754, 241] width 229 height 21
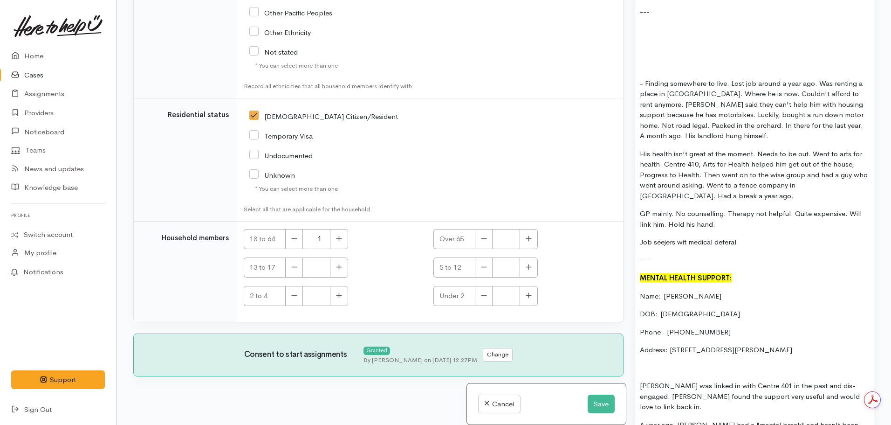
scroll to position [1025, 0]
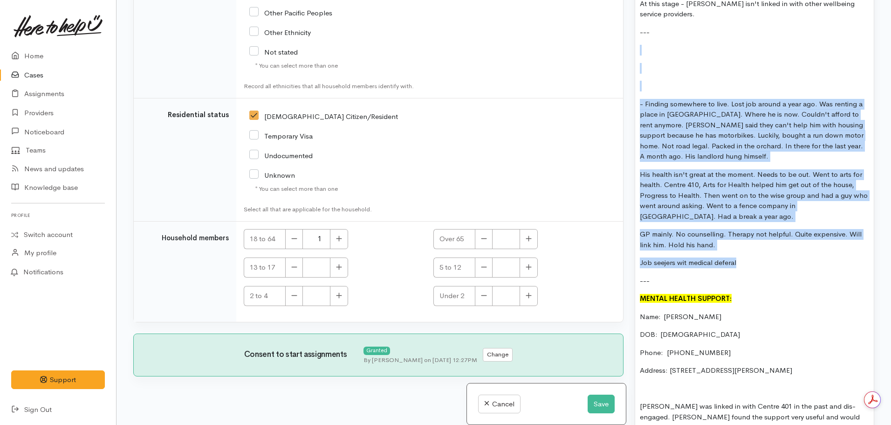
drag, startPoint x: 753, startPoint y: 254, endPoint x: 630, endPoint y: 36, distance: 249.7
click at [630, 36] on div "Warnings Add No warnings have been raised against this case Add Warning Title ●…" at bounding box center [754, 212] width 251 height 425
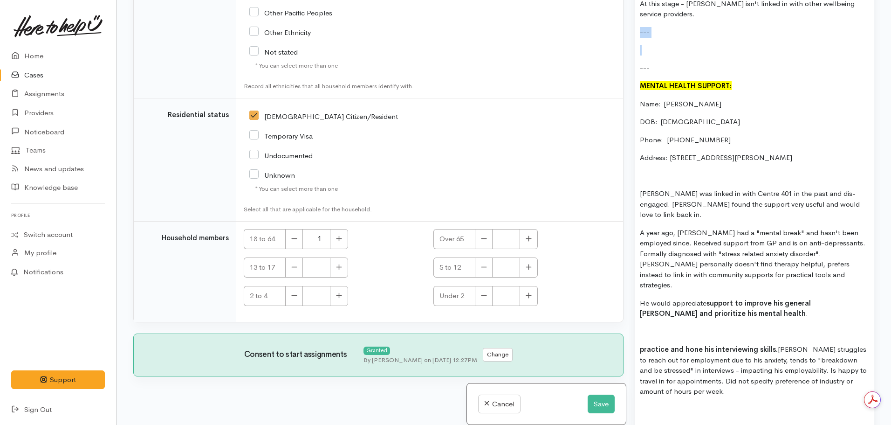
drag, startPoint x: 648, startPoint y: 31, endPoint x: 633, endPoint y: 19, distance: 19.2
click at [633, 19] on div "Warnings Add No warnings have been raised against this case Add Warning Title ●…" at bounding box center [754, 212] width 251 height 425
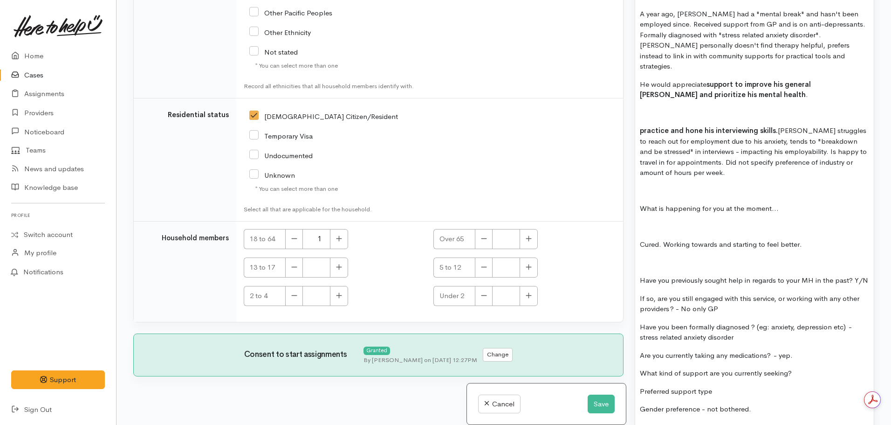
scroll to position [1210, 0]
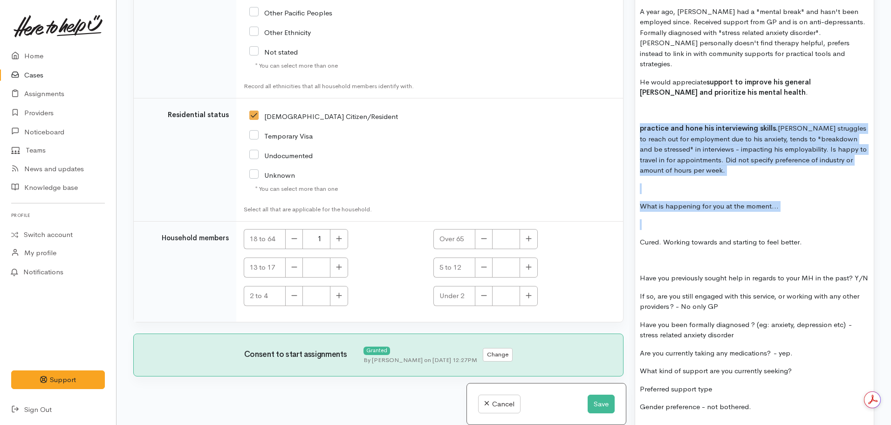
drag, startPoint x: 639, startPoint y: 90, endPoint x: 815, endPoint y: 180, distance: 198.5
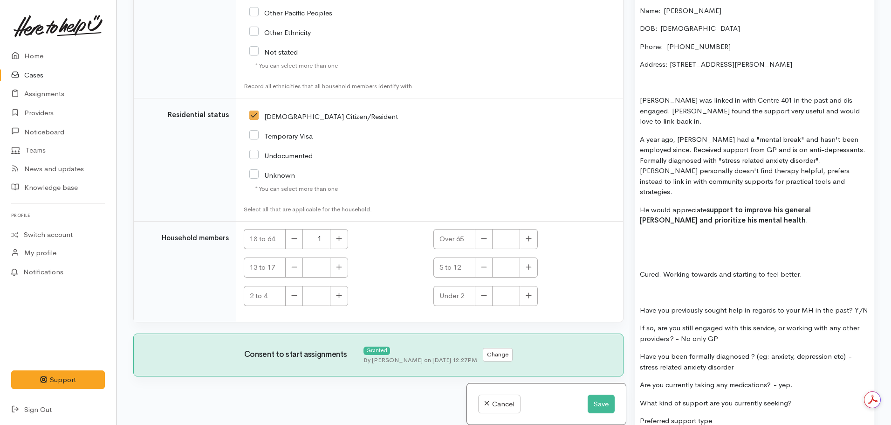
scroll to position [1070, 0]
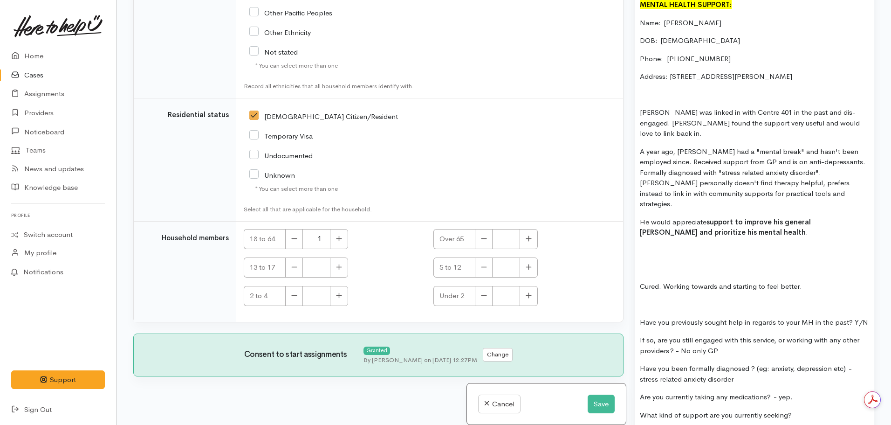
click at [758, 217] on p "He would appreciate support to improve his general wellbeing and prioritize his…" at bounding box center [754, 227] width 229 height 21
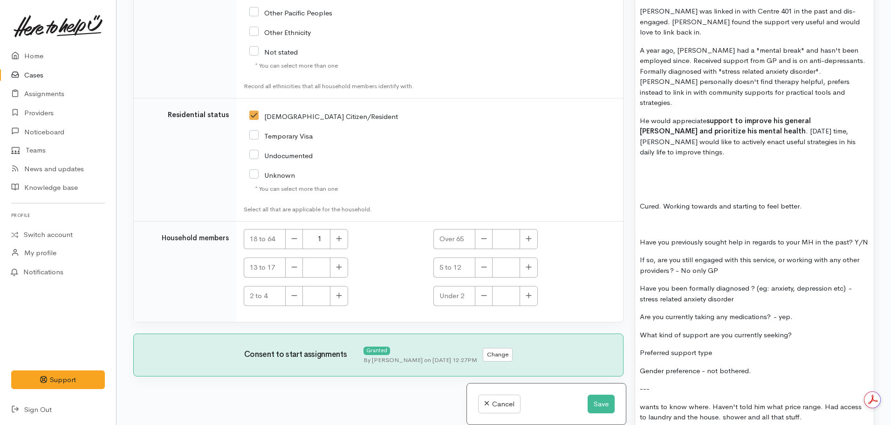
scroll to position [1210, 0]
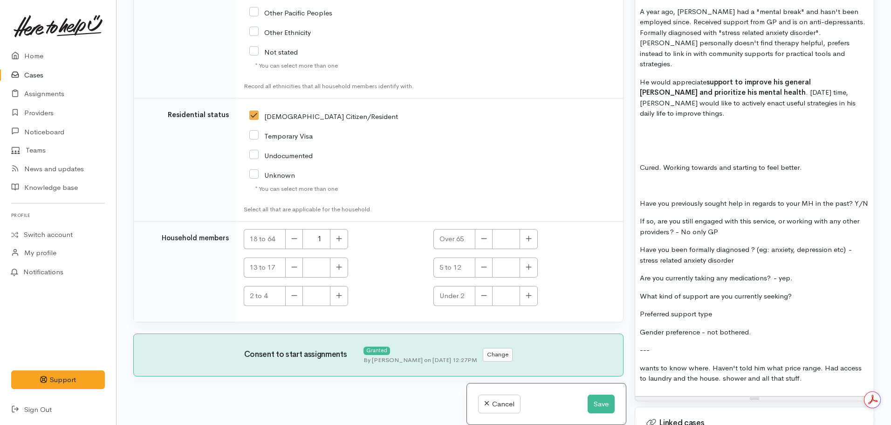
drag, startPoint x: 771, startPoint y: 305, endPoint x: 617, endPoint y: 103, distance: 253.5
click at [617, 103] on div "Related cases There are other cases potentially from the same person, address o…" at bounding box center [504, 212] width 752 height 425
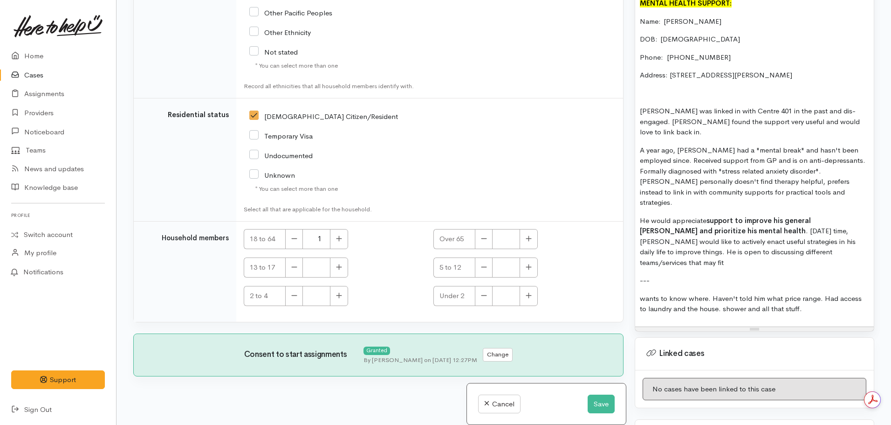
scroll to position [1058, 0]
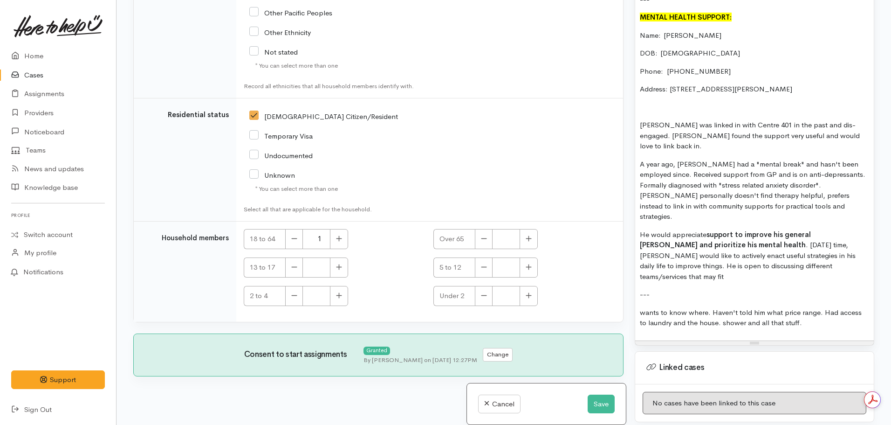
click at [791, 184] on p "A year ago, John had a "mental break" and hasn't been employed since. Received …" at bounding box center [754, 190] width 229 height 63
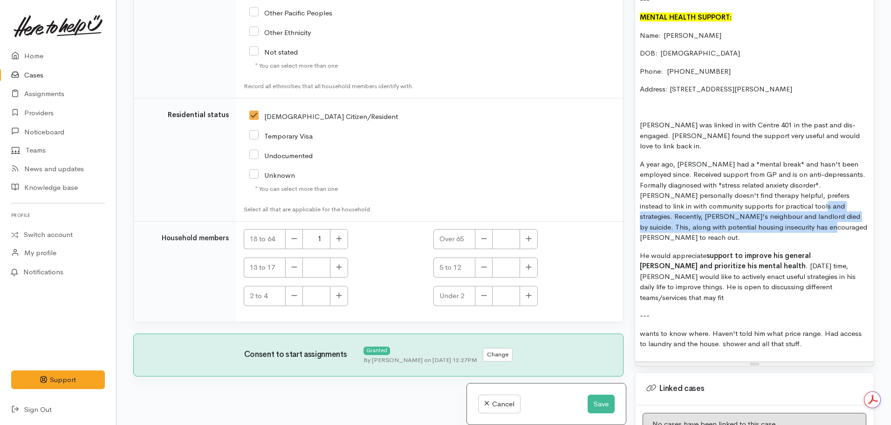
drag, startPoint x: 786, startPoint y: 209, endPoint x: 776, endPoint y: 186, distance: 25.1
click at [776, 186] on p "A year ago, John had a "mental break" and hasn't been employed since. Received …" at bounding box center [754, 201] width 229 height 84
copy p "Recently, John's neighbour and landlord died by suicide. This, along with poten…"
click at [789, 208] on p "A year ago, John had a "mental break" and hasn't been employed since. Received …" at bounding box center [754, 201] width 229 height 84
click at [786, 207] on p "A year ago, John had a "mental break" and hasn't been employed since. Received …" at bounding box center [754, 201] width 229 height 84
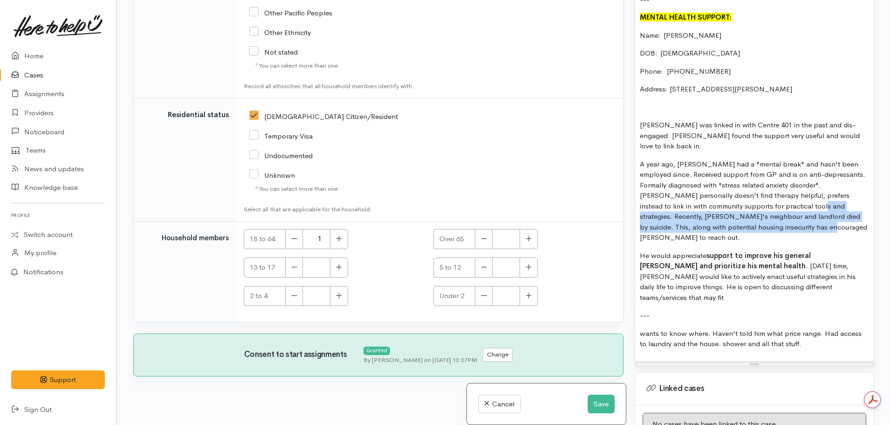
click at [781, 209] on p "A year ago, John had a "mental break" and hasn't been employed since. Received …" at bounding box center [754, 201] width 229 height 84
drag, startPoint x: 817, startPoint y: 207, endPoint x: 775, endPoint y: 186, distance: 47.1
click at [773, 186] on p "A year ago, John had a "mental break" and hasn't been employed since. Received …" at bounding box center [754, 201] width 229 height 84
copy p "Recently, John's neighbour and landlord died by suicide. This, along with poten…"
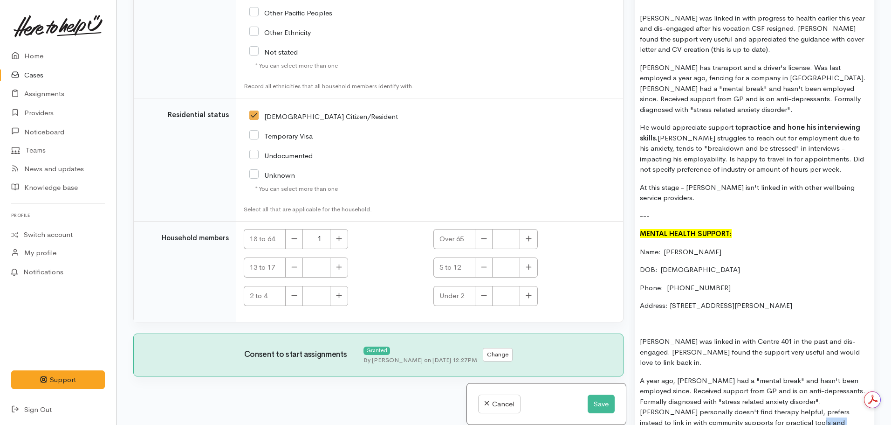
scroll to position [825, 0]
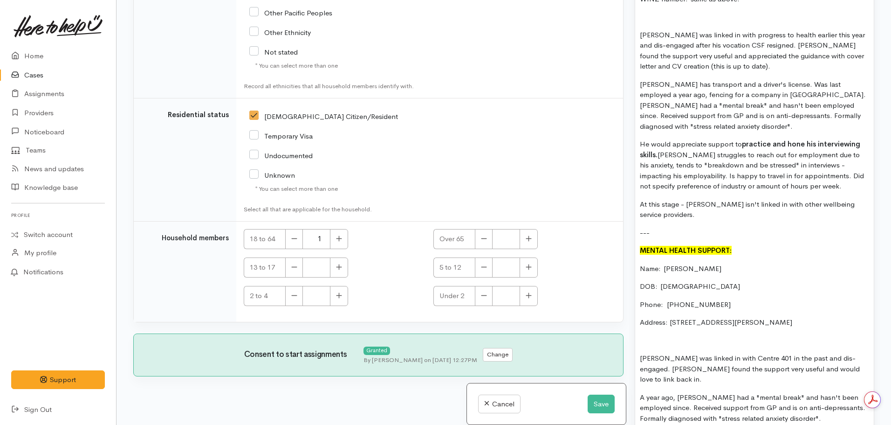
click at [867, 117] on div "EMPLOYMENT SUPPORT: Name:  John Tilling Date of birth: 22.01.1966 Phone:  02191…" at bounding box center [754, 202] width 239 height 785
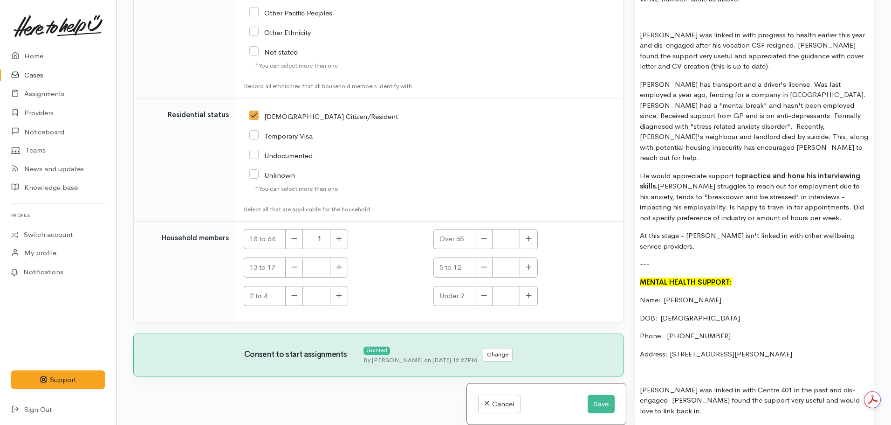
click at [678, 126] on p "John has transport and a driver's license. Was last employed a year ago, fencin…" at bounding box center [754, 121] width 229 height 84
click at [676, 126] on p "John has transport and a driver's license. Was last employed a year ago, fencin…" at bounding box center [754, 121] width 229 height 84
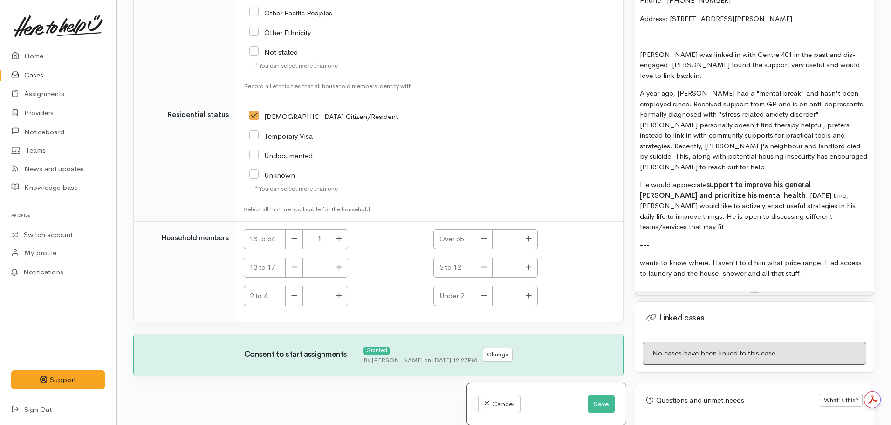
scroll to position [1198, 0]
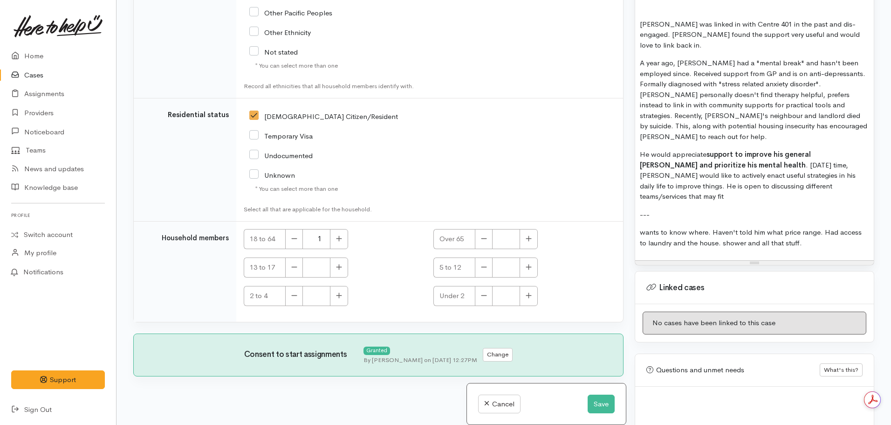
drag, startPoint x: 796, startPoint y: 214, endPoint x: 601, endPoint y: 194, distance: 195.8
click at [601, 194] on div "Related cases There are other cases potentially from the same person, address o…" at bounding box center [504, 212] width 752 height 425
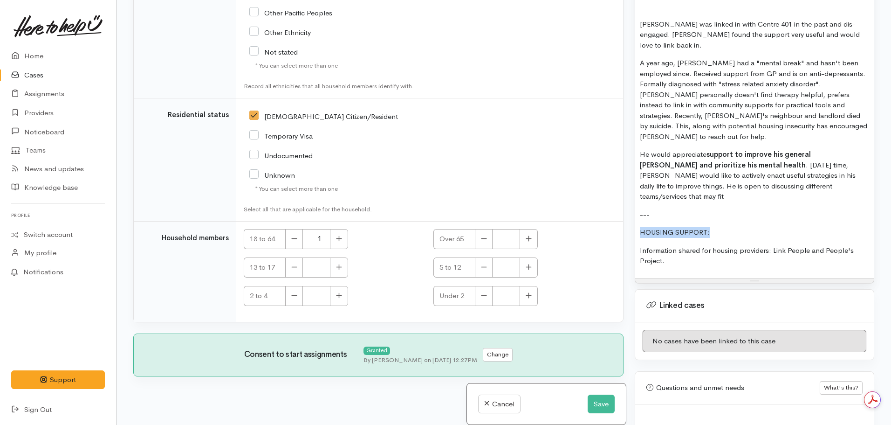
drag, startPoint x: 714, startPoint y: 202, endPoint x: 619, endPoint y: 201, distance: 95.6
click at [619, 201] on div "Related cases There are other cases potentially from the same person, address o…" at bounding box center [504, 212] width 752 height 425
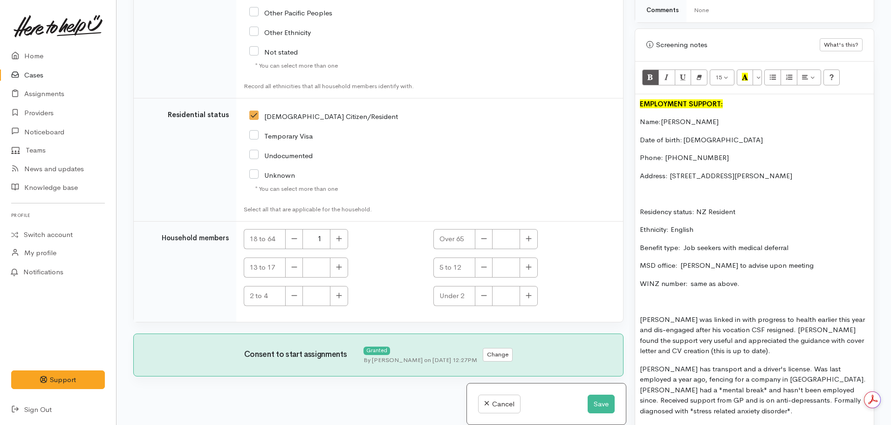
scroll to position [405, 0]
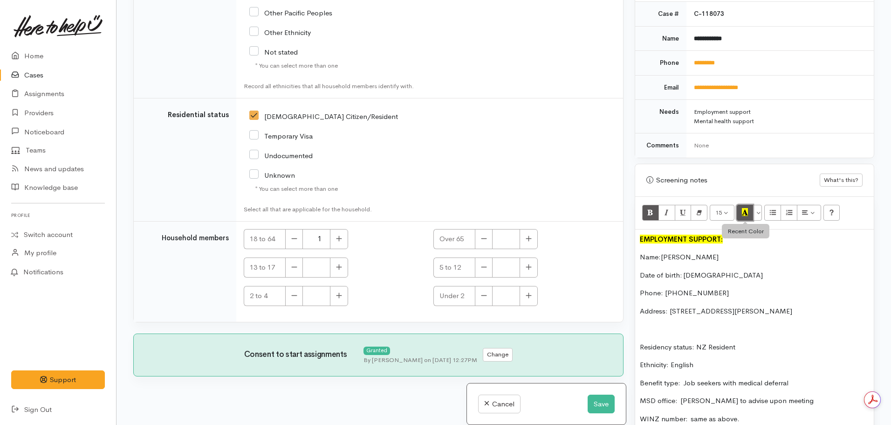
click at [747, 214] on icon "Recent Color" at bounding box center [745, 212] width 6 height 8
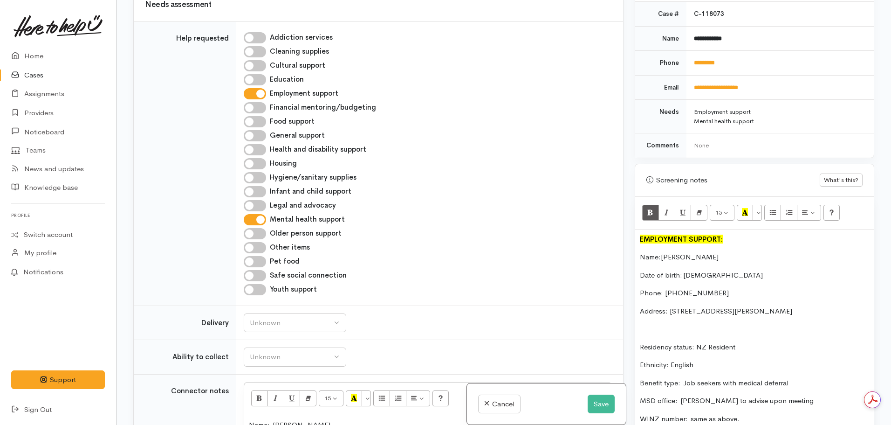
scroll to position [438, 0]
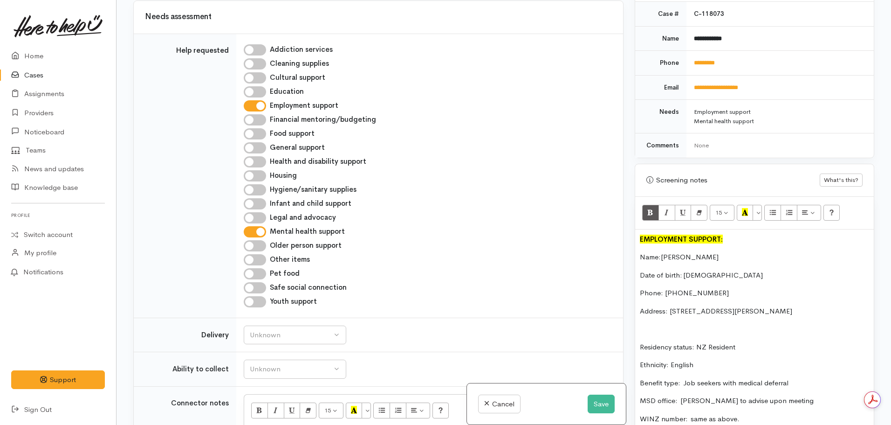
click at [255, 170] on input "Housing" at bounding box center [255, 175] width 22 height 11
checkbox input "true"
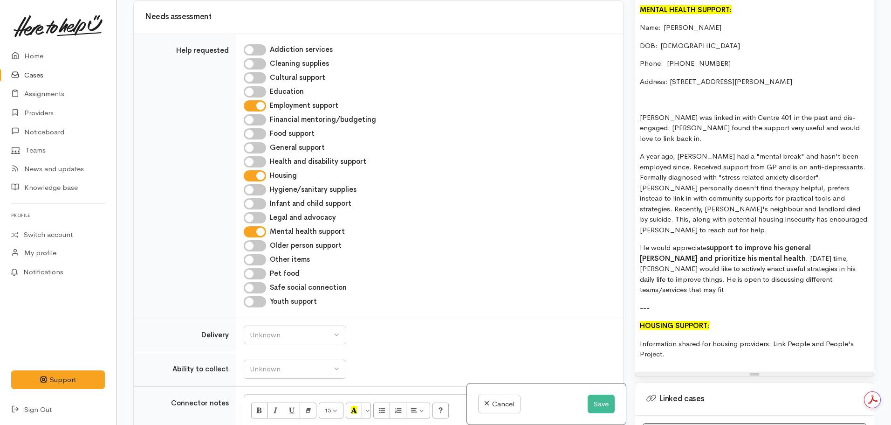
scroll to position [1151, 0]
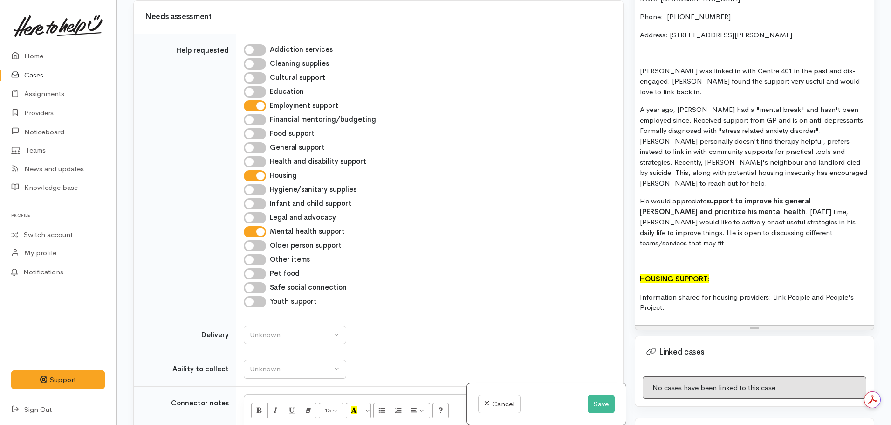
click at [686, 292] on p "Information shared for housing providers: Link People and People's Project." at bounding box center [754, 302] width 229 height 21
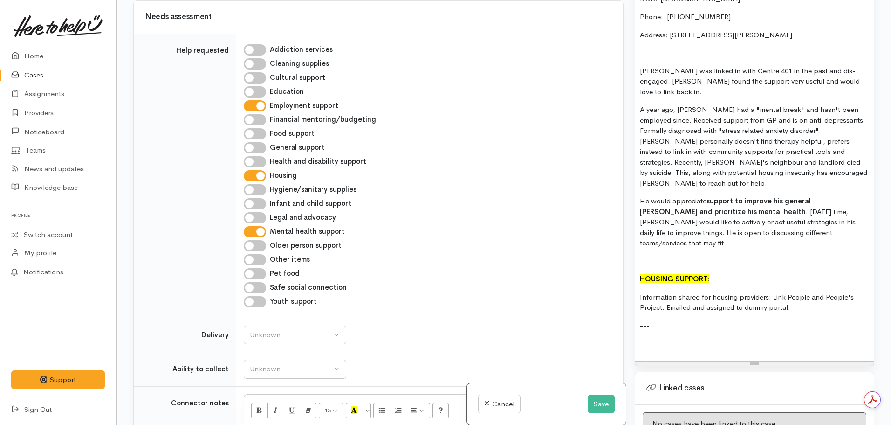
click at [659, 338] on p at bounding box center [754, 343] width 229 height 11
click at [812, 292] on p "Information shared for housing providers: Link People and People's Project. Ema…" at bounding box center [754, 302] width 229 height 21
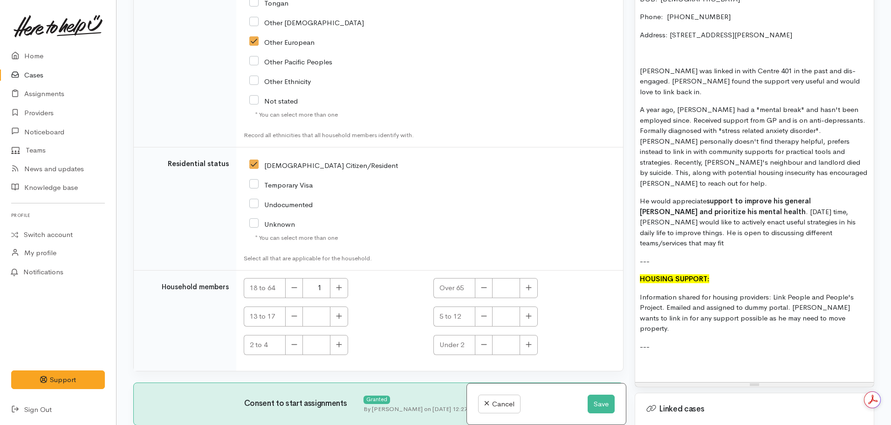
scroll to position [1650, 0]
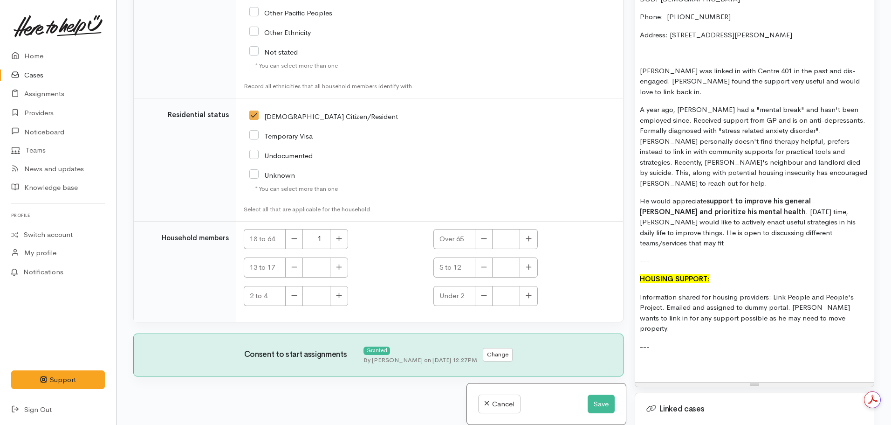
click at [654, 359] on p at bounding box center [754, 364] width 229 height 11
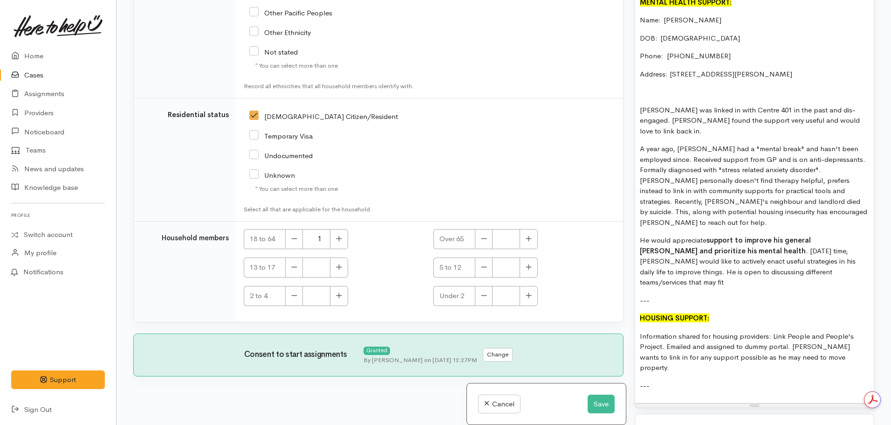
scroll to position [1011, 0]
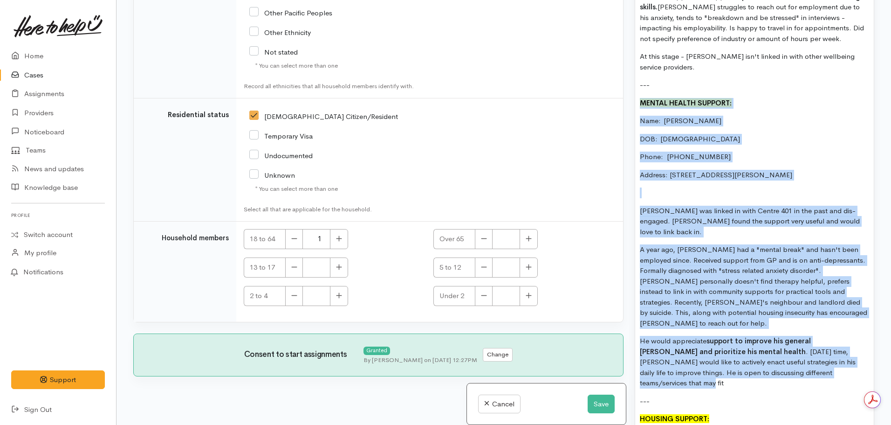
drag, startPoint x: 819, startPoint y: 351, endPoint x: 612, endPoint y: 106, distance: 320.9
click at [612, 106] on div "Related cases There are other cases potentially from the same person, address o…" at bounding box center [504, 212] width 752 height 425
click at [597, 404] on button "Save" at bounding box center [601, 403] width 27 height 19
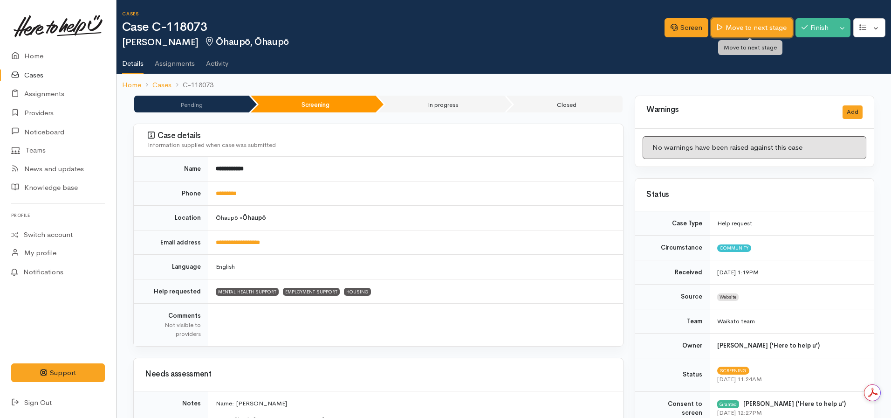
click at [749, 28] on link "Move to next stage" at bounding box center [751, 27] width 81 height 19
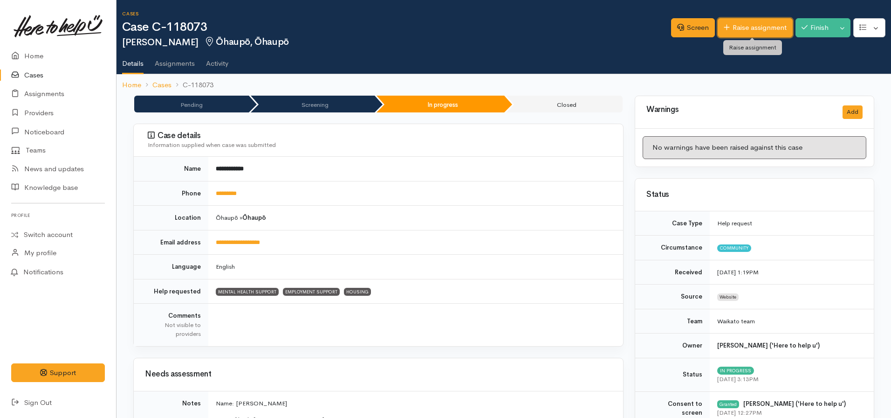
click at [740, 27] on link "Raise assignment" at bounding box center [755, 27] width 75 height 19
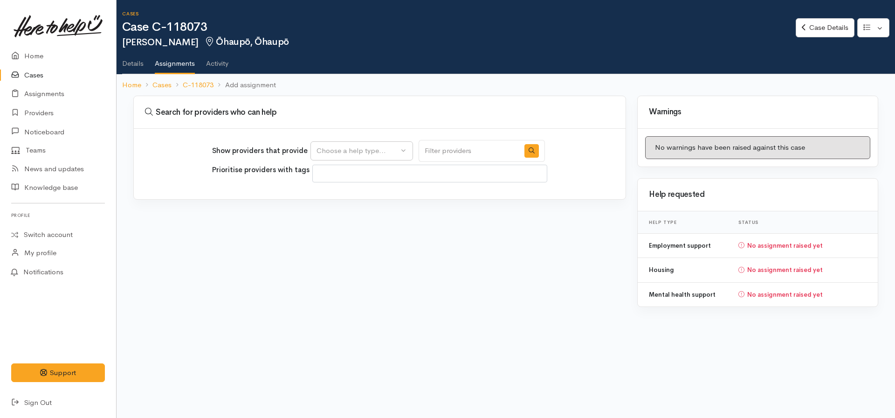
select select
click at [338, 141] on button "Choose a help type..." at bounding box center [361, 150] width 103 height 19
click at [351, 198] on span "Mental health support" at bounding box center [357, 195] width 71 height 11
select select "5"
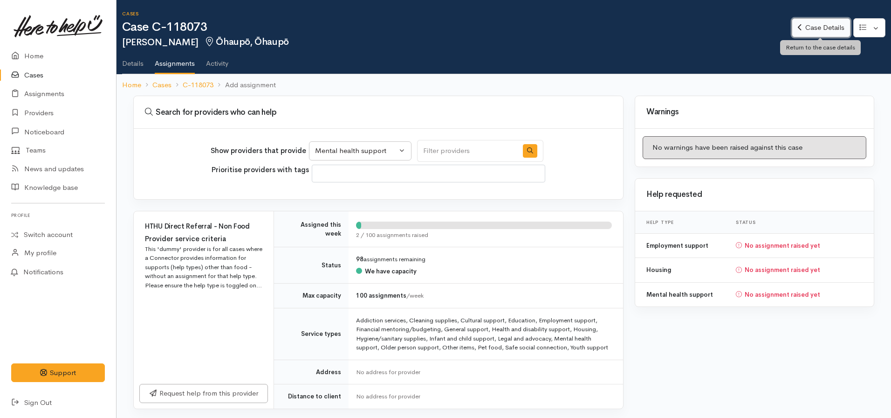
click at [816, 30] on link "Case Details" at bounding box center [821, 27] width 58 height 19
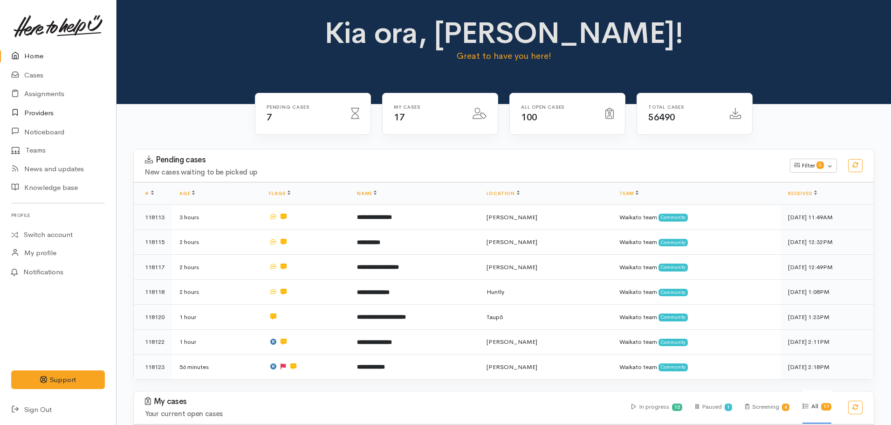
click at [57, 109] on link "Providers" at bounding box center [58, 112] width 116 height 19
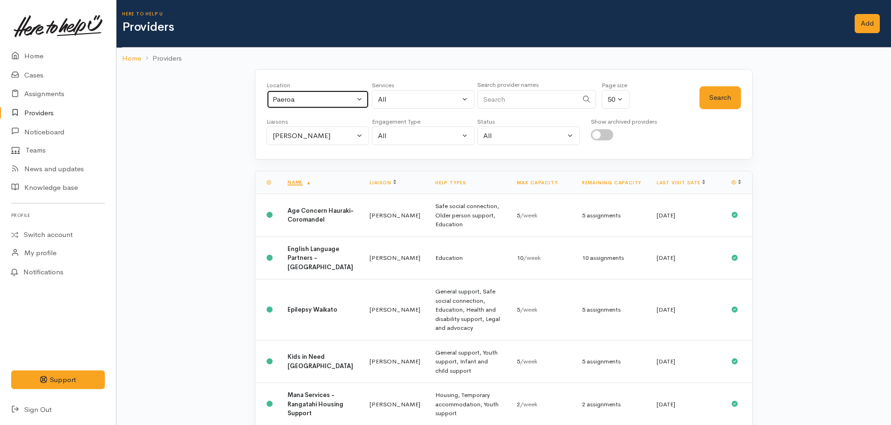
click at [283, 90] on button "Paeroa" at bounding box center [318, 99] width 103 height 19
type input "[PERSON_NAME]"
click at [290, 155] on span "[PERSON_NAME]" at bounding box center [312, 160] width 58 height 11
select select "1"
click at [425, 105] on button "All" at bounding box center [423, 99] width 103 height 19
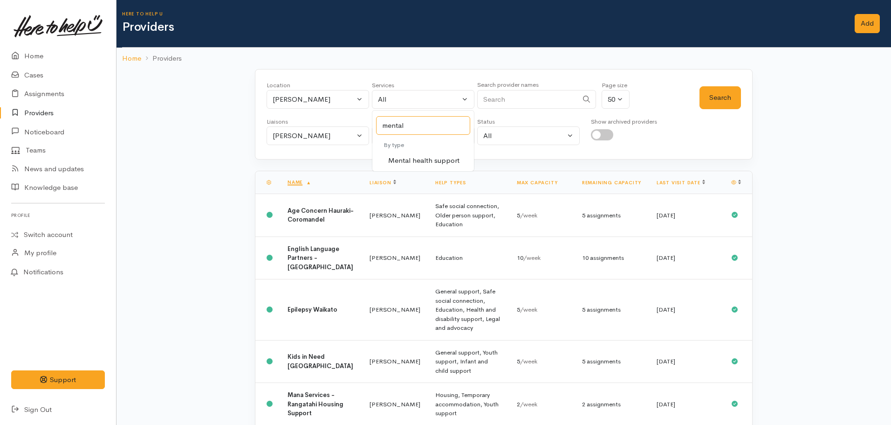
type input "mental"
click at [421, 159] on span "Mental health support" at bounding box center [423, 160] width 71 height 11
select select "5"
click at [717, 107] on button "Search" at bounding box center [720, 97] width 41 height 23
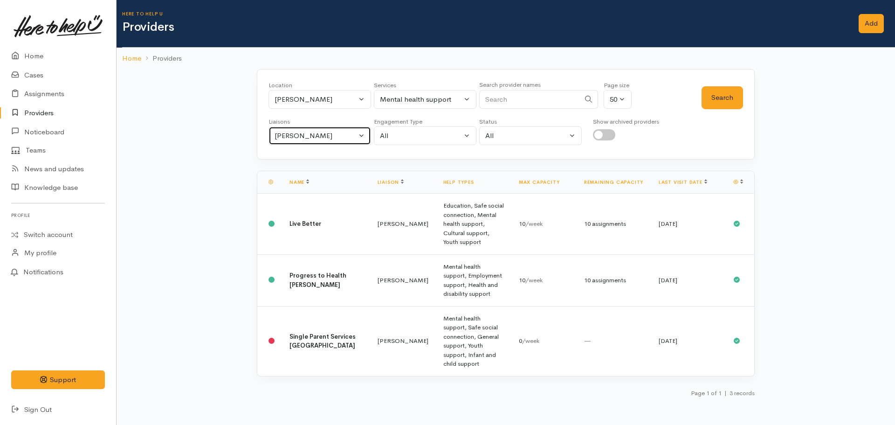
click at [302, 126] on button "[PERSON_NAME]" at bounding box center [320, 135] width 103 height 19
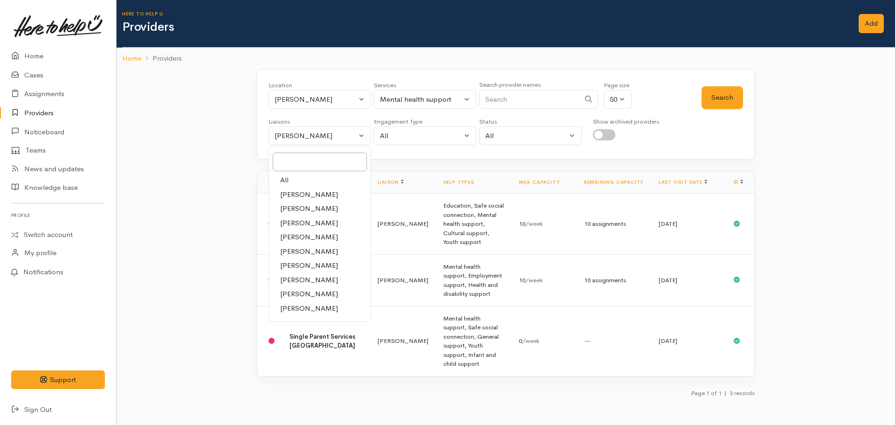
drag, startPoint x: 281, startPoint y: 177, endPoint x: 329, endPoint y: 165, distance: 49.4
click at [282, 177] on span "All" at bounding box center [284, 180] width 8 height 11
select select "null"
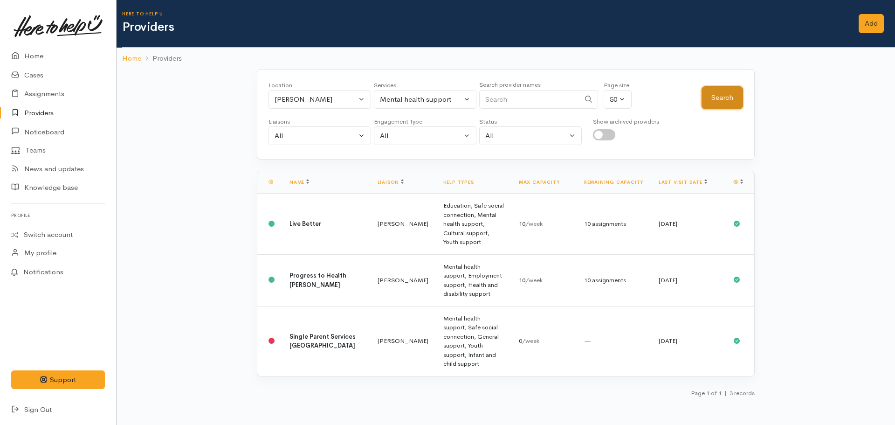
click at [703, 99] on button "Search" at bounding box center [722, 97] width 41 height 23
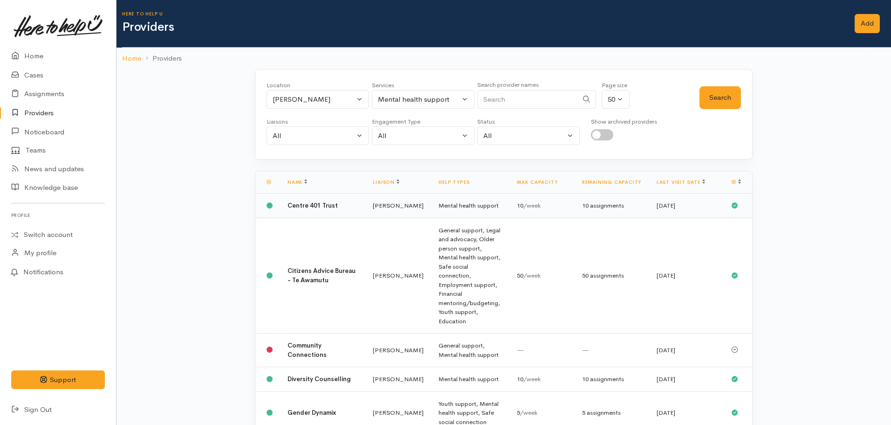
click at [365, 217] on td "Kyleigh Pike" at bounding box center [398, 205] width 66 height 25
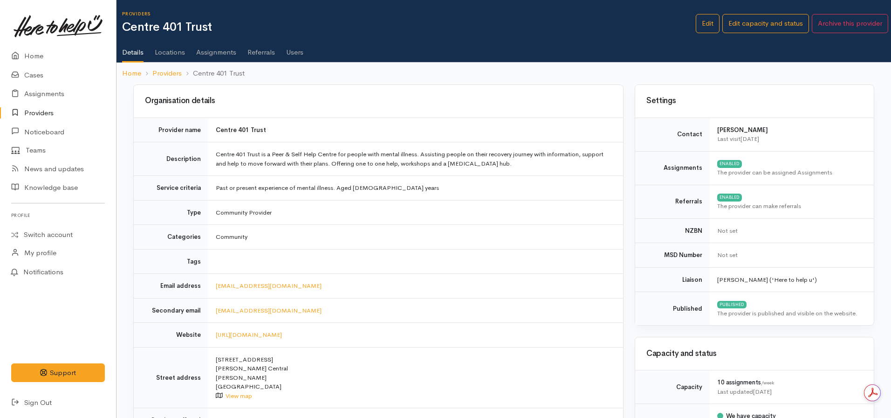
click at [175, 53] on link "Locations" at bounding box center [170, 49] width 30 height 26
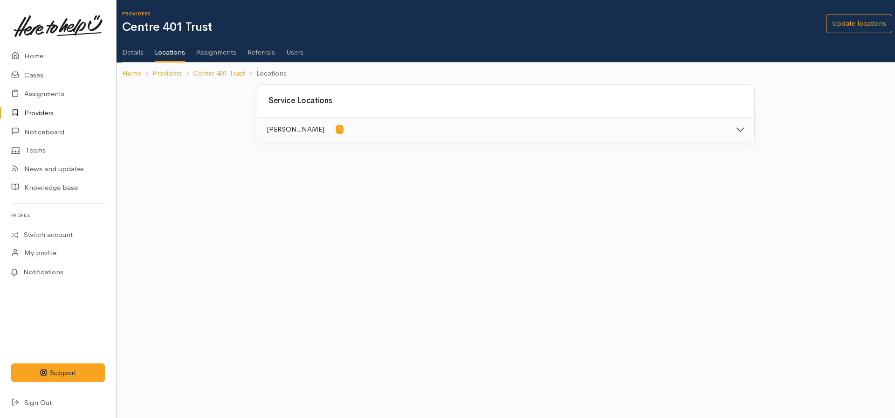
click at [458, 125] on button "[PERSON_NAME] 1" at bounding box center [505, 129] width 497 height 24
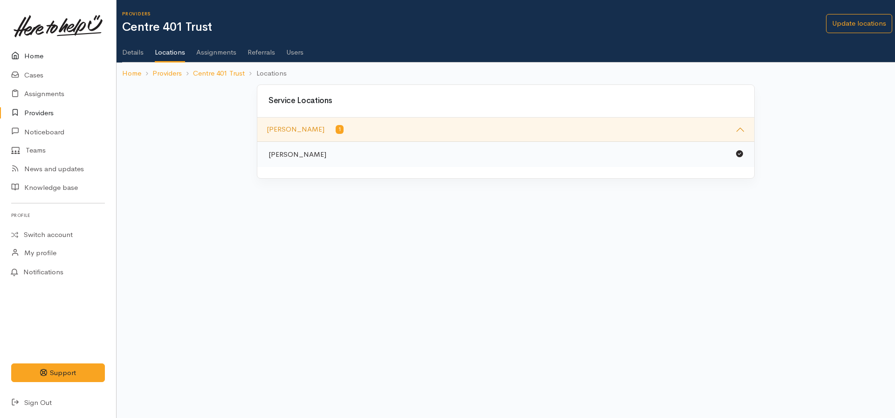
click at [35, 54] on link "Home" at bounding box center [58, 56] width 116 height 19
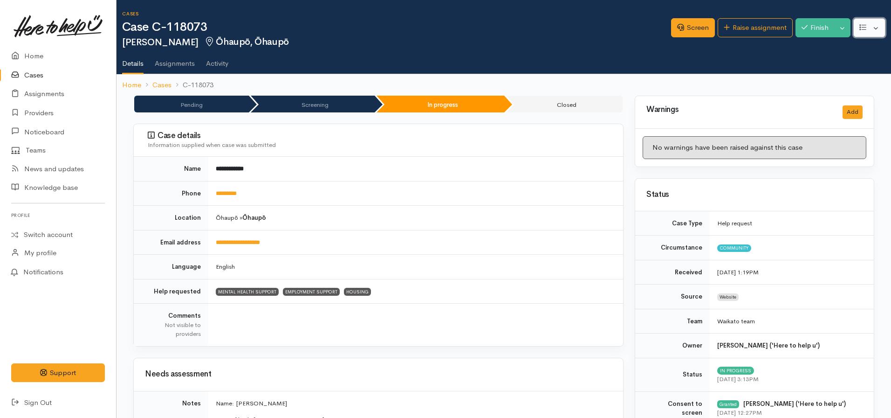
click at [861, 29] on icon "button" at bounding box center [863, 28] width 7 height 6
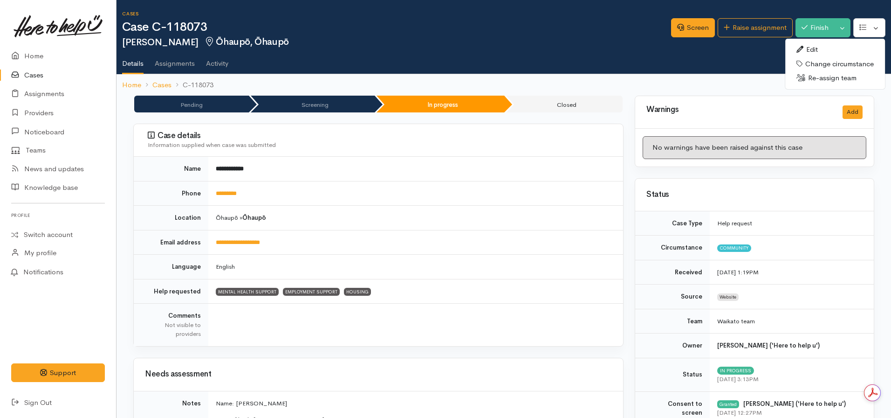
click at [811, 48] on link "Edit" at bounding box center [836, 49] width 100 height 14
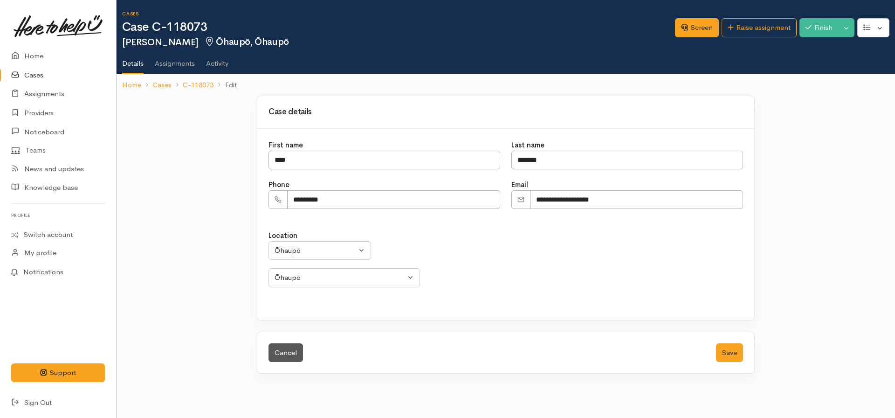
select select
click at [284, 244] on button "Ōhaupō" at bounding box center [320, 250] width 103 height 19
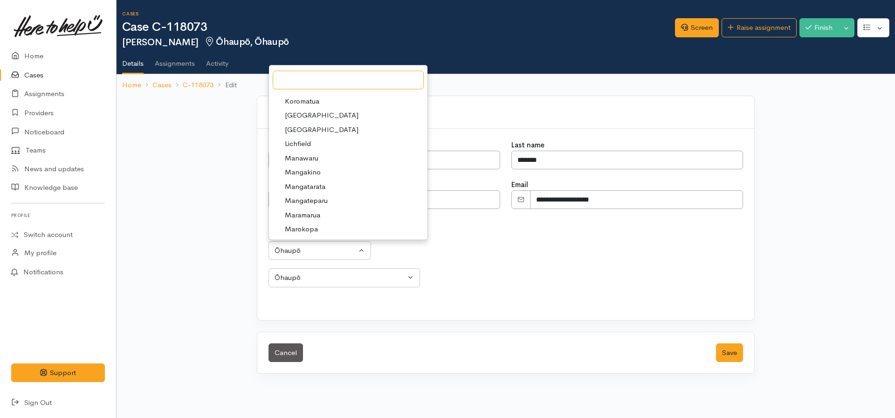
scroll to position [979, 0]
click at [280, 348] on link "Cancel" at bounding box center [286, 352] width 34 height 19
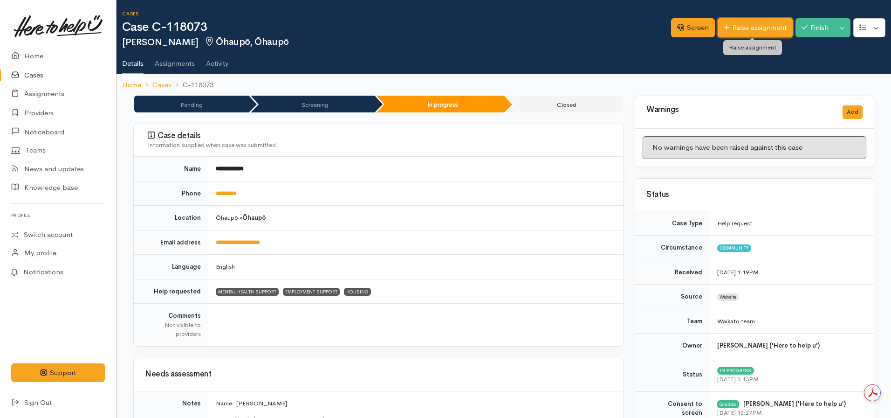
click at [724, 31] on icon at bounding box center [727, 27] width 6 height 7
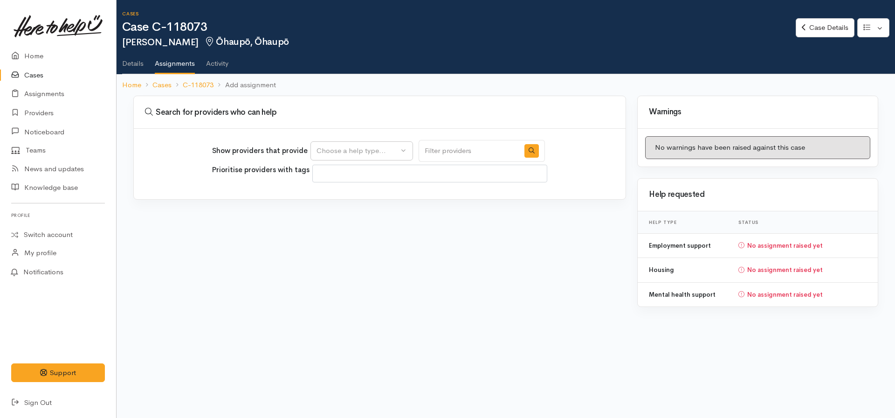
select select
click at [381, 152] on div "Choose a help type..." at bounding box center [358, 150] width 82 height 11
click at [820, 29] on link "Case Details" at bounding box center [825, 27] width 58 height 19
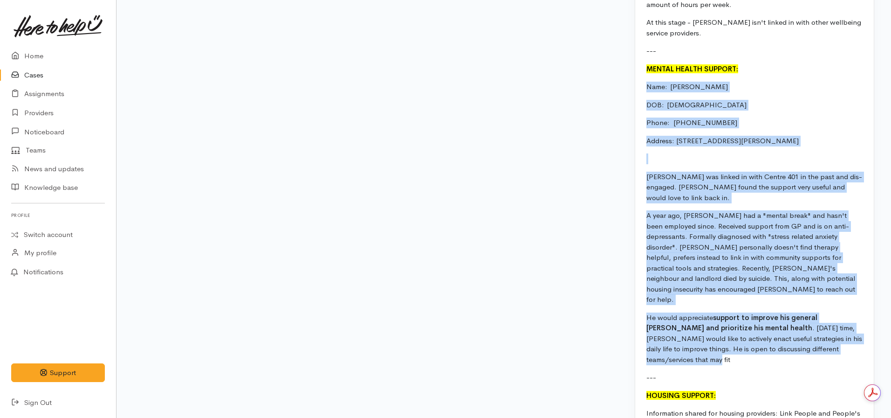
drag, startPoint x: 838, startPoint y: 308, endPoint x: 637, endPoint y: 75, distance: 307.8
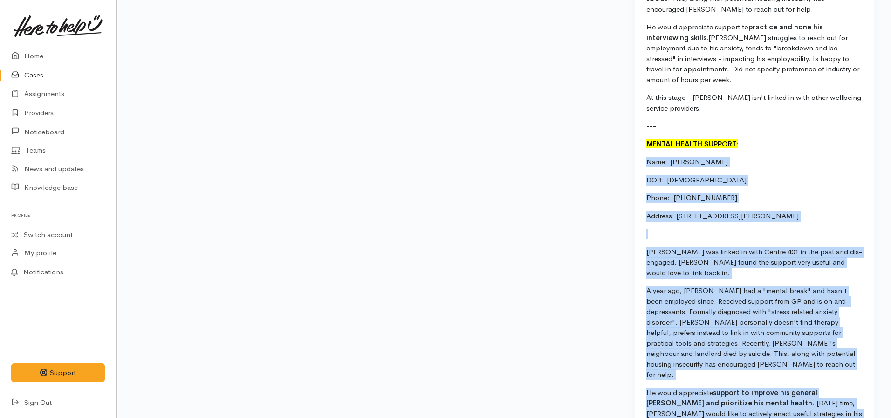
scroll to position [979, 0]
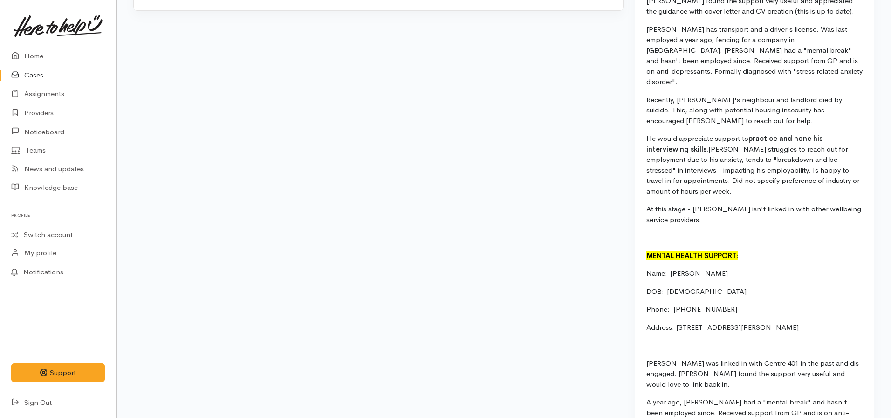
click at [710, 182] on div "EMPLOYMENT SUPPORT: Name:  [PERSON_NAME] Date of birth: [DEMOGRAPHIC_DATA] Phon…" at bounding box center [754, 210] width 239 height 925
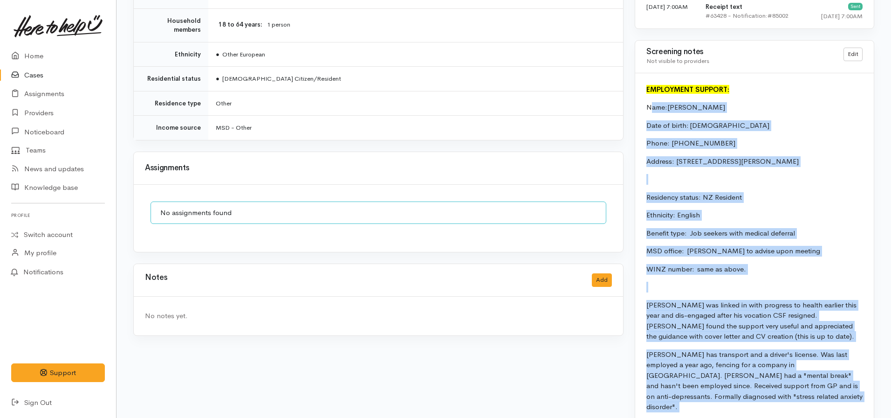
scroll to position [653, 0]
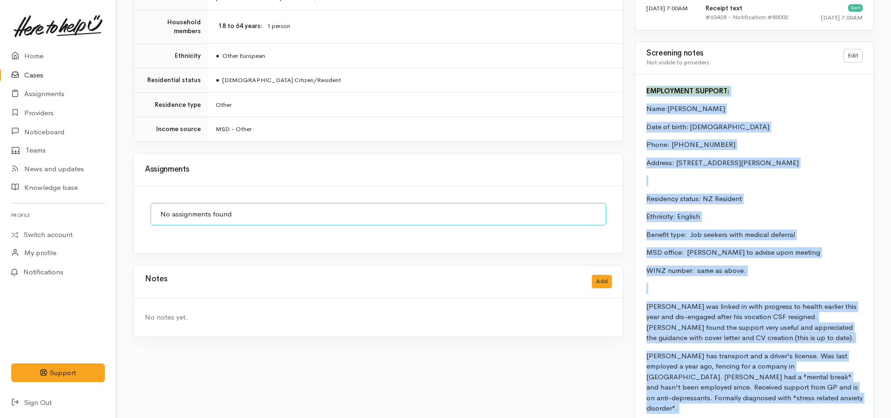
drag, startPoint x: 683, startPoint y: 200, endPoint x: 643, endPoint y: 80, distance: 126.2
copy div "LOREMIPSUM DOLORSI: Amet:  Cons Adipisc Elit se doeiu: 54.38.1629 Tempo:  00877…"
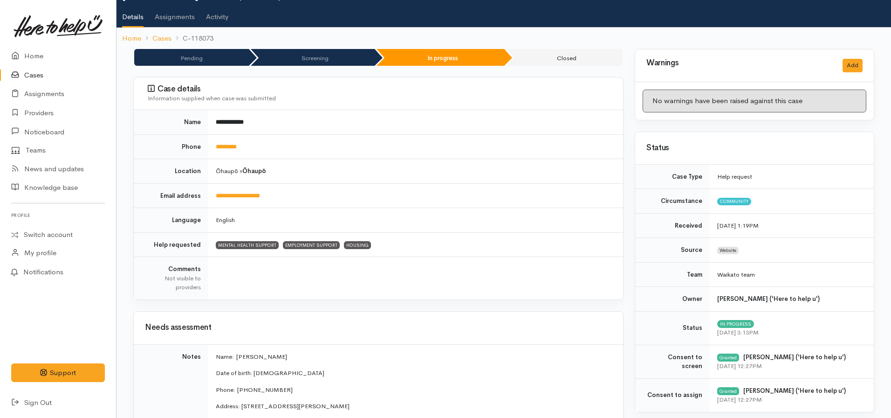
scroll to position [0, 0]
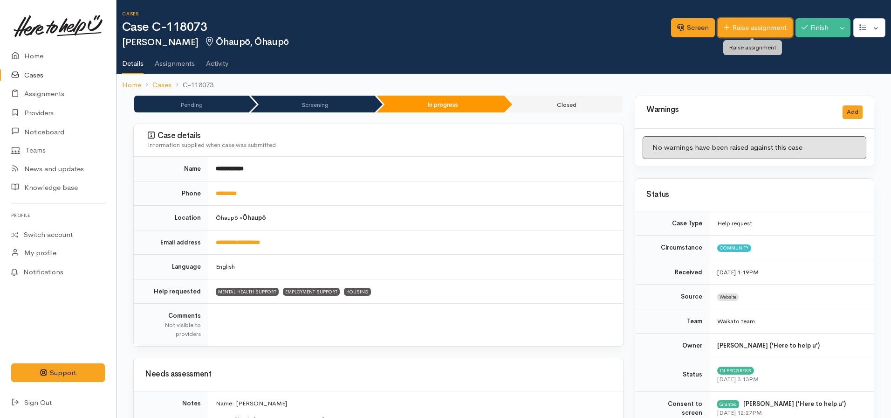
click at [743, 26] on link "Raise assignment" at bounding box center [755, 27] width 75 height 19
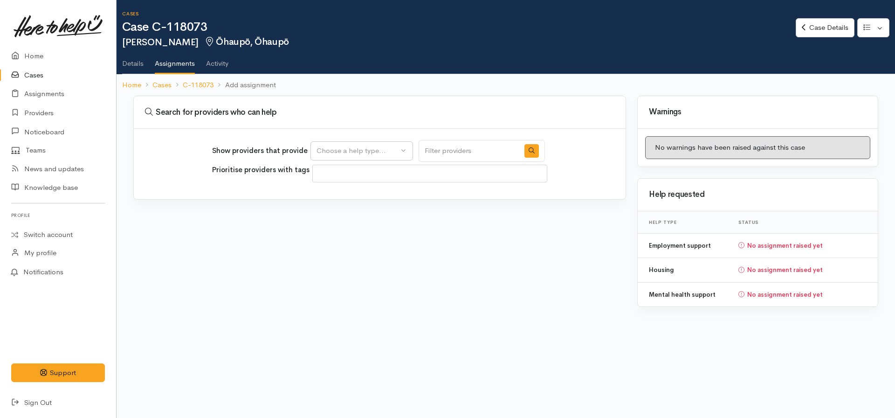
select select
click at [367, 158] on button "Choose a help type..." at bounding box center [361, 150] width 103 height 19
click at [338, 211] on span "Employment support" at bounding box center [355, 209] width 66 height 11
select select "10"
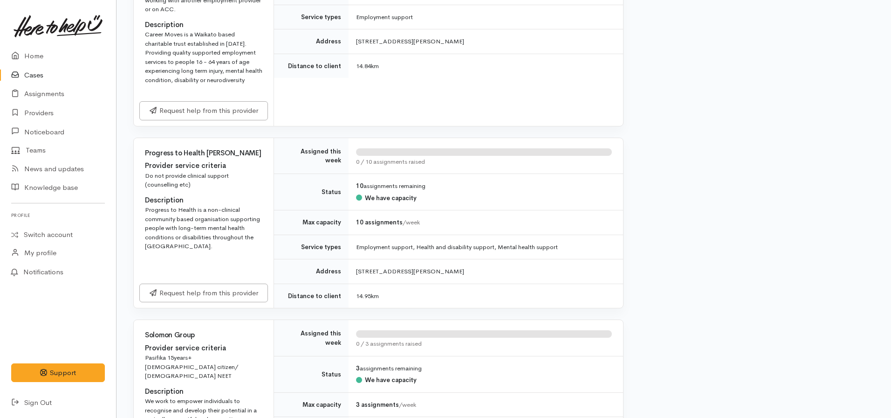
scroll to position [979, 0]
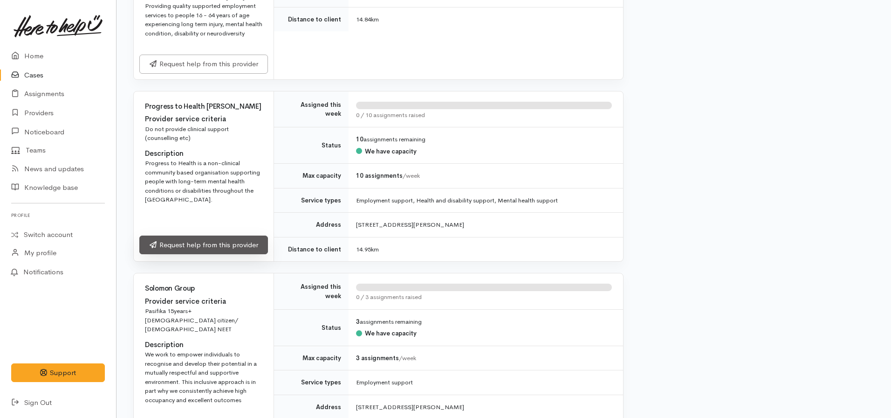
click at [214, 235] on link "Request help from this provider" at bounding box center [203, 244] width 129 height 19
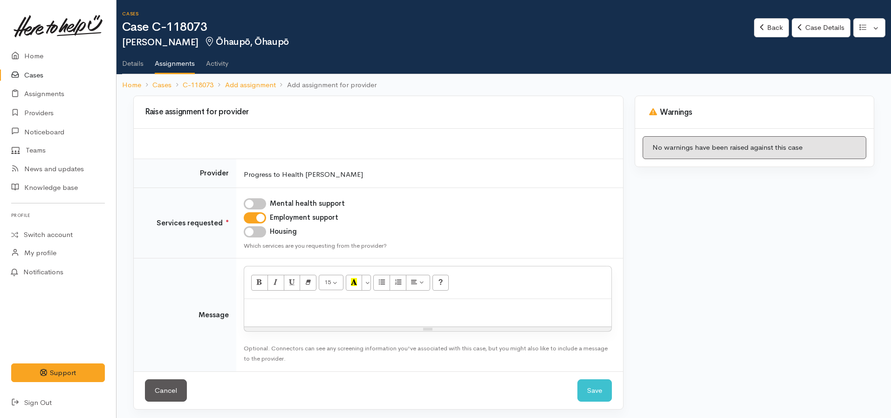
click at [255, 202] on input "Mental health support" at bounding box center [255, 203] width 22 height 11
checkbox input "true"
click at [272, 311] on p at bounding box center [428, 308] width 358 height 11
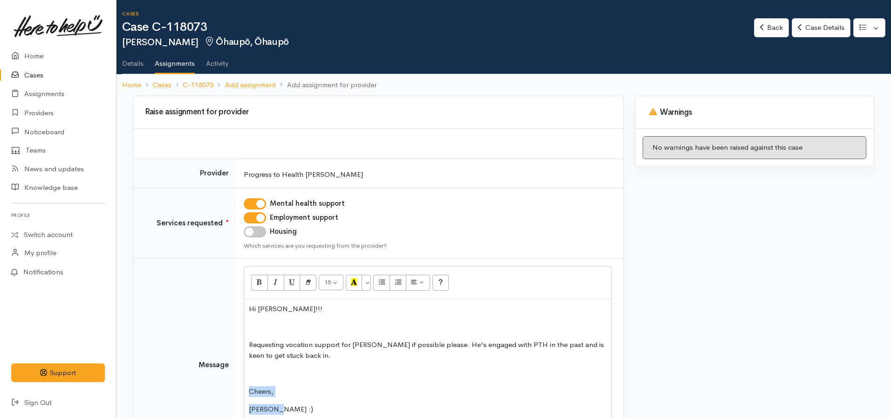
drag, startPoint x: 274, startPoint y: 397, endPoint x: 239, endPoint y: 389, distance: 35.8
click at [239, 389] on td "<p>Hi Sharna!!!</p><p><br></p><p>Requesting vocation support for John if possib…" at bounding box center [429, 364] width 387 height 213
click at [273, 388] on p "Cheers," at bounding box center [428, 391] width 358 height 11
drag, startPoint x: 284, startPoint y: 389, endPoint x: 241, endPoint y: 387, distance: 42.9
click at [241, 387] on td "<p>Hi Sharna!!!</p><p><br></p><p>Requesting vocation support for John if possib…" at bounding box center [429, 364] width 387 height 213
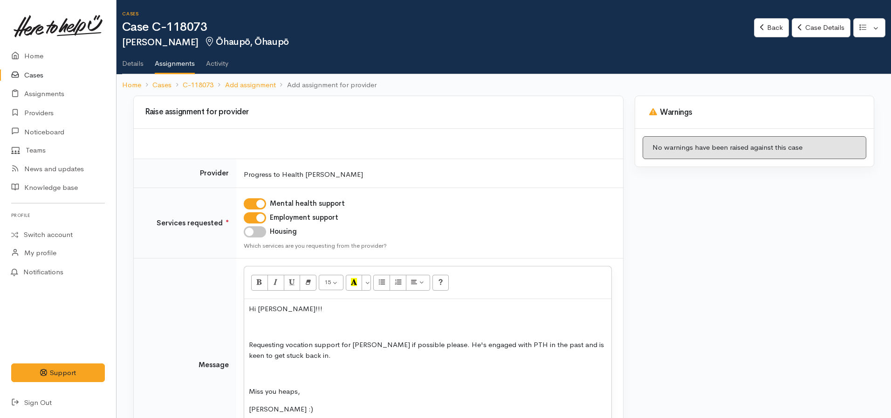
click at [303, 355] on p "Requesting vocation support for John if possible please. He's engaged with PTH …" at bounding box center [428, 349] width 358 height 21
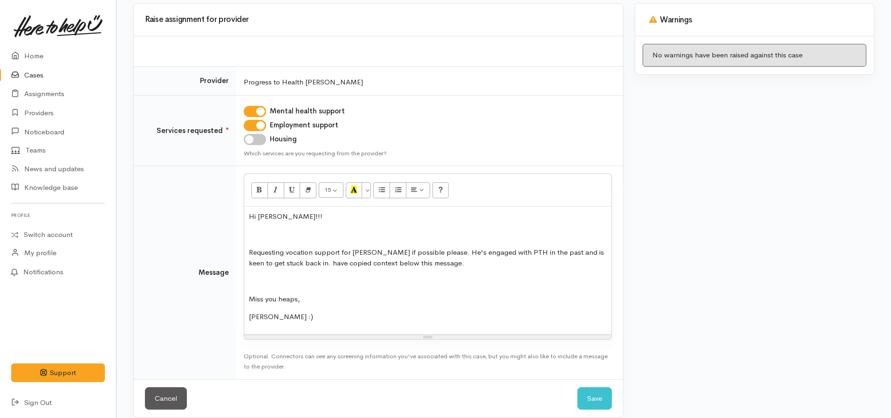
scroll to position [93, 0]
click at [290, 320] on p "Nicole :)" at bounding box center [428, 315] width 358 height 11
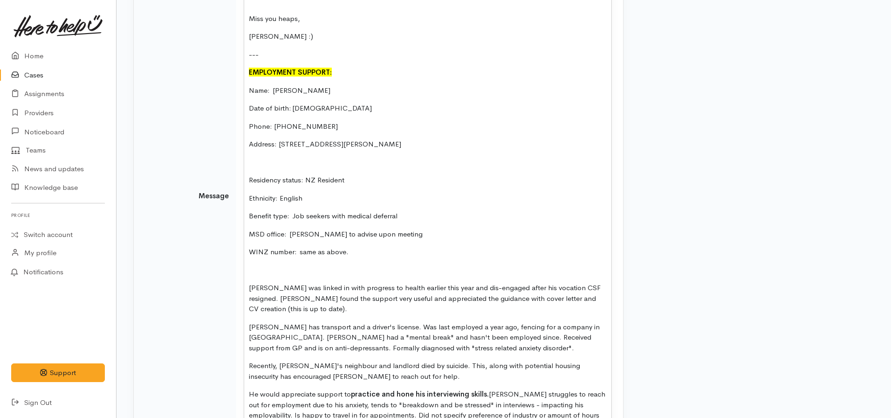
scroll to position [373, 0]
click at [248, 71] on div "Hi Sharna!!! Requesting vocation support for John if possible please. He's enga…" at bounding box center [427, 193] width 367 height 535
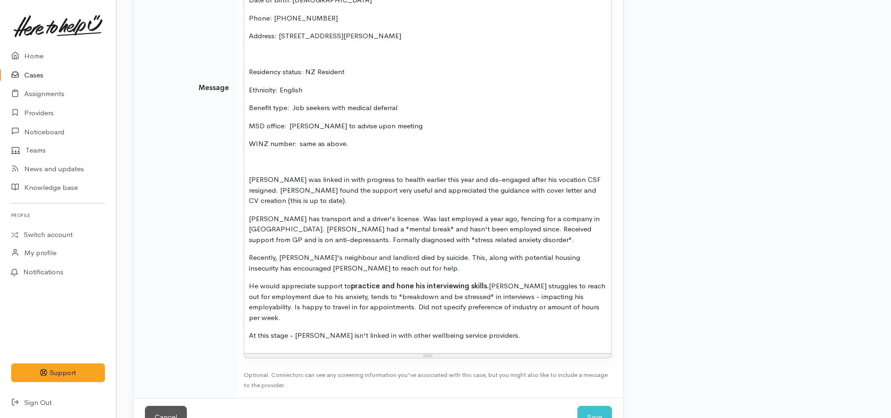
scroll to position [489, 0]
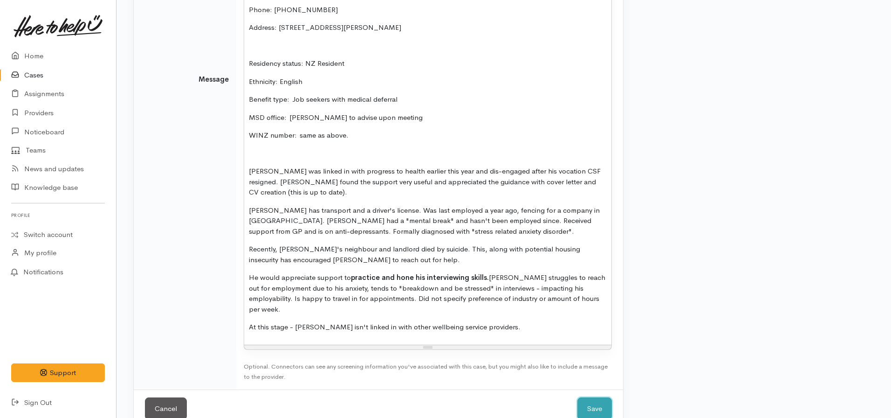
click at [600, 397] on button "Save" at bounding box center [595, 408] width 34 height 23
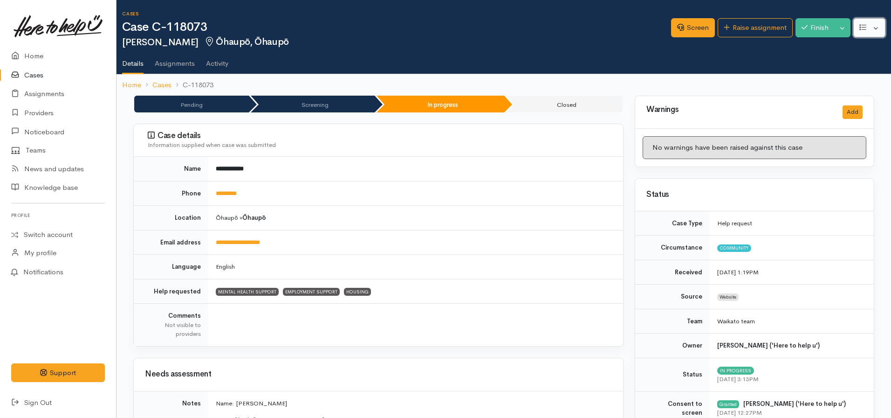
click at [868, 28] on button "button" at bounding box center [870, 27] width 32 height 19
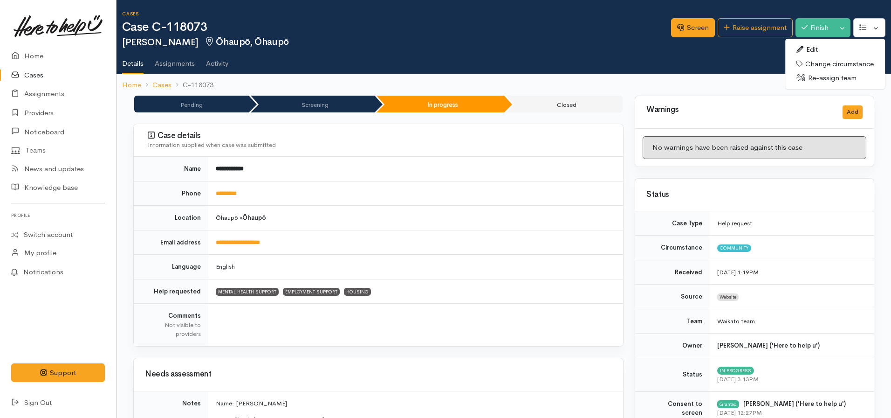
click at [811, 63] on link "Change circumstance" at bounding box center [836, 64] width 100 height 14
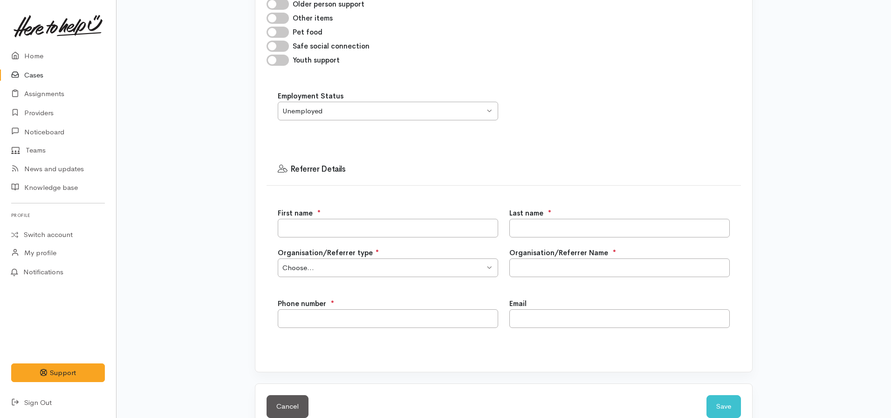
scroll to position [597, 0]
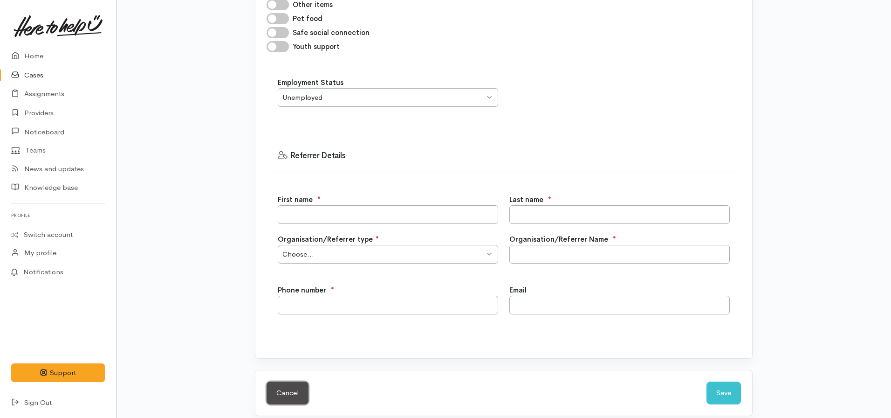
click at [274, 384] on link "Cancel" at bounding box center [288, 392] width 42 height 23
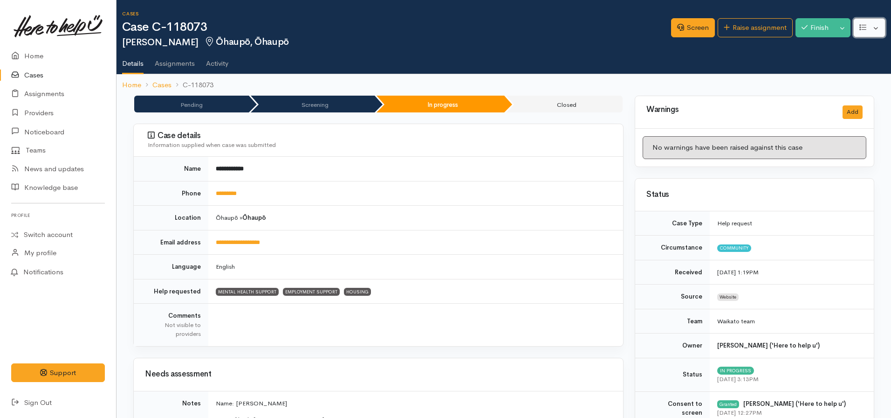
click at [868, 25] on button "button" at bounding box center [870, 27] width 32 height 19
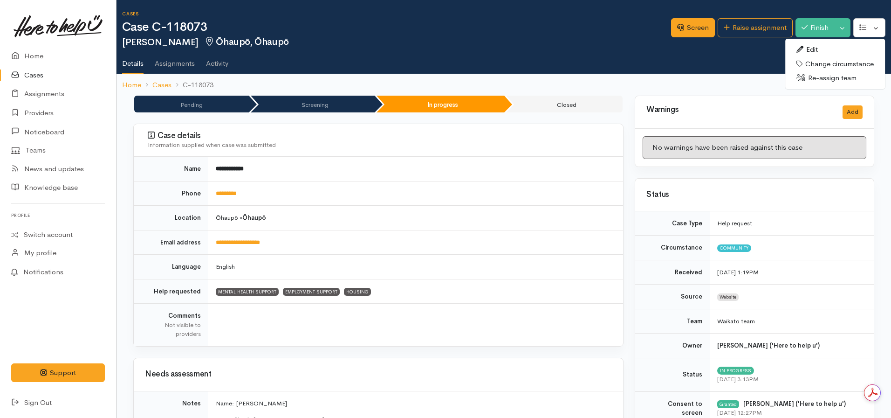
click at [824, 47] on link "Edit" at bounding box center [836, 49] width 100 height 14
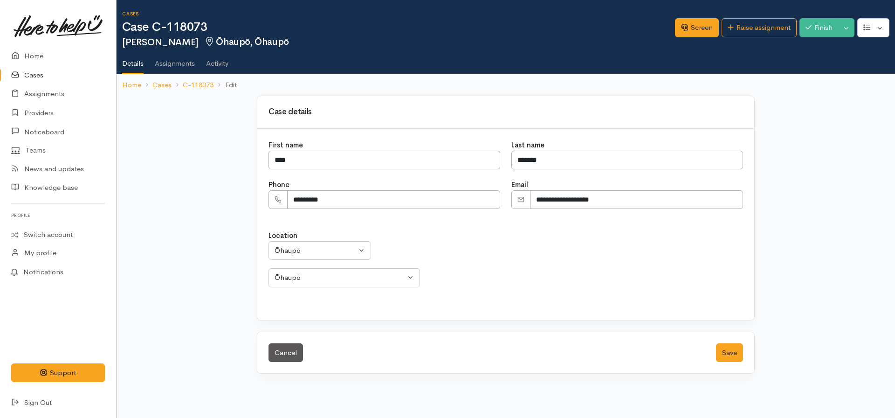
select select
click at [330, 249] on div "Ōhaupō" at bounding box center [316, 250] width 82 height 11
type input "[PERSON_NAME]"
click at [299, 306] on span "[PERSON_NAME]" at bounding box center [314, 311] width 58 height 11
select select "1"
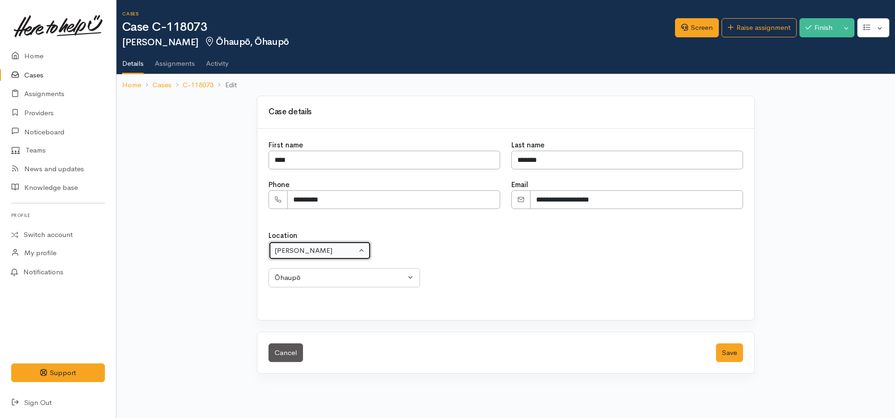
select select
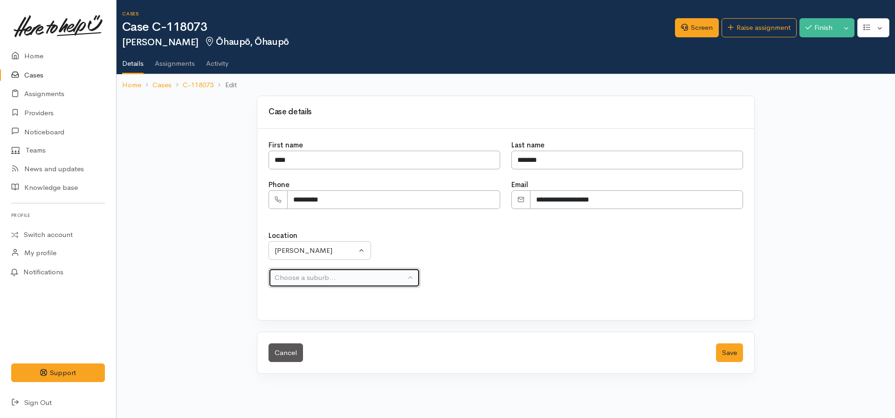
click at [307, 278] on div "Choose a suburb..." at bounding box center [340, 277] width 131 height 11
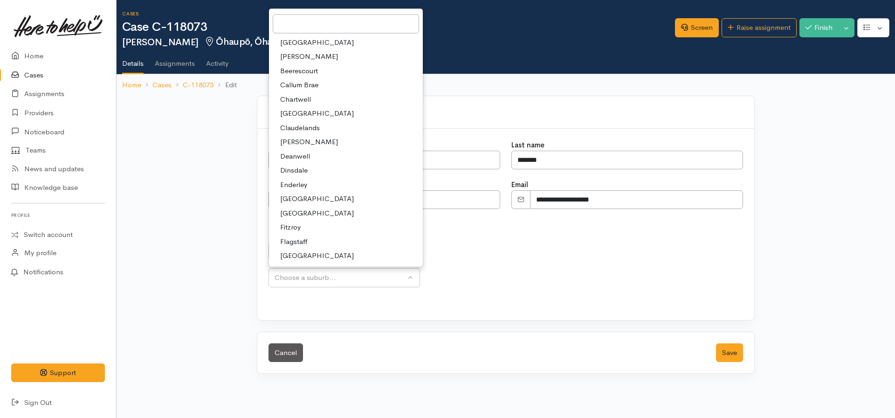
click at [475, 298] on div "Location Aongatete [GEOGRAPHIC_DATA] [GEOGRAPHIC_DATA] [GEOGRAPHIC_DATA] - othe…" at bounding box center [506, 264] width 486 height 90
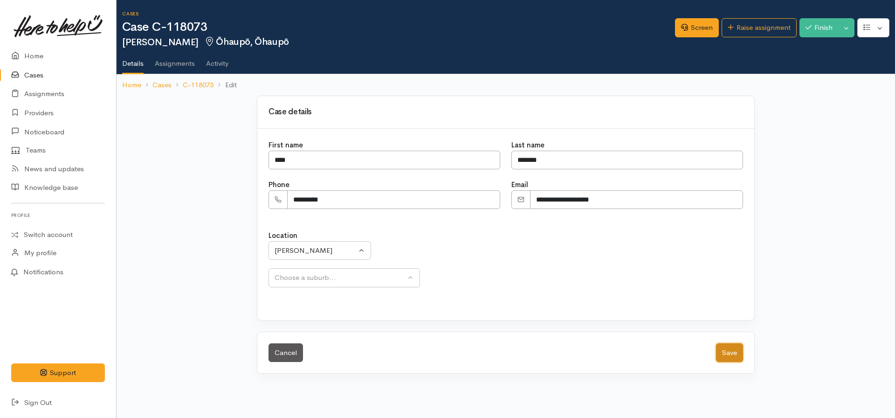
click at [737, 352] on button "Save" at bounding box center [729, 352] width 27 height 19
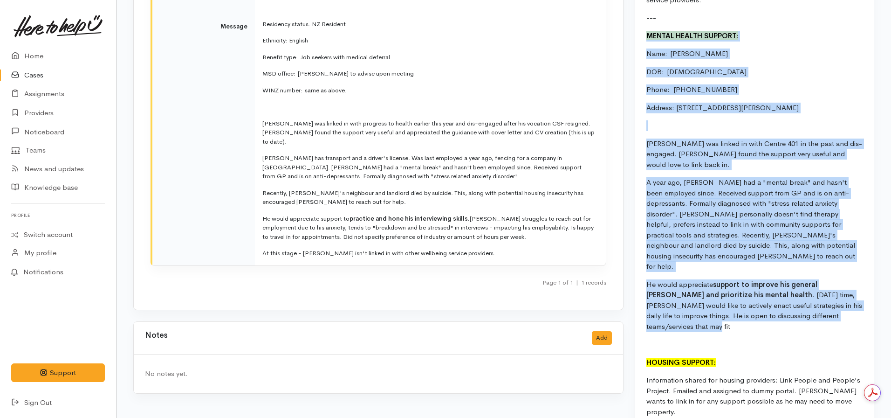
drag, startPoint x: 840, startPoint y: 274, endPoint x: 638, endPoint y: 14, distance: 329.3
copy div "MENTAL HEALTH SUPPORT: Name:  [PERSON_NAME] DOB:  [DEMOGRAPHIC_DATA] Phone:   0…"
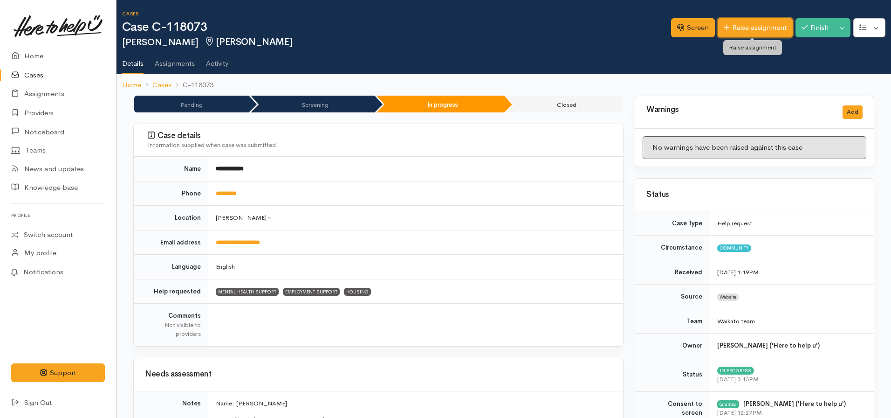
click at [745, 29] on link "Raise assignment" at bounding box center [755, 27] width 75 height 19
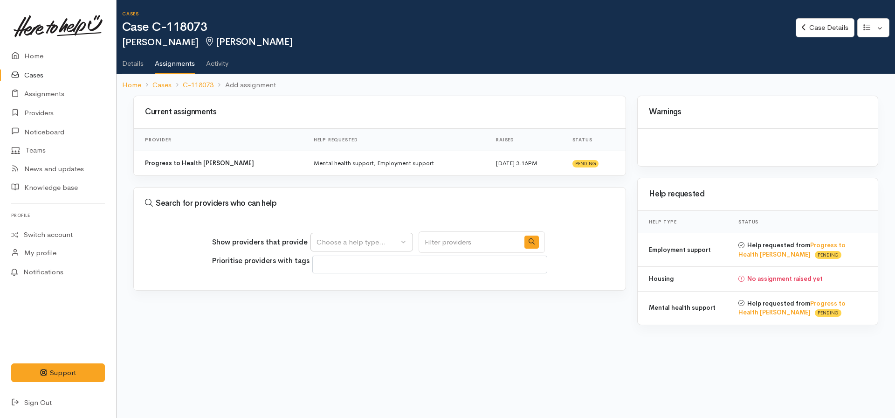
select select
click at [390, 241] on div "Choose a help type..." at bounding box center [358, 242] width 82 height 11
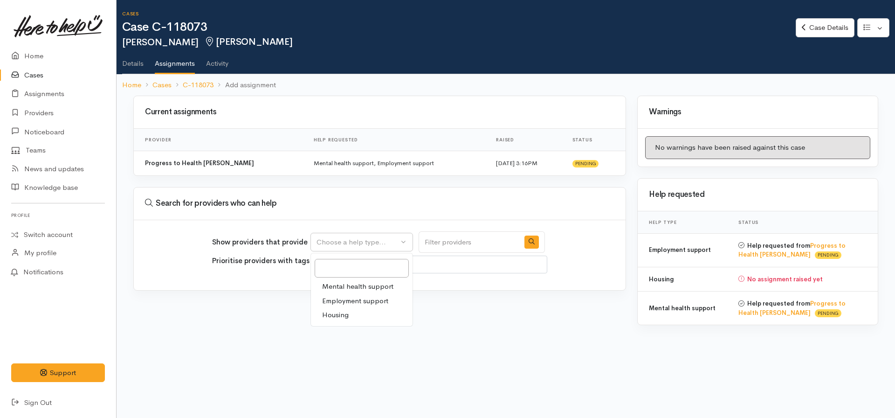
click at [351, 284] on span "Mental health support" at bounding box center [357, 286] width 71 height 11
select select "5"
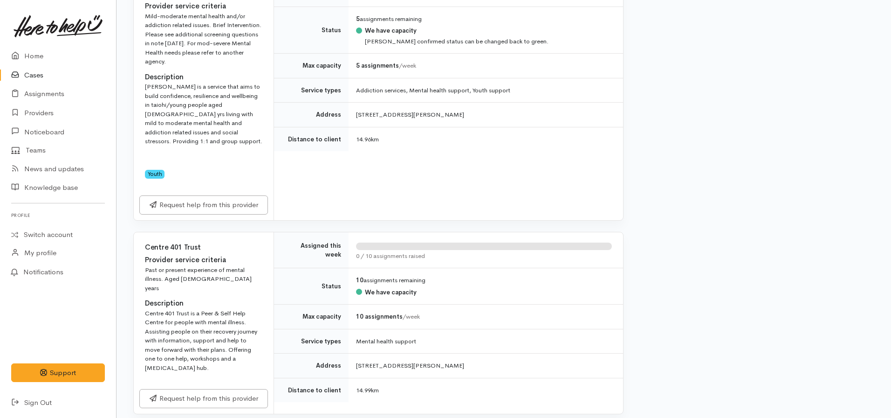
scroll to position [2331, 0]
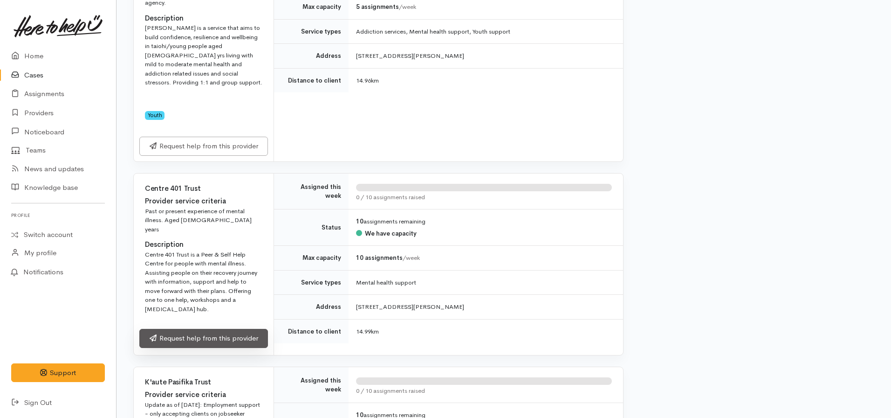
click at [213, 329] on link "Request help from this provider" at bounding box center [203, 338] width 129 height 19
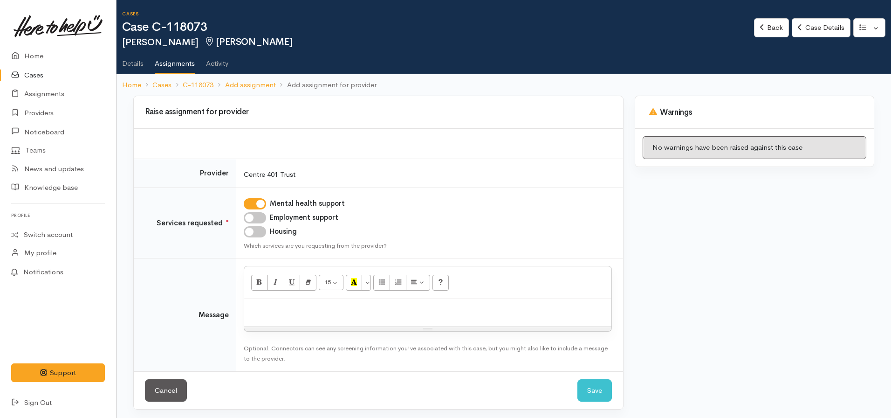
click at [269, 314] on div at bounding box center [427, 313] width 367 height 28
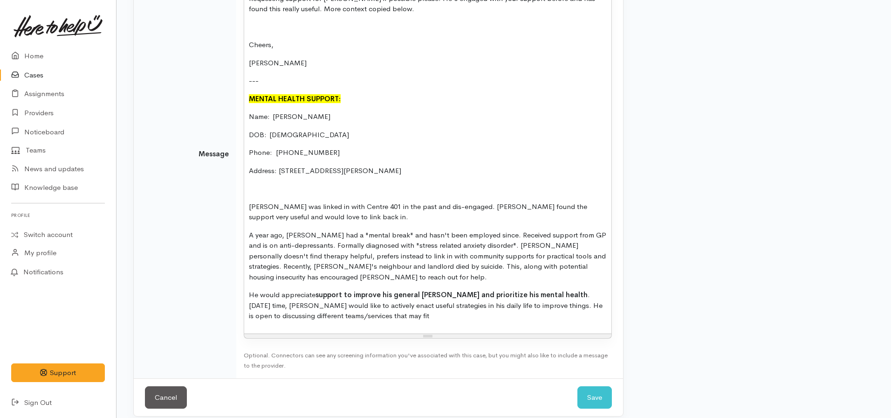
scroll to position [338, 0]
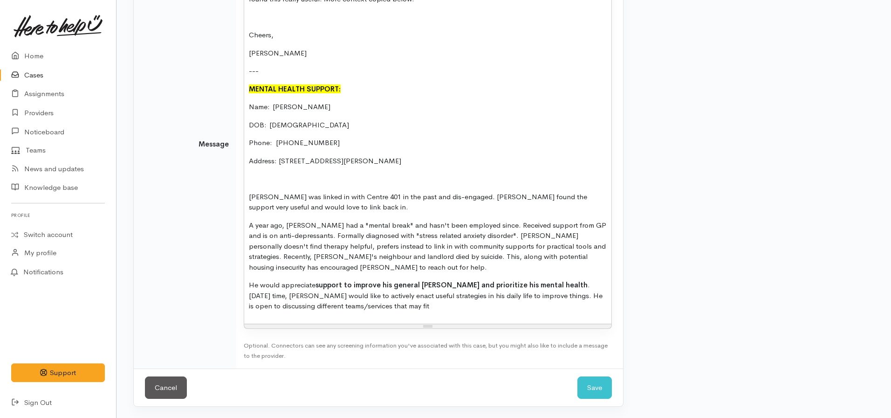
click at [412, 156] on p "Address: [STREET_ADDRESS][PERSON_NAME]" at bounding box center [428, 161] width 358 height 11
click at [599, 389] on button "Save" at bounding box center [595, 387] width 34 height 23
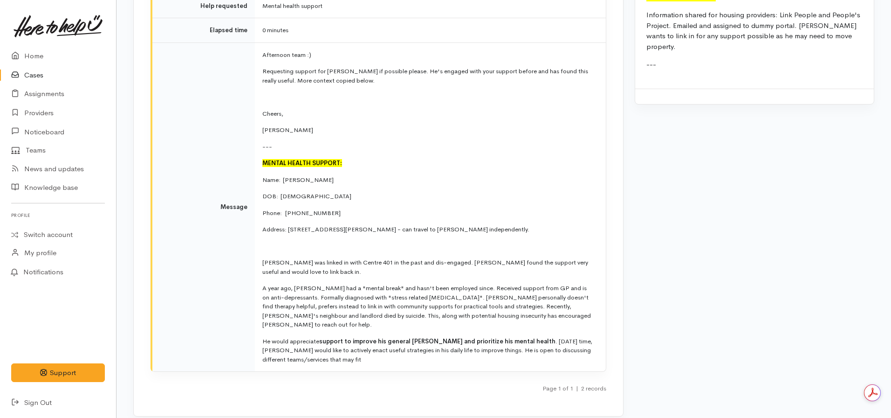
scroll to position [1629, 0]
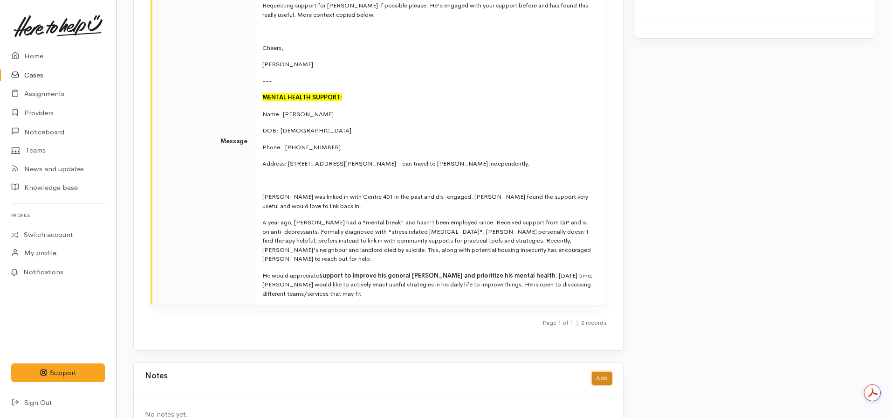
click at [598, 372] on button "Add" at bounding box center [602, 379] width 20 height 14
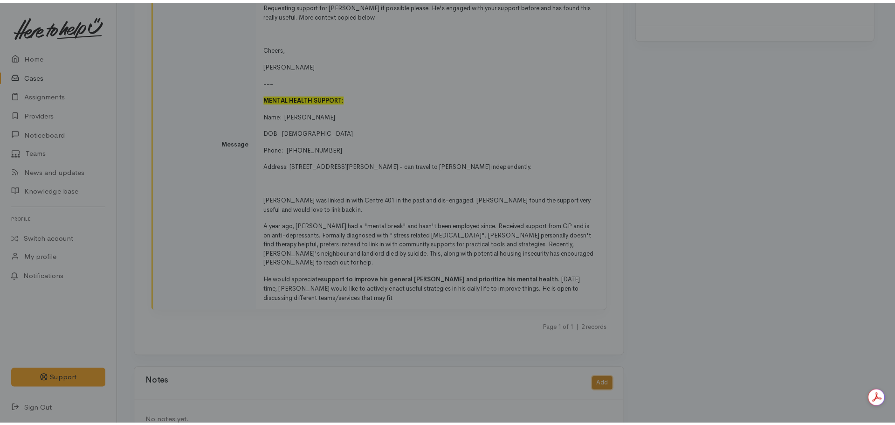
scroll to position [1622, 0]
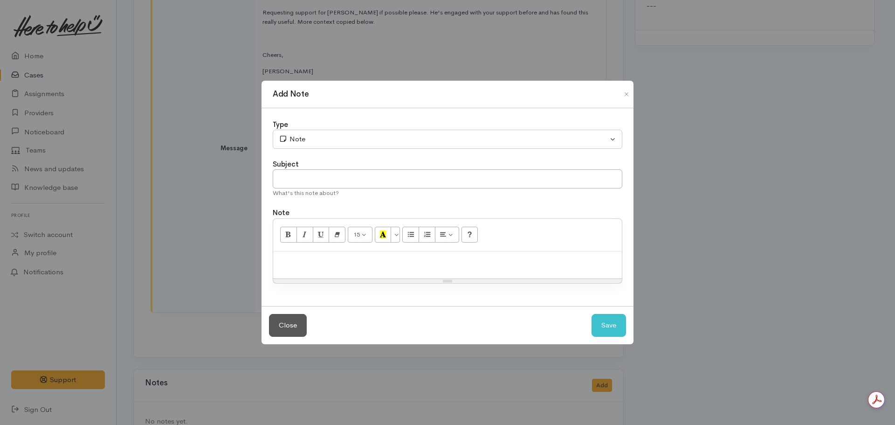
click at [358, 267] on div at bounding box center [447, 265] width 349 height 28
paste div
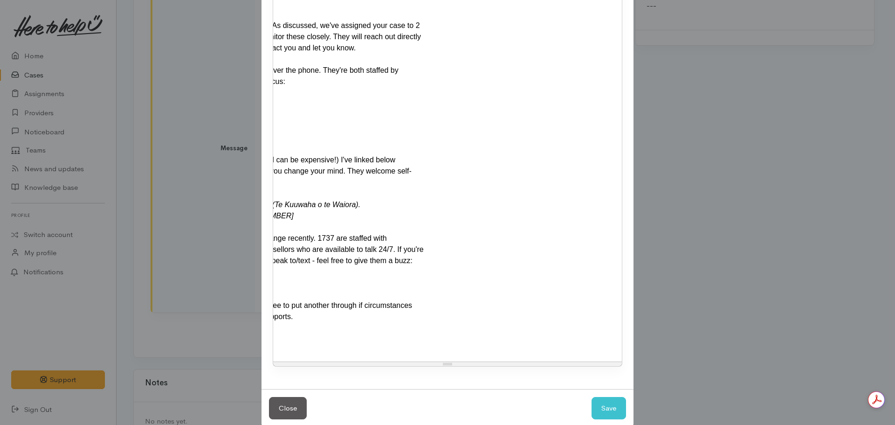
scroll to position [0, 0]
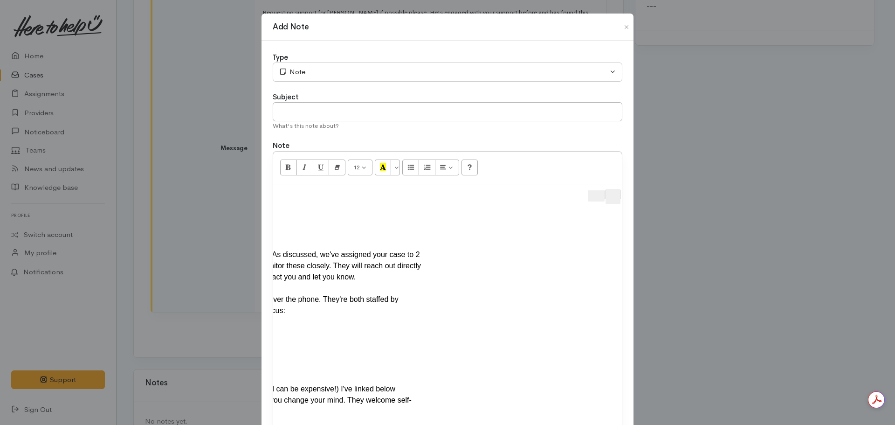
click at [619, 194] on div at bounding box center [392, 196] width 459 height 15
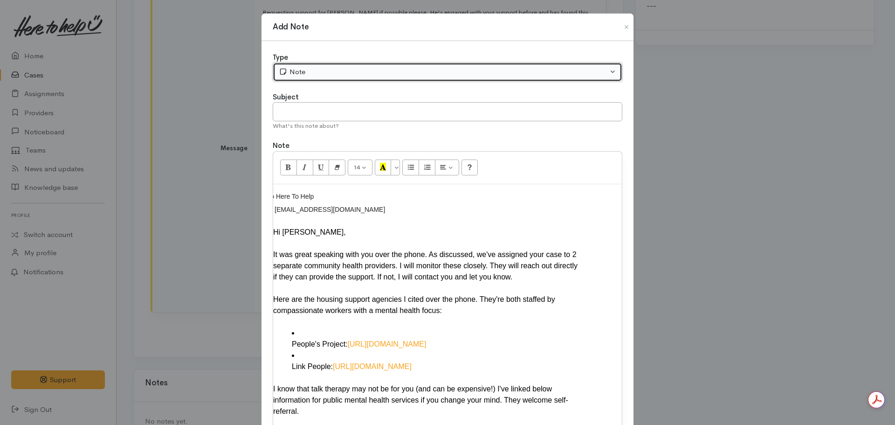
click at [322, 65] on button "Note" at bounding box center [448, 71] width 350 height 19
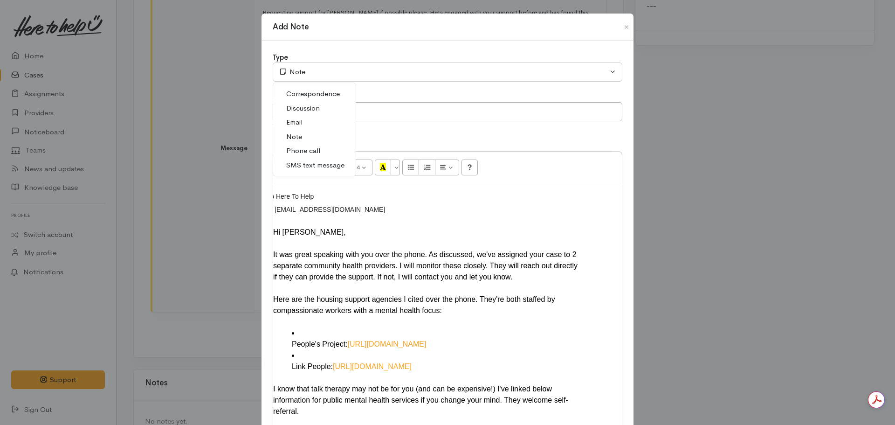
click at [297, 123] on span "Email" at bounding box center [294, 122] width 16 height 11
select select "2"
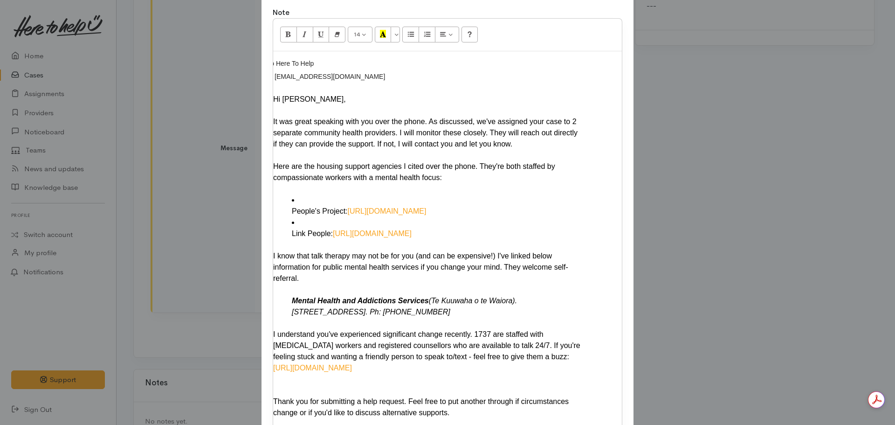
scroll to position [229, 0]
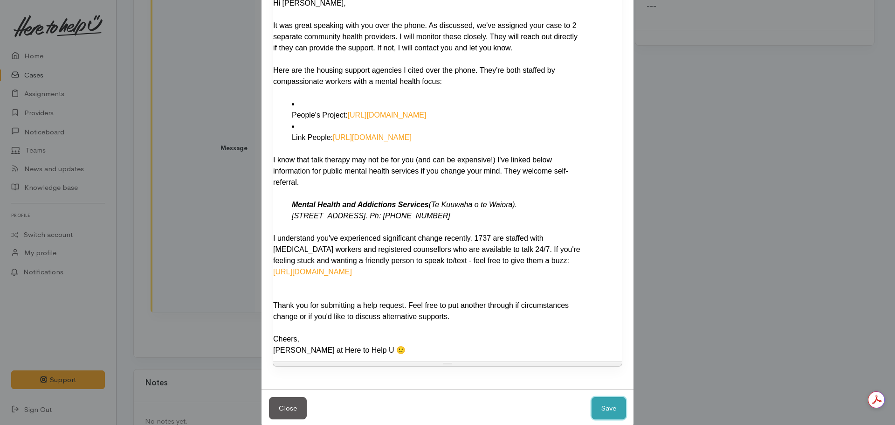
click at [595, 397] on button "Save" at bounding box center [609, 408] width 34 height 23
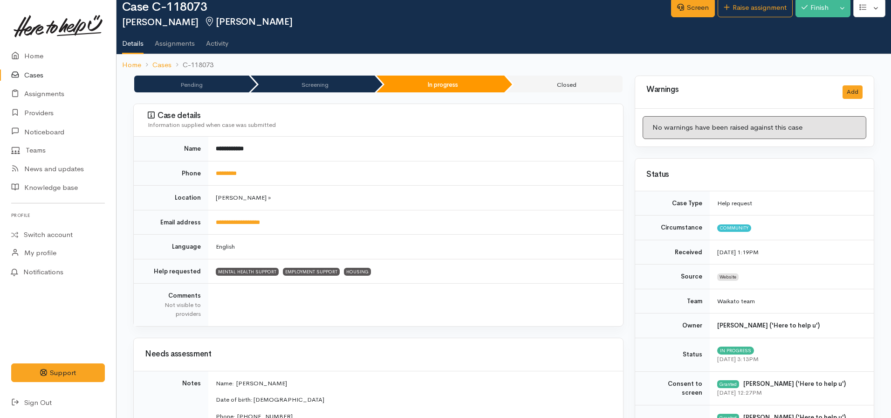
scroll to position [0, 0]
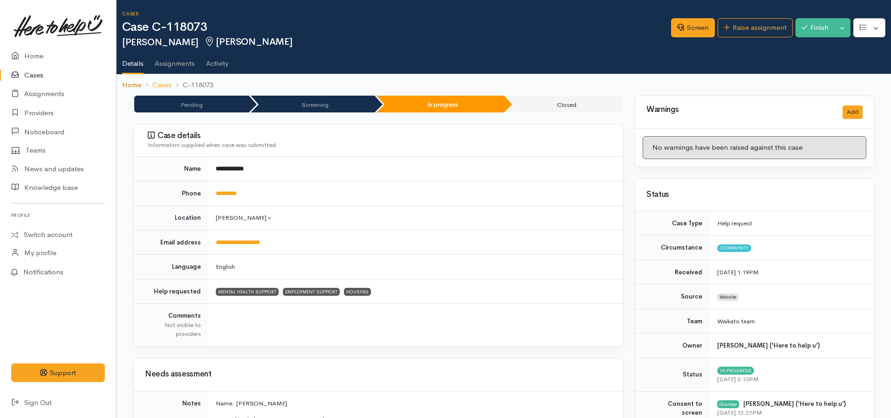
click at [138, 87] on link "Home" at bounding box center [131, 85] width 19 height 11
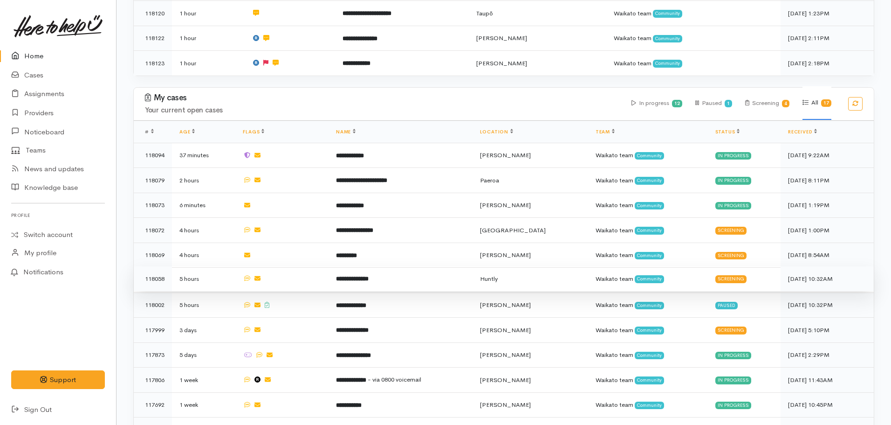
scroll to position [326, 0]
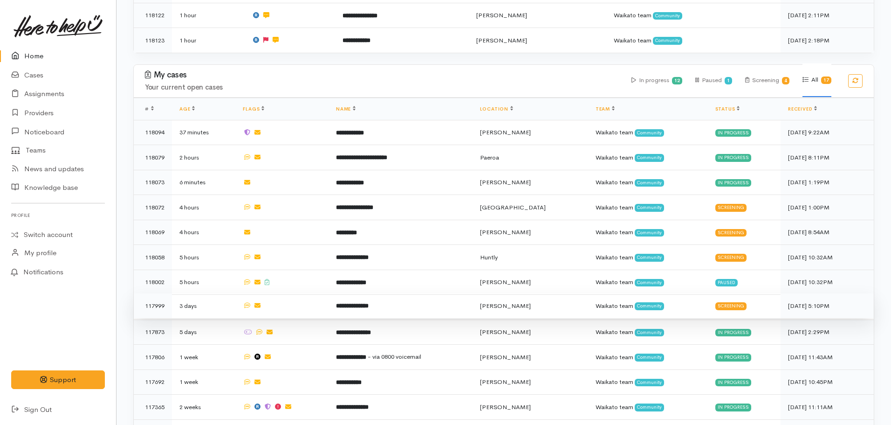
click at [360, 303] on b "**********" at bounding box center [352, 306] width 33 height 6
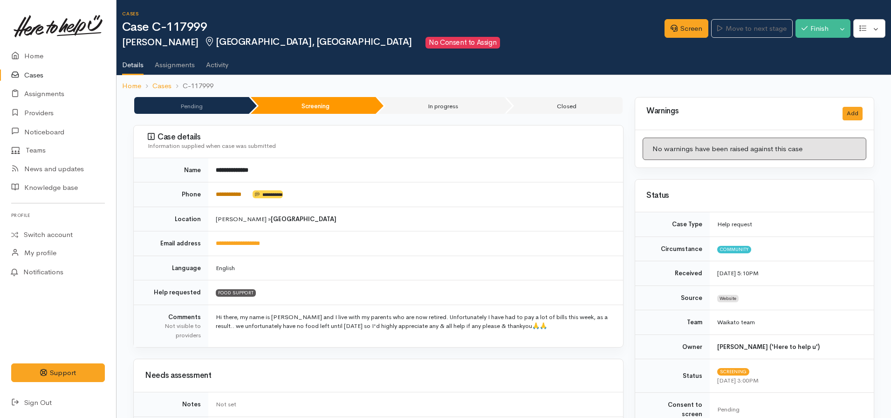
click at [240, 195] on link "**********" at bounding box center [229, 194] width 26 height 6
drag, startPoint x: 252, startPoint y: 193, endPoint x: 211, endPoint y: 193, distance: 41.0
click at [211, 193] on td "**********" at bounding box center [415, 194] width 415 height 25
copy td "**********"
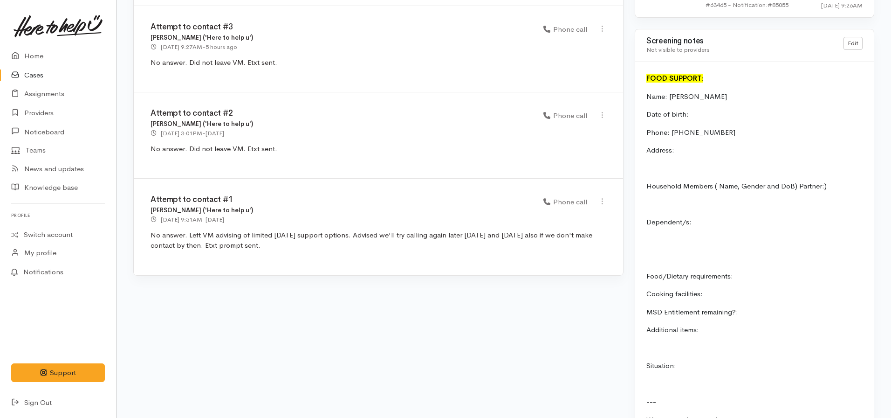
scroll to position [615, 0]
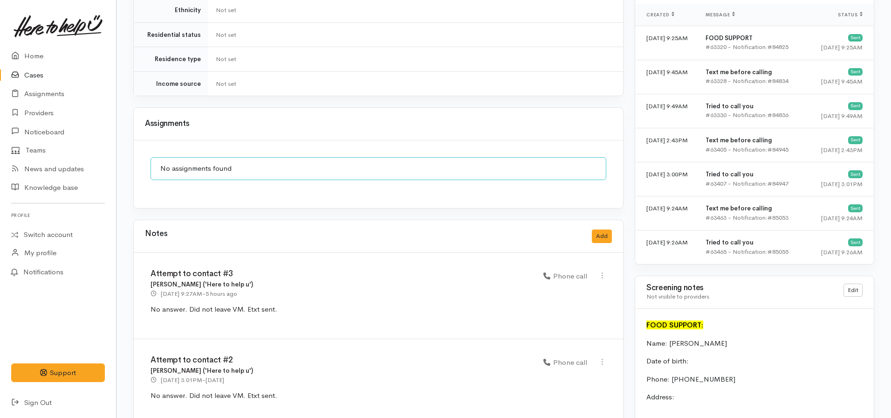
click at [607, 227] on div "Notes Add" at bounding box center [378, 236] width 467 height 19
click at [602, 229] on button "Add" at bounding box center [602, 236] width 20 height 14
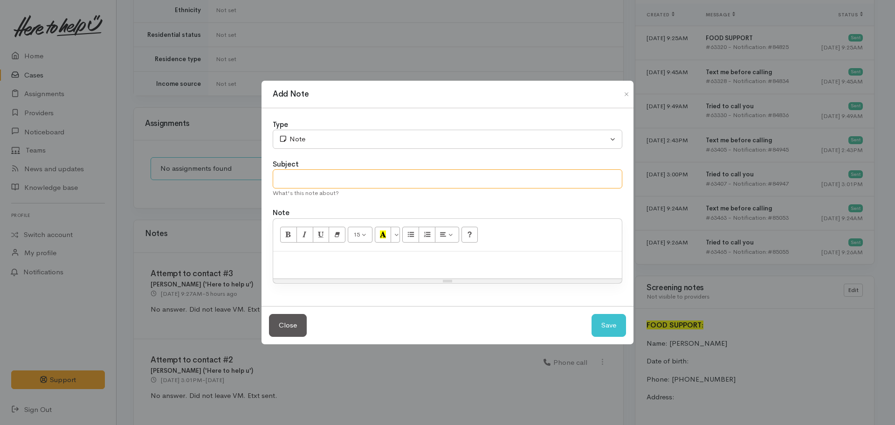
click at [322, 178] on input "text" at bounding box center [448, 178] width 350 height 19
type input "Attempt to contact #4 - CASE CANCELLED"
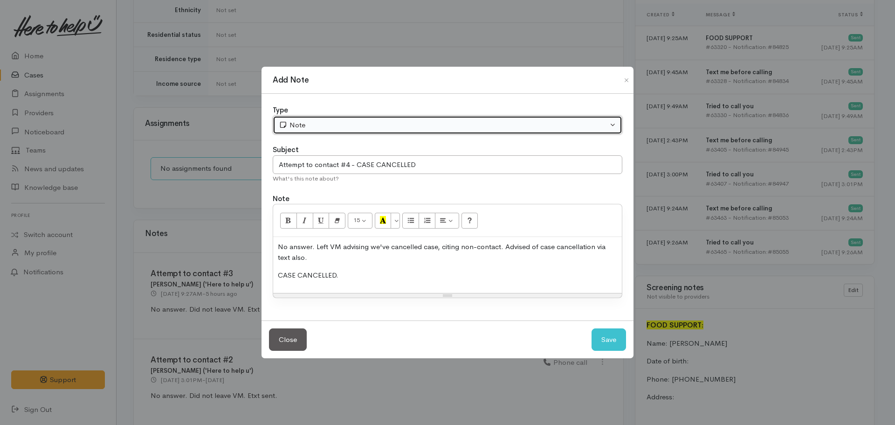
click at [324, 116] on button "Note" at bounding box center [448, 125] width 350 height 19
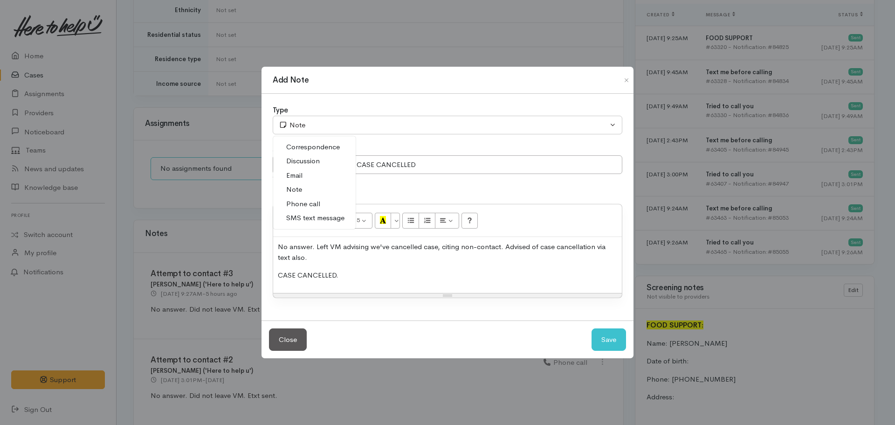
click at [316, 205] on span "Phone call" at bounding box center [303, 204] width 34 height 11
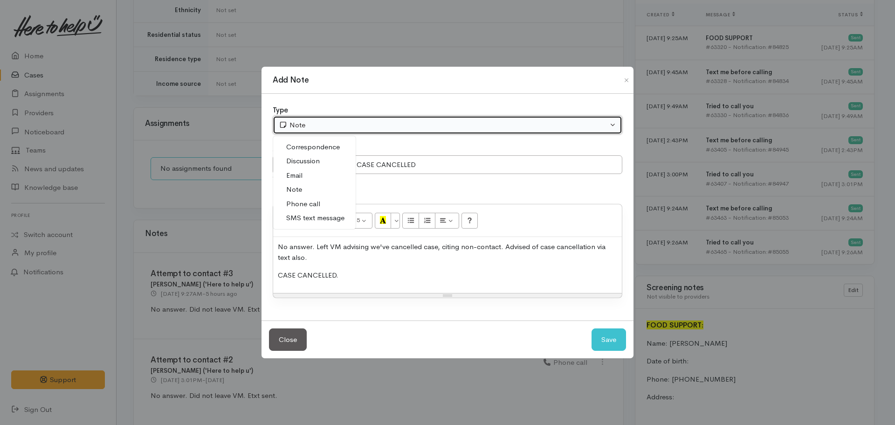
select select "3"
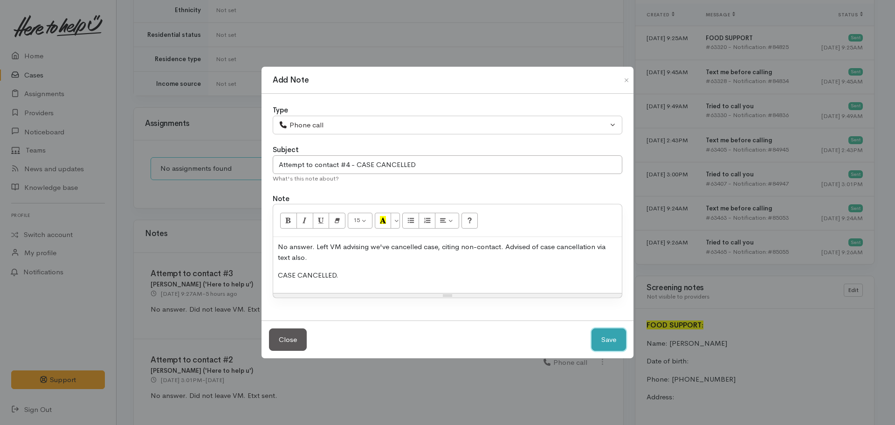
click at [614, 340] on button "Save" at bounding box center [609, 339] width 34 height 23
select select "1"
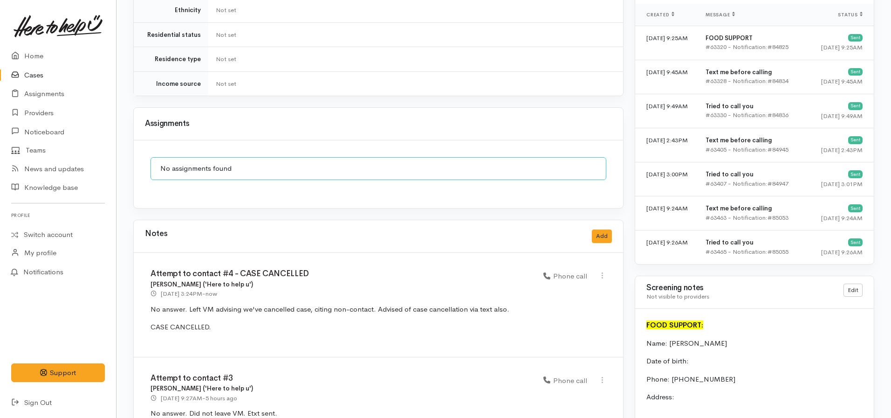
click at [590, 229] on div "Notes Add" at bounding box center [378, 236] width 467 height 19
click at [598, 229] on button "Add" at bounding box center [602, 236] width 20 height 14
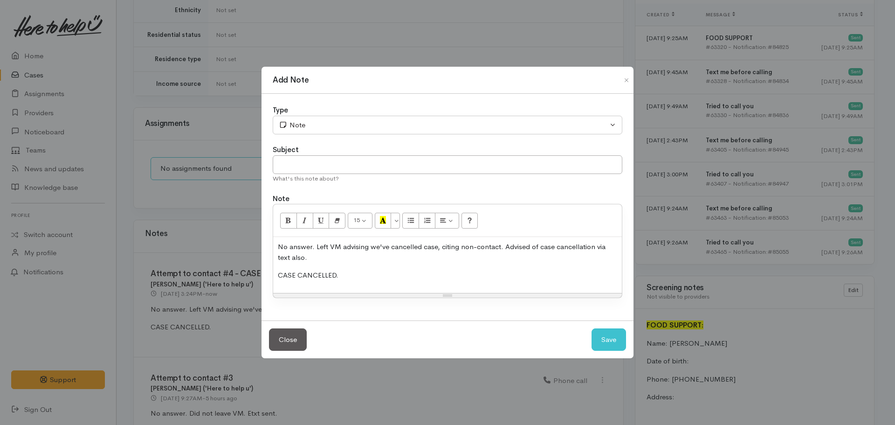
click at [361, 265] on div "No answer. Left VM advising we've cancelled case, citing non-contact. Advised o…" at bounding box center [447, 265] width 349 height 56
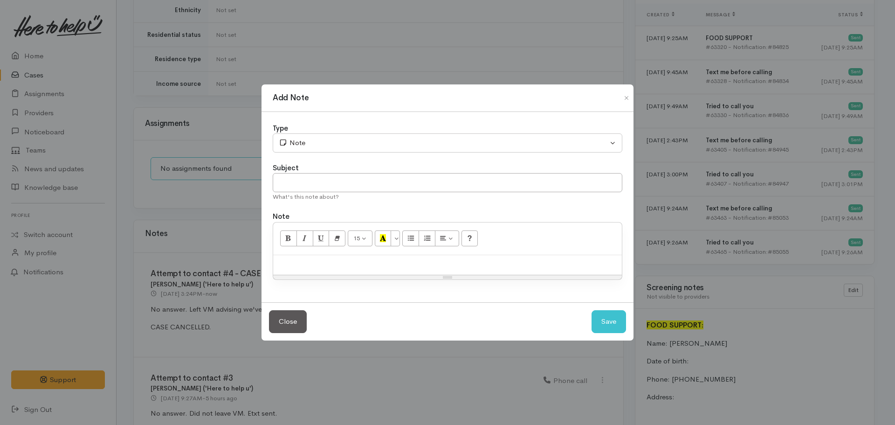
click at [308, 269] on div at bounding box center [447, 265] width 349 height 20
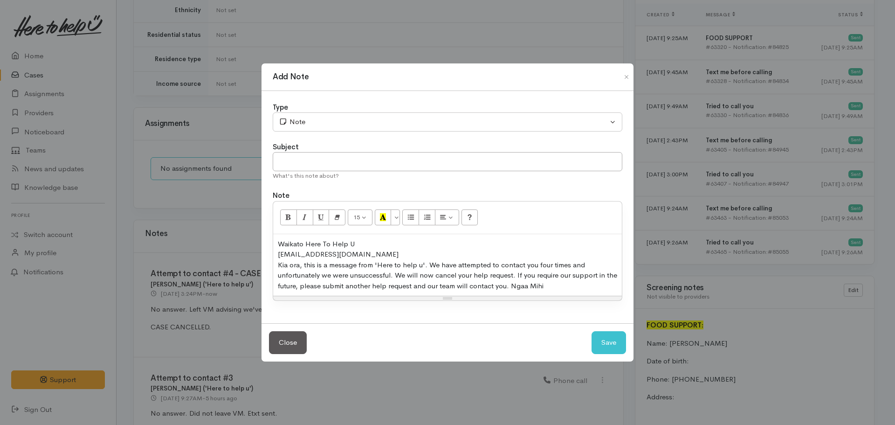
click at [369, 249] on div "​0273539747@etxt.co.nz​" at bounding box center [447, 254] width 339 height 11
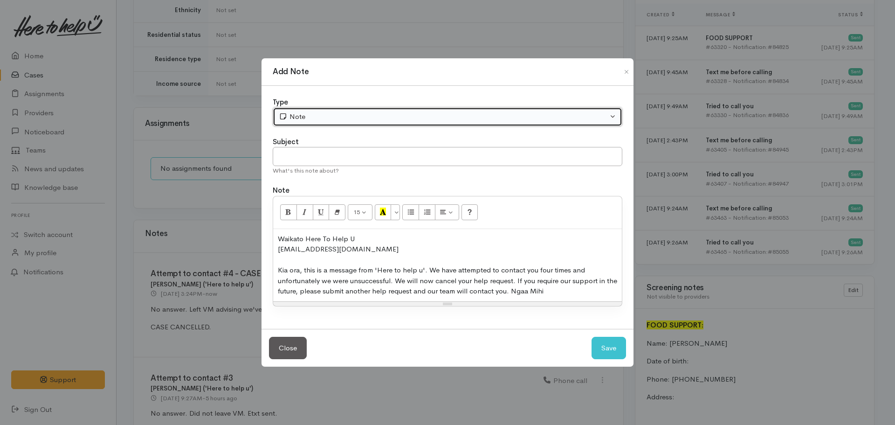
click at [319, 124] on button "Note" at bounding box center [448, 116] width 350 height 19
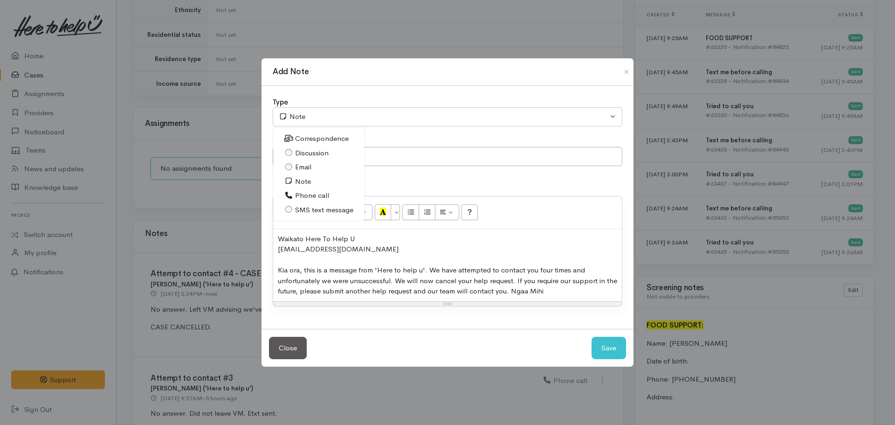
click at [310, 207] on span "SMS text message" at bounding box center [324, 210] width 58 height 11
click at [611, 347] on button "Save" at bounding box center [609, 348] width 34 height 23
select select "1"
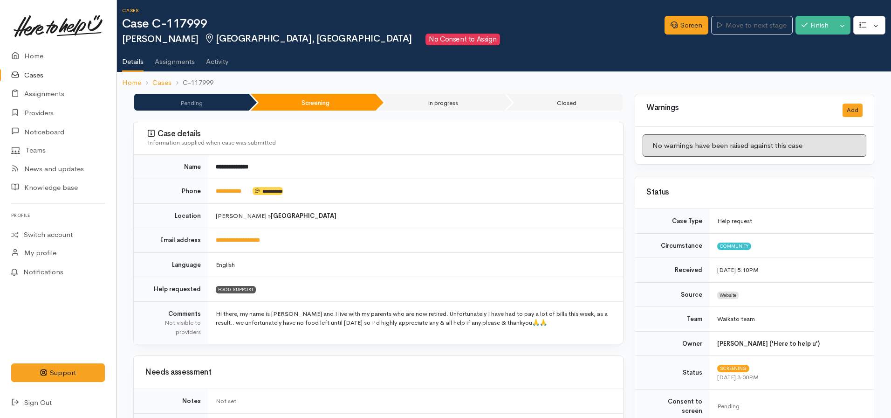
scroll to position [0, 0]
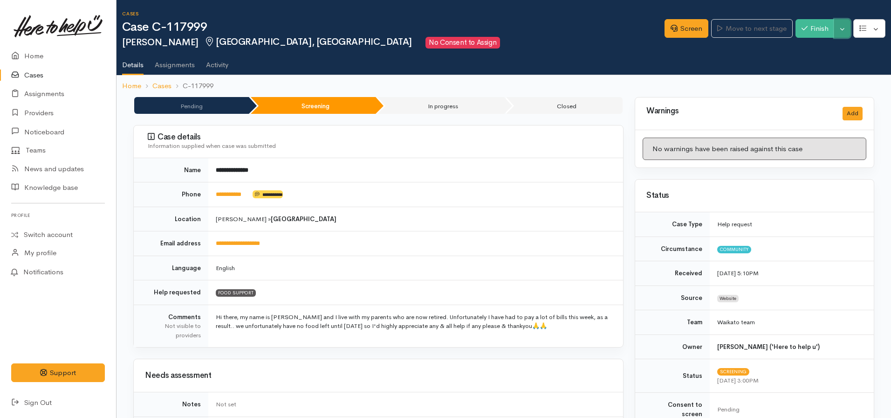
click at [846, 31] on button "Toggle Dropdown" at bounding box center [842, 28] width 16 height 19
click at [798, 64] on link "Cancel" at bounding box center [814, 64] width 74 height 14
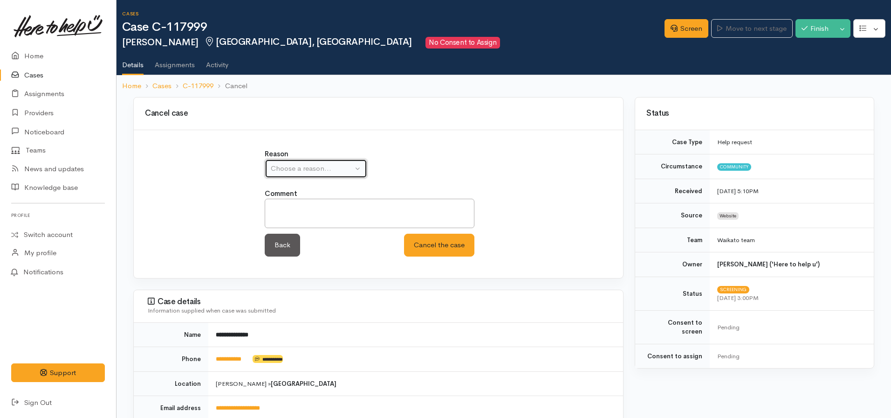
click at [333, 168] on div "Choose a reason..." at bounding box center [312, 168] width 82 height 11
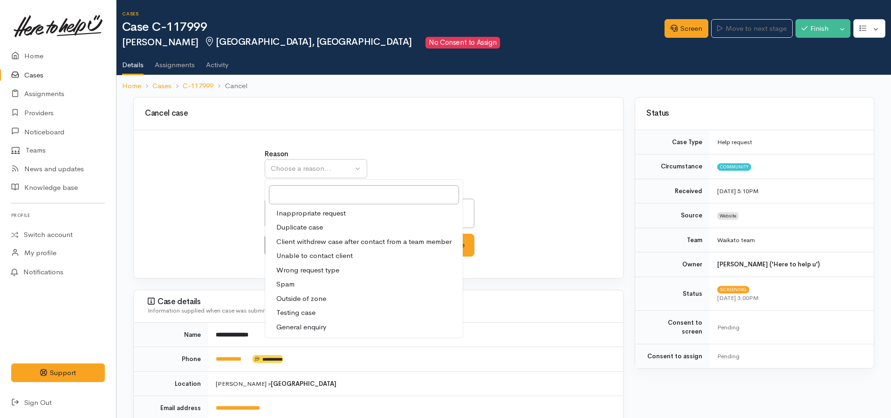
drag, startPoint x: 320, startPoint y: 253, endPoint x: 409, endPoint y: 242, distance: 90.1
click at [320, 251] on span "Unable to contact client" at bounding box center [314, 255] width 76 height 11
select select "4"
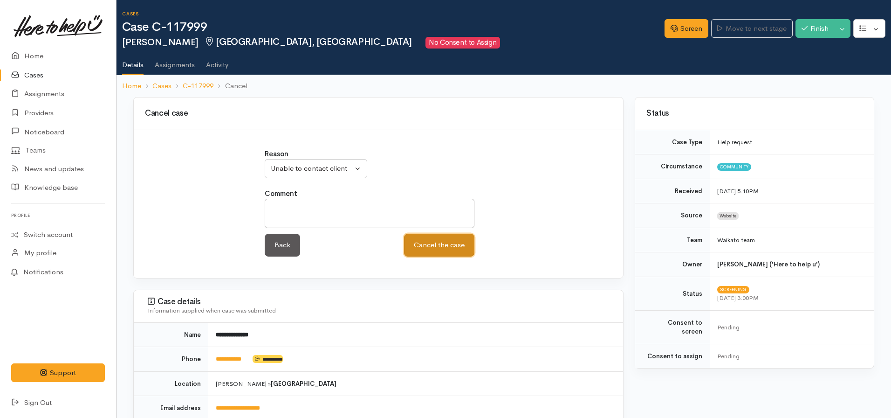
click at [442, 241] on button "Cancel the case" at bounding box center [439, 245] width 70 height 23
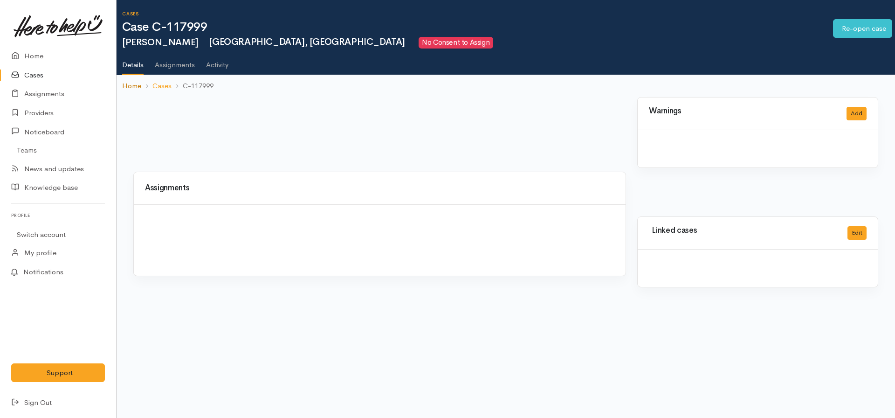
click at [126, 83] on link "Home" at bounding box center [131, 86] width 19 height 11
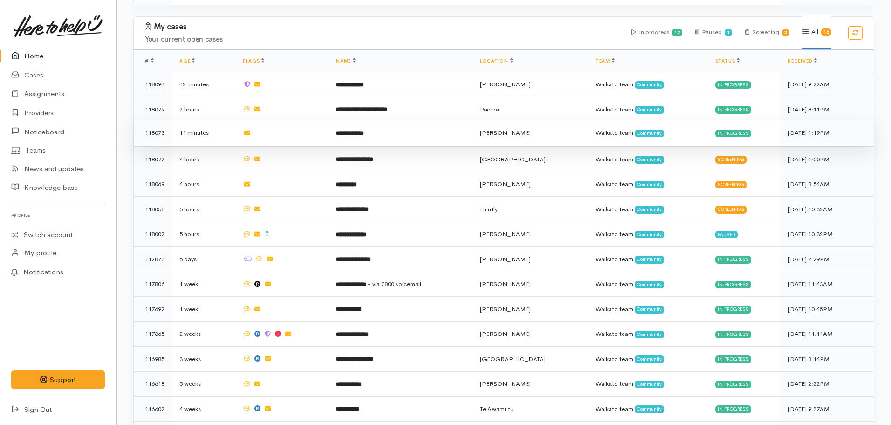
scroll to position [259, 0]
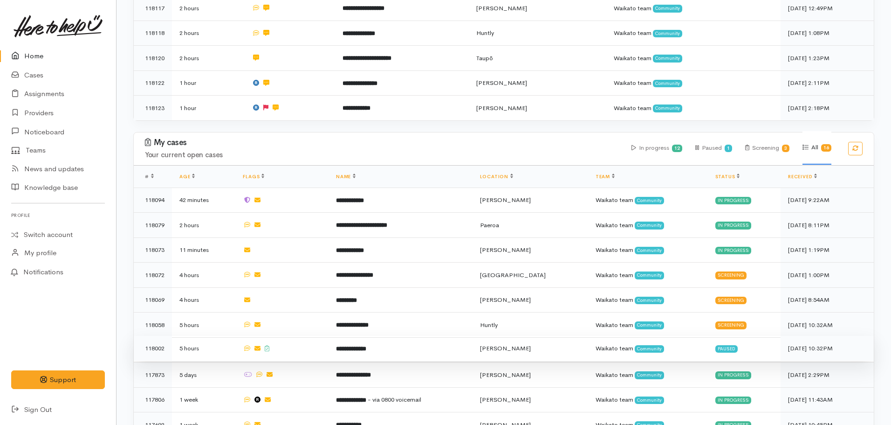
click at [347, 345] on b "**********" at bounding box center [351, 348] width 30 height 6
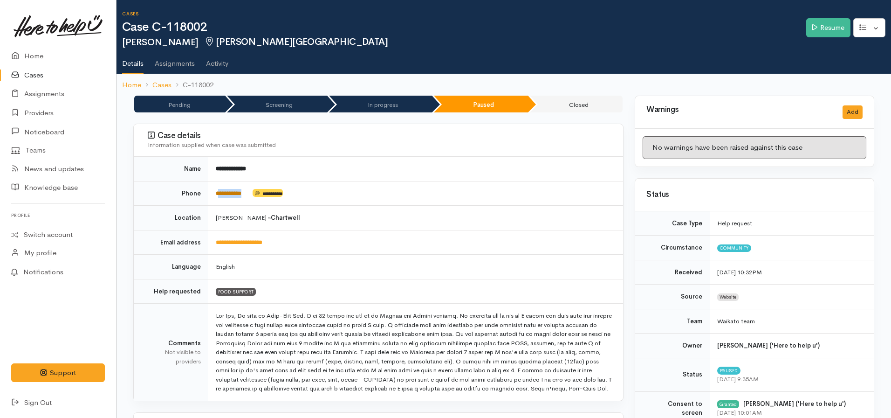
drag, startPoint x: 252, startPoint y: 193, endPoint x: 219, endPoint y: 196, distance: 33.2
click at [219, 196] on td "**********" at bounding box center [415, 193] width 415 height 25
click at [307, 149] on div "Information supplied when case was submitted" at bounding box center [380, 144] width 464 height 9
drag, startPoint x: 251, startPoint y: 193, endPoint x: 215, endPoint y: 194, distance: 35.5
click at [215, 194] on td "**********" at bounding box center [415, 193] width 415 height 25
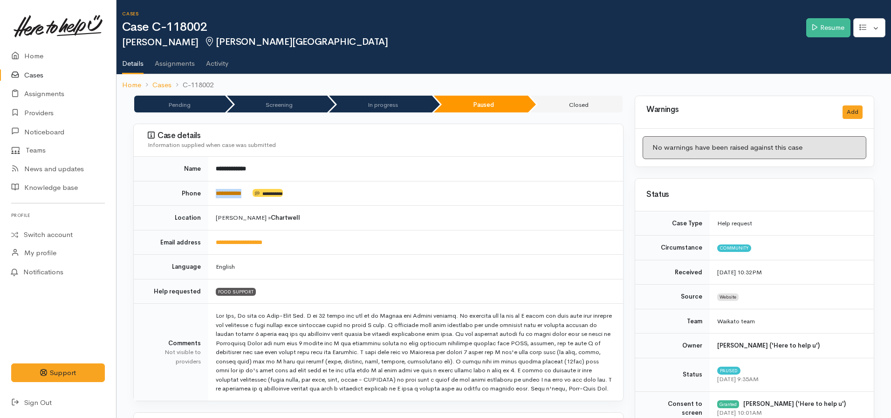
copy td "**********"
click at [824, 29] on link "Resume" at bounding box center [828, 27] width 44 height 19
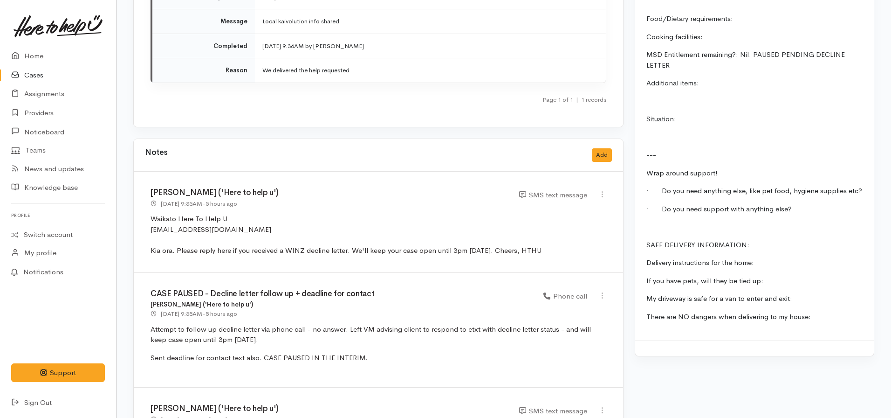
scroll to position [1072, 0]
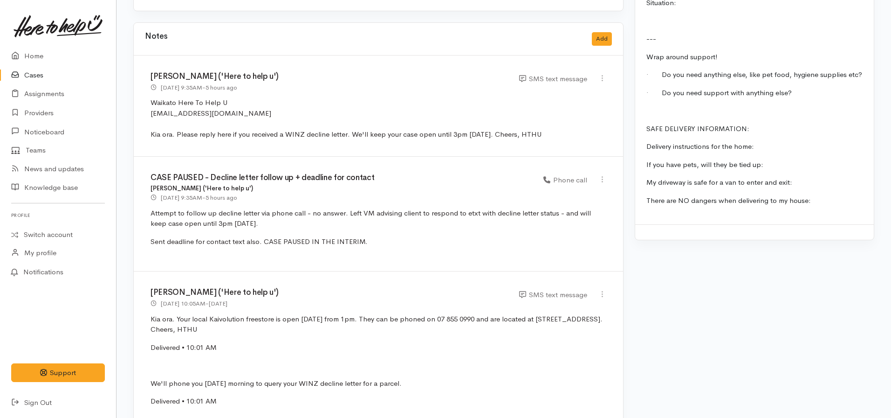
click at [585, 34] on div "Notes Add" at bounding box center [378, 38] width 467 height 19
click at [591, 33] on div "Notes Add" at bounding box center [378, 38] width 467 height 19
click at [599, 32] on button "Add" at bounding box center [602, 39] width 20 height 14
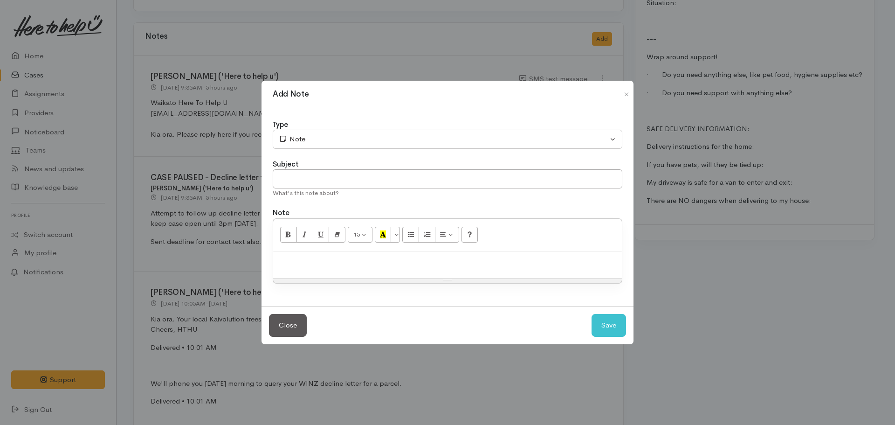
click at [338, 274] on div at bounding box center [447, 265] width 349 height 28
click at [302, 181] on input "text" at bounding box center [448, 178] width 350 height 19
type input "CASE CANCELLED"
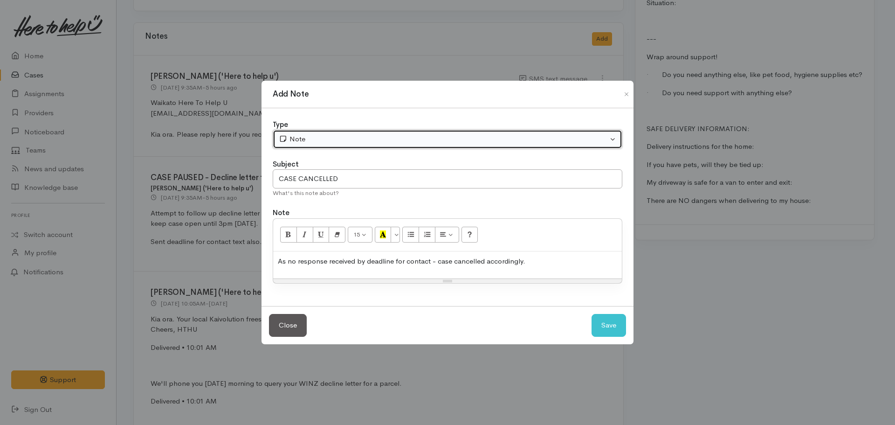
click at [314, 135] on div "Note" at bounding box center [443, 139] width 329 height 11
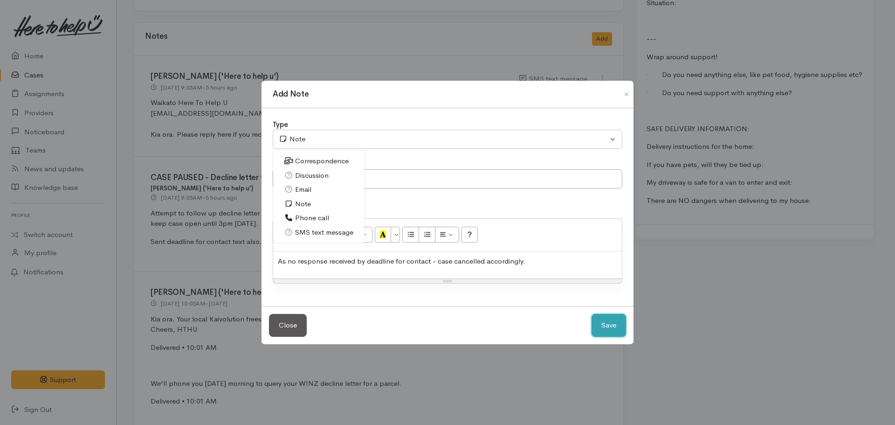
click at [619, 324] on button "Save" at bounding box center [609, 325] width 34 height 23
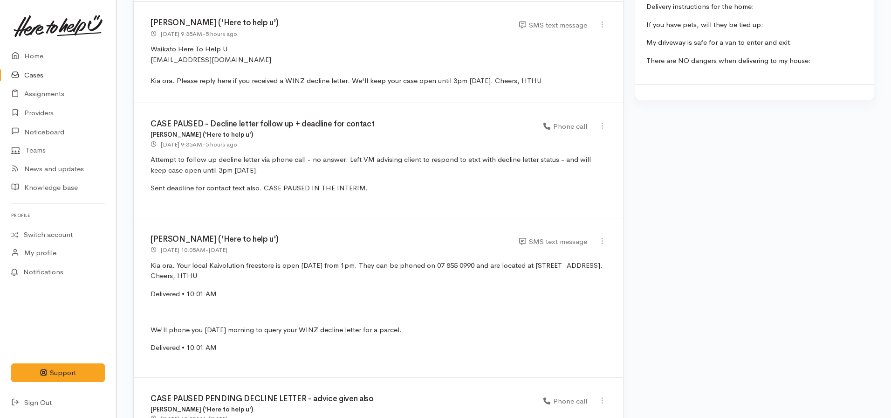
scroll to position [932, 0]
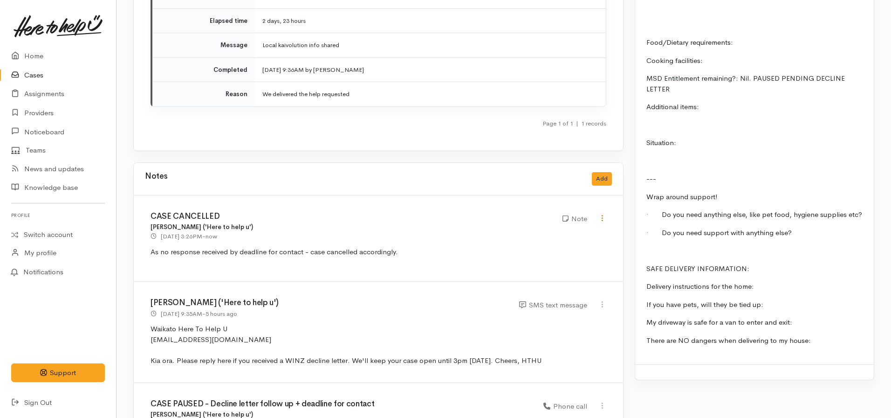
click at [602, 214] on icon at bounding box center [603, 218] width 8 height 8
click at [554, 229] on link "Edit" at bounding box center [569, 236] width 74 height 14
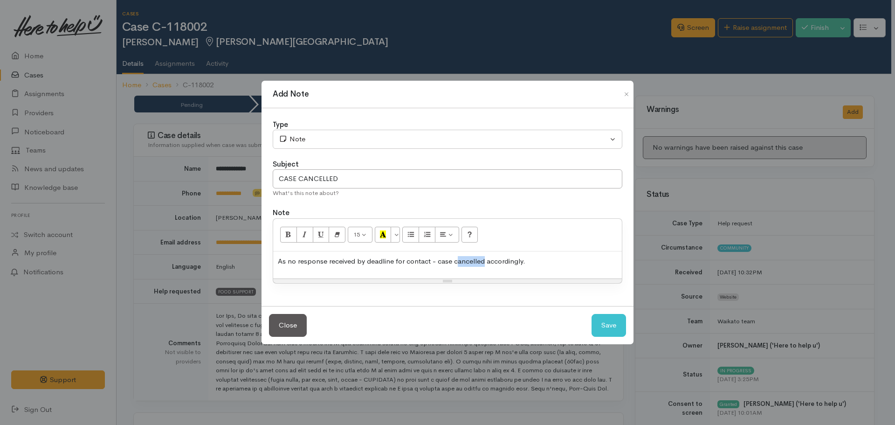
drag, startPoint x: 484, startPoint y: 259, endPoint x: 451, endPoint y: 263, distance: 33.3
click at [455, 263] on p "As no response received by deadline for contact - case cancelled accordingly." at bounding box center [447, 261] width 339 height 11
drag, startPoint x: 358, startPoint y: 170, endPoint x: 243, endPoint y: 179, distance: 114.6
click at [241, 181] on div "Add Note Type Correspondence Discussion Email Note Phone call SMS text message …" at bounding box center [447, 212] width 895 height 425
type input "Case closed - no response"
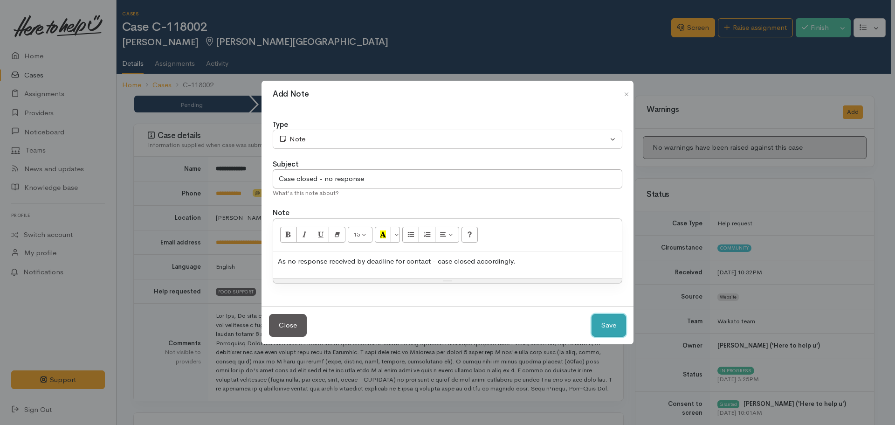
click at [599, 323] on button "Save" at bounding box center [609, 325] width 34 height 23
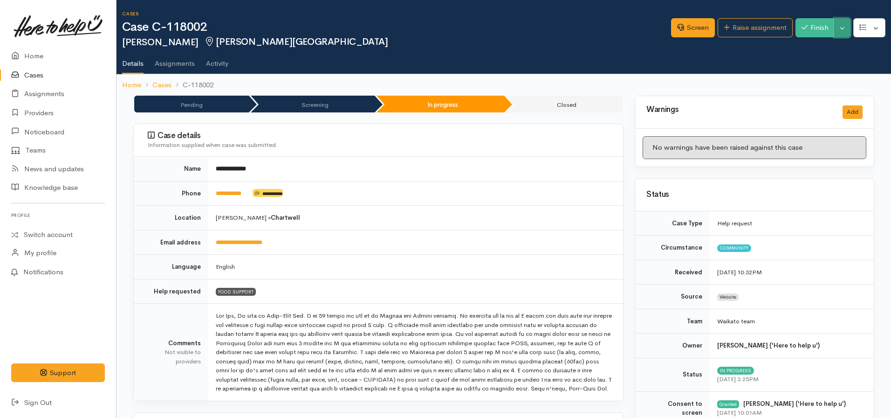
click at [841, 28] on button "Toggle Dropdown" at bounding box center [842, 27] width 16 height 19
click at [812, 27] on button "Finish" at bounding box center [815, 27] width 39 height 19
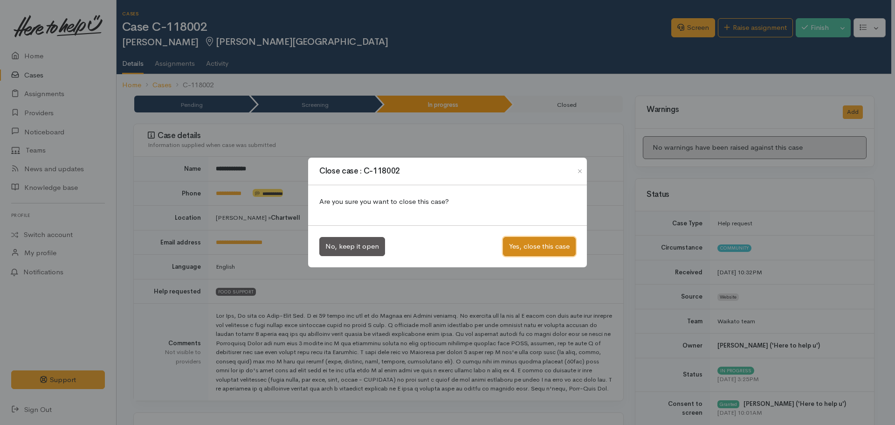
click at [528, 246] on button "Yes, close this case" at bounding box center [539, 246] width 73 height 19
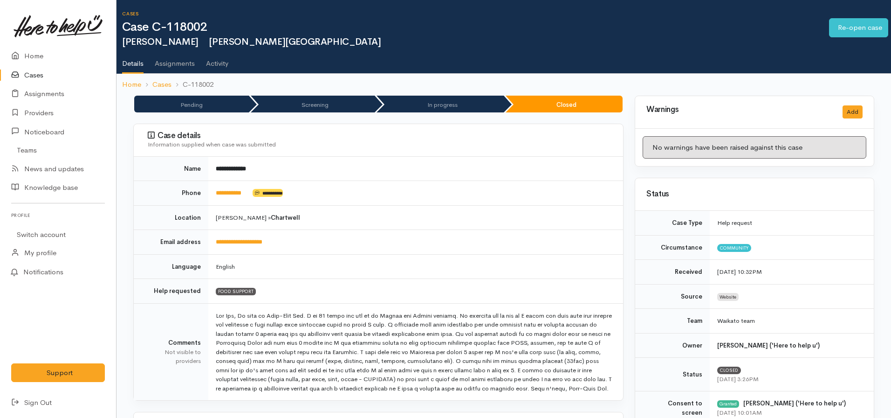
click at [130, 77] on ol "Home Cases C-118002" at bounding box center [504, 85] width 764 height 22
click at [124, 85] on link "Home" at bounding box center [131, 85] width 19 height 11
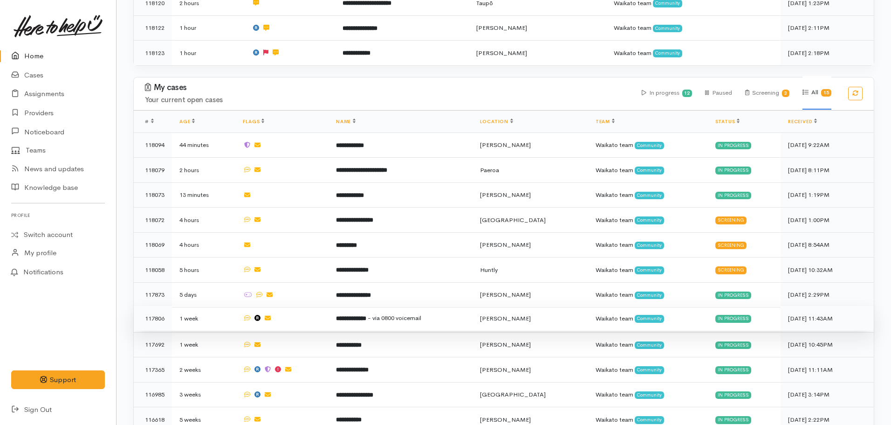
scroll to position [373, 0]
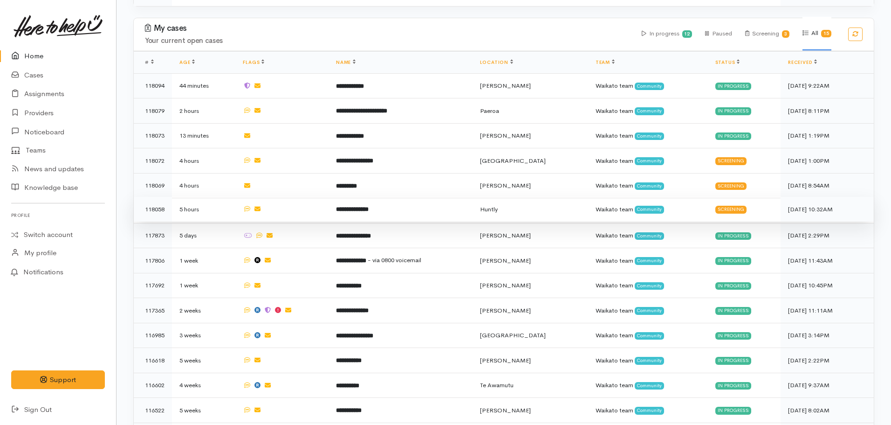
click at [351, 206] on b "**********" at bounding box center [352, 209] width 33 height 6
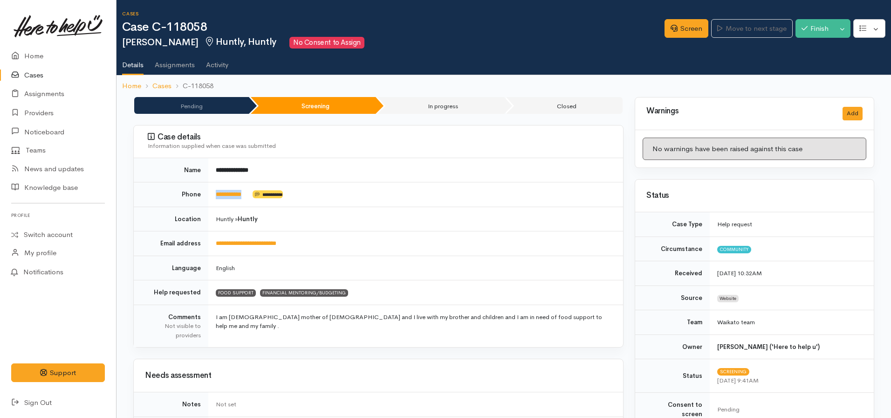
drag, startPoint x: 251, startPoint y: 196, endPoint x: 211, endPoint y: 195, distance: 40.1
click at [211, 195] on td "**********" at bounding box center [415, 194] width 415 height 25
copy td "**********"
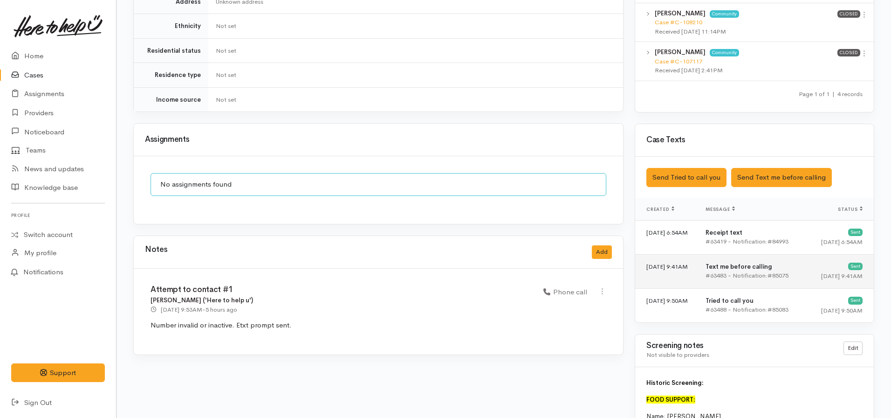
scroll to position [606, 0]
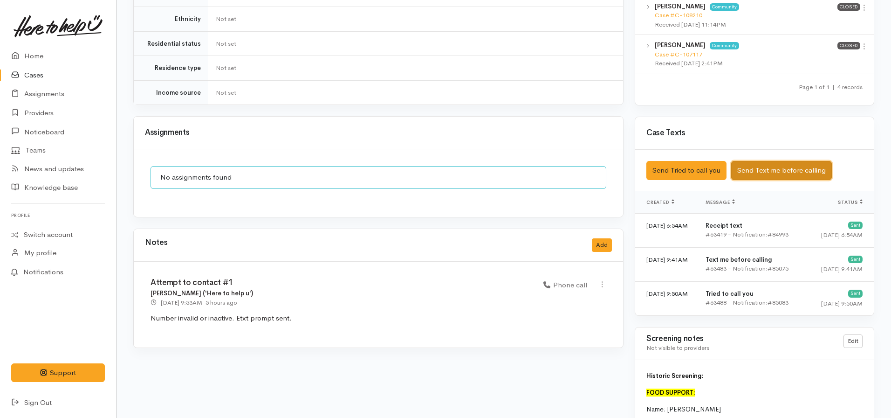
click at [775, 161] on button "Send Text me before calling" at bounding box center [781, 170] width 101 height 19
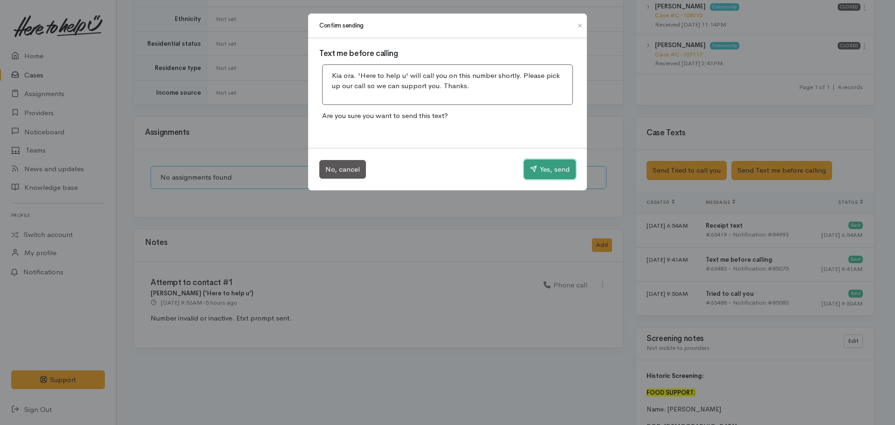
click at [534, 165] on button "Yes, send" at bounding box center [550, 169] width 52 height 20
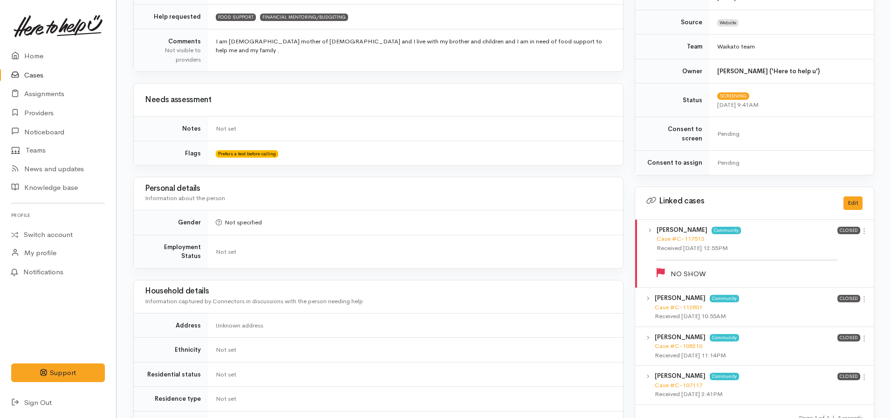
scroll to position [318, 0]
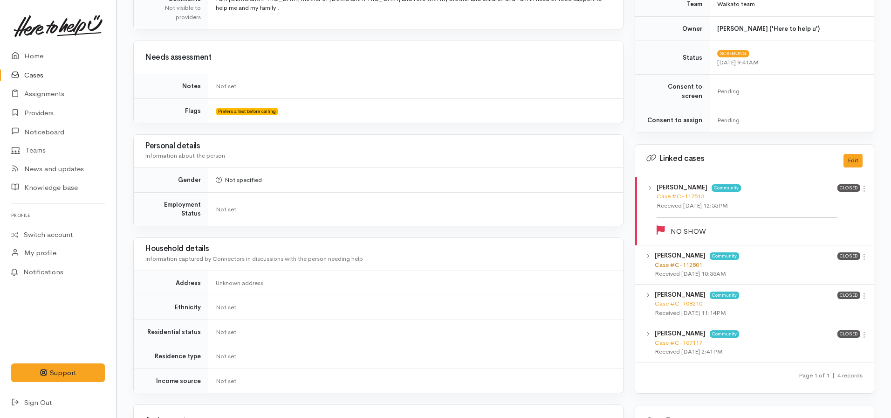
click at [679, 261] on link "Case #C-112801" at bounding box center [679, 265] width 48 height 8
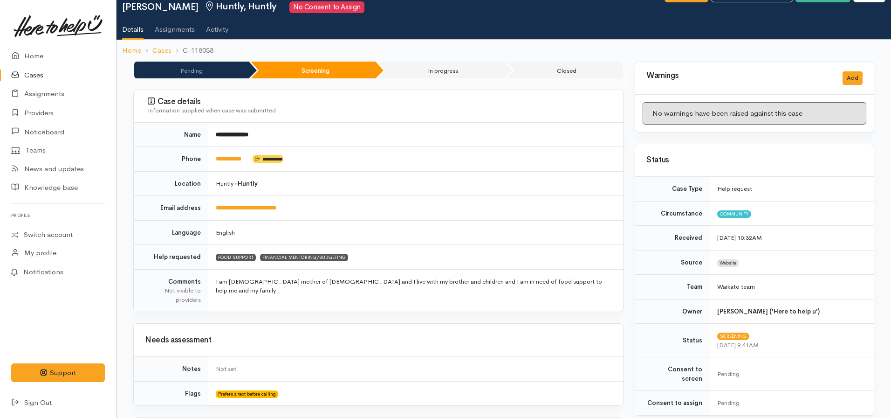
scroll to position [0, 0]
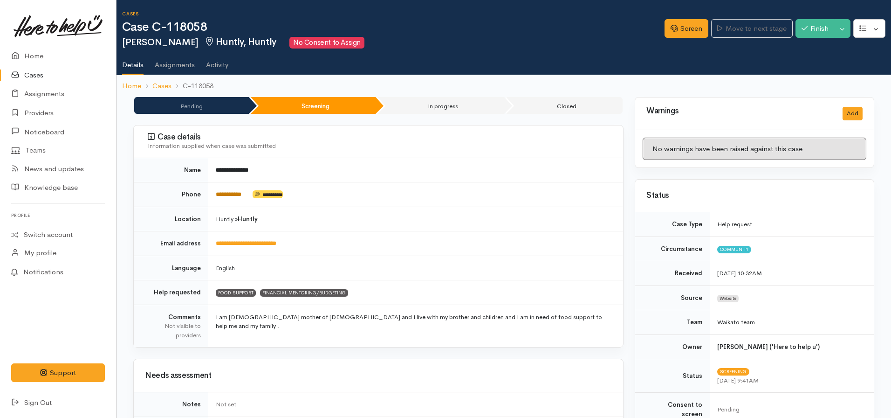
click at [228, 197] on link "**********" at bounding box center [229, 194] width 26 height 6
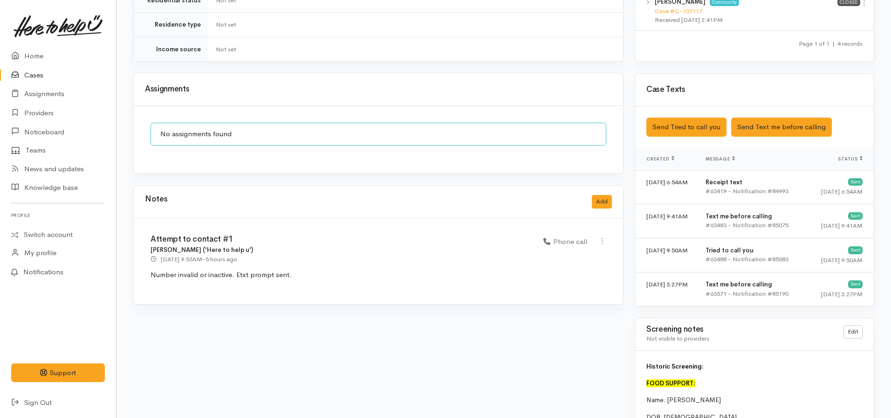
scroll to position [653, 0]
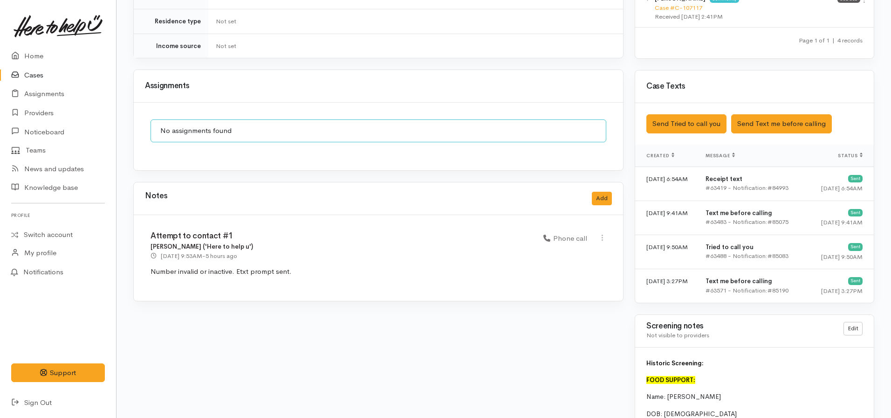
drag, startPoint x: 303, startPoint y: 264, endPoint x: 122, endPoint y: 263, distance: 180.4
click at [119, 267] on div "**********" at bounding box center [504, 55] width 775 height 1222
click at [599, 192] on button "Add" at bounding box center [602, 199] width 20 height 14
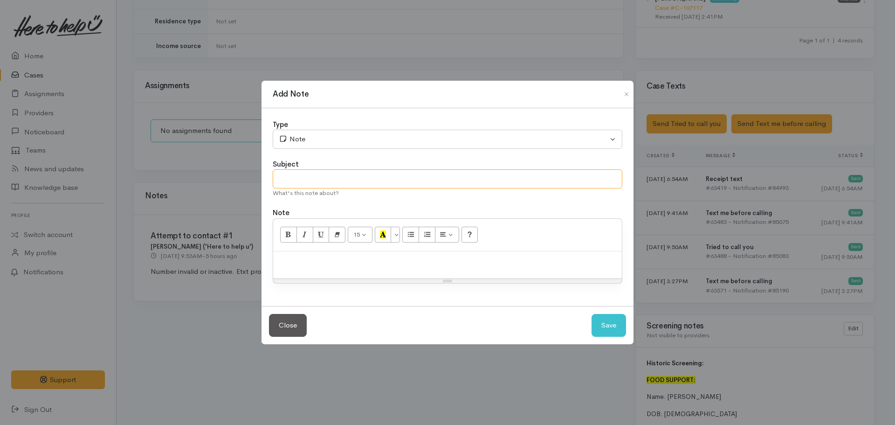
click at [296, 175] on input "text" at bounding box center [448, 178] width 350 height 19
type input "Attempt to contact #2"
paste div
click at [313, 128] on div "Type" at bounding box center [448, 124] width 350 height 11
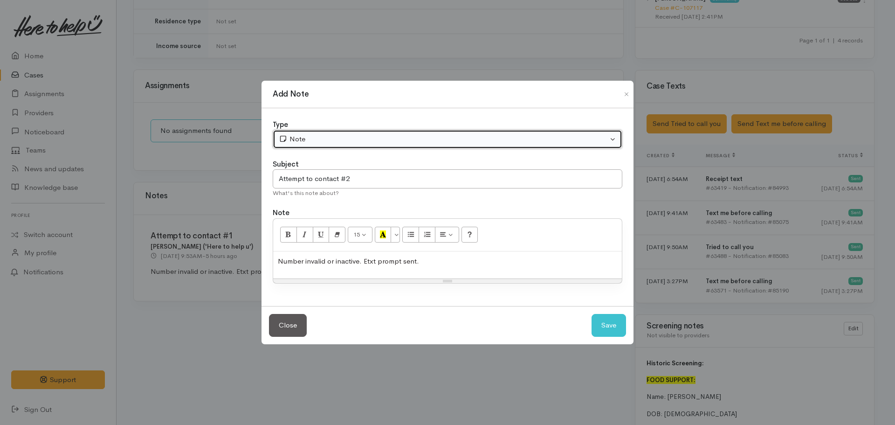
click at [315, 134] on div "Note" at bounding box center [443, 139] width 329 height 11
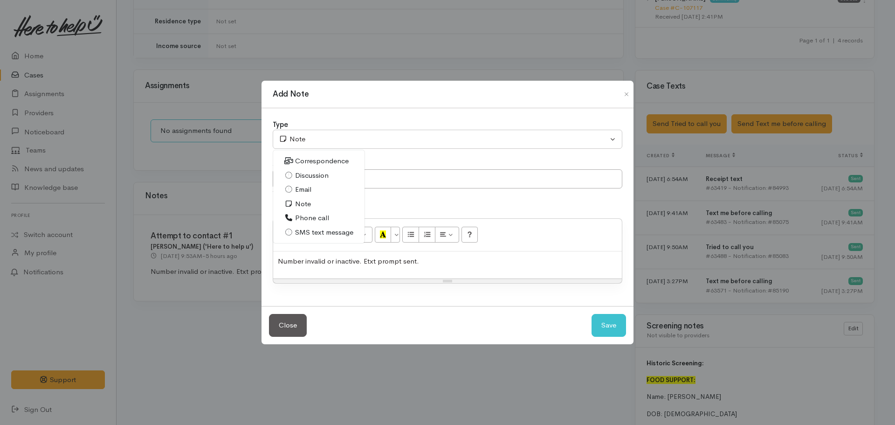
drag, startPoint x: 312, startPoint y: 212, endPoint x: 323, endPoint y: 215, distance: 11.1
click at [313, 212] on link "Phone call" at bounding box center [318, 218] width 91 height 14
select select "3"
click at [607, 331] on button "Save" at bounding box center [609, 325] width 34 height 23
select select "1"
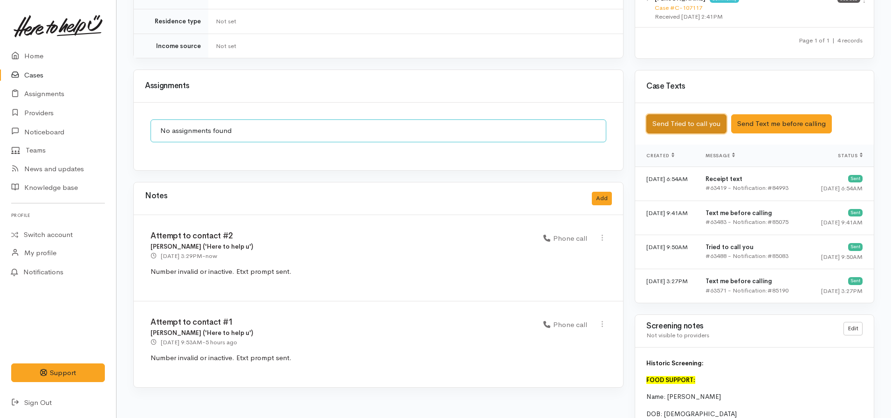
click at [683, 118] on button "Send Tried to call you" at bounding box center [687, 123] width 80 height 19
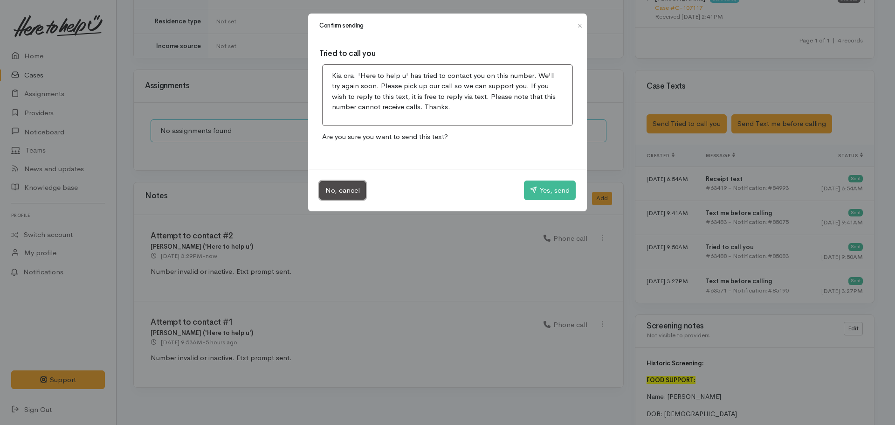
click at [330, 188] on button "No, cancel" at bounding box center [342, 190] width 47 height 19
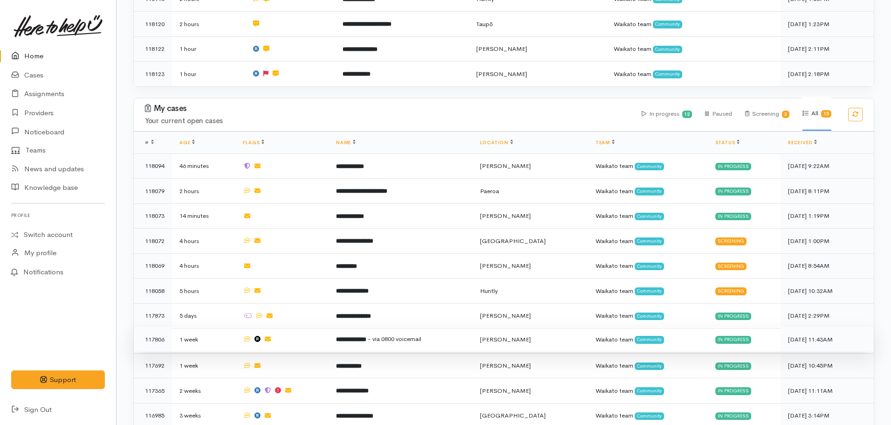
scroll to position [280, 0]
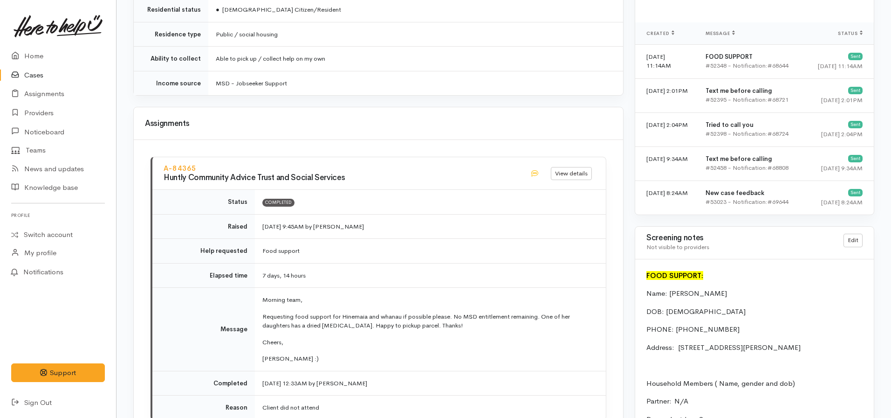
scroll to position [856, 0]
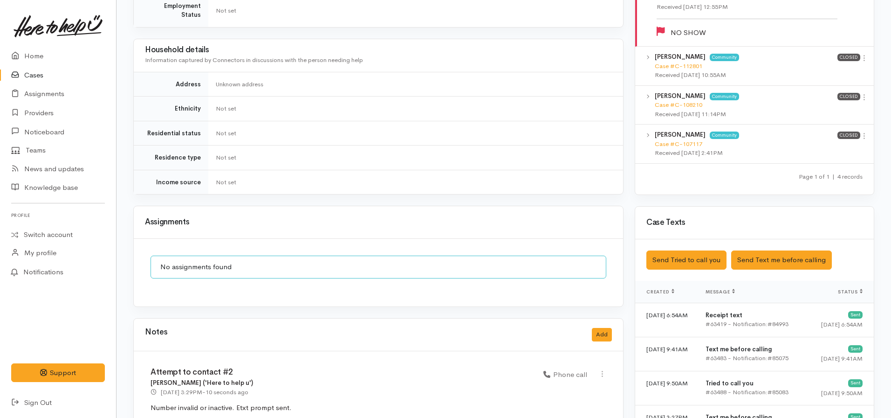
scroll to position [625, 0]
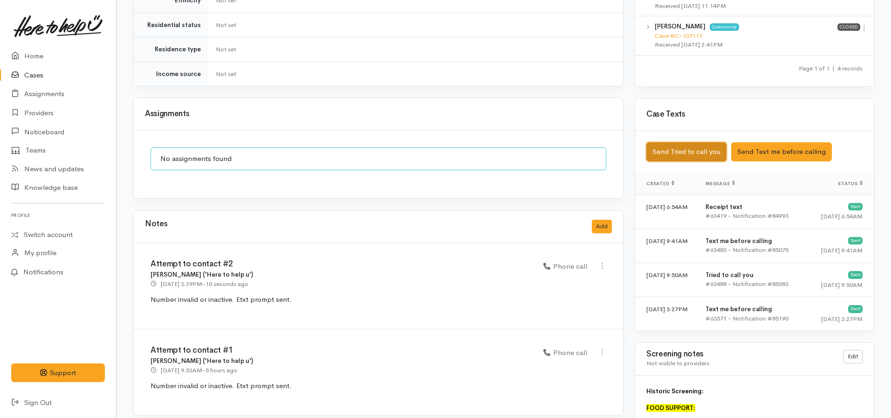
click at [671, 142] on button "Send Tried to call you" at bounding box center [687, 151] width 80 height 19
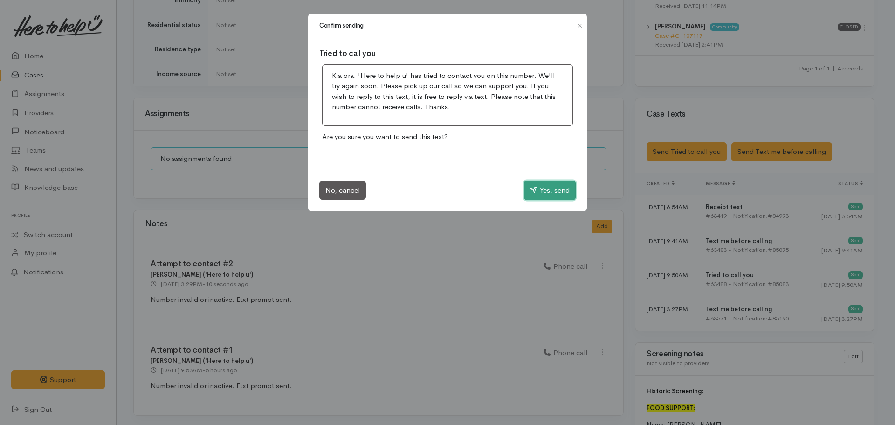
click at [549, 185] on button "Yes, send" at bounding box center [550, 190] width 52 height 20
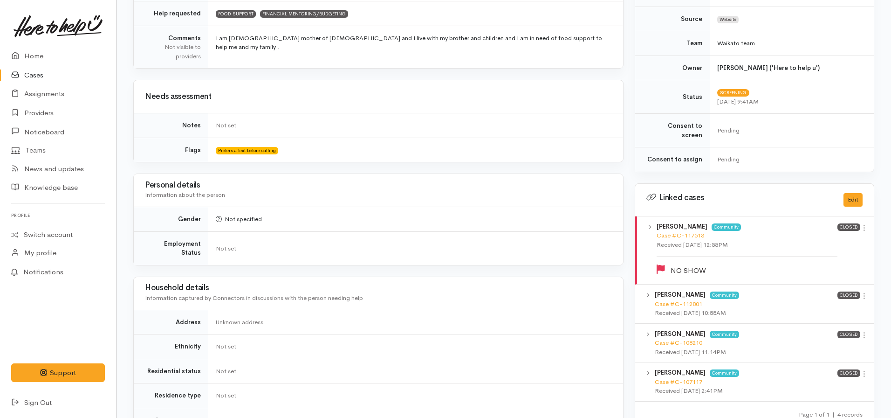
scroll to position [158, 0]
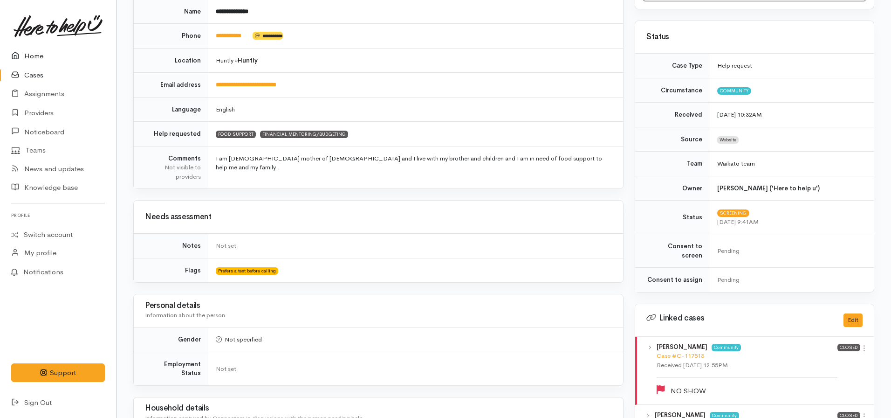
click at [35, 62] on link "Home" at bounding box center [58, 56] width 116 height 19
